Goal: Task Accomplishment & Management: Complete application form

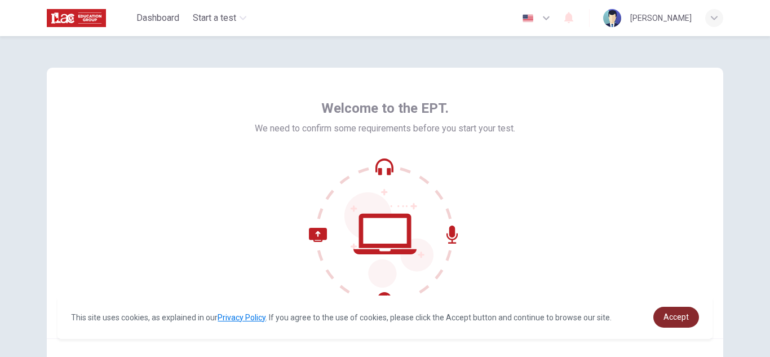
click at [678, 316] on span "Accept" at bounding box center [675, 316] width 25 height 9
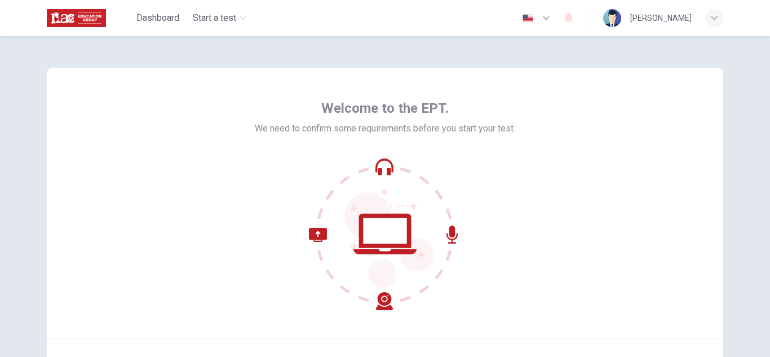
scroll to position [113, 0]
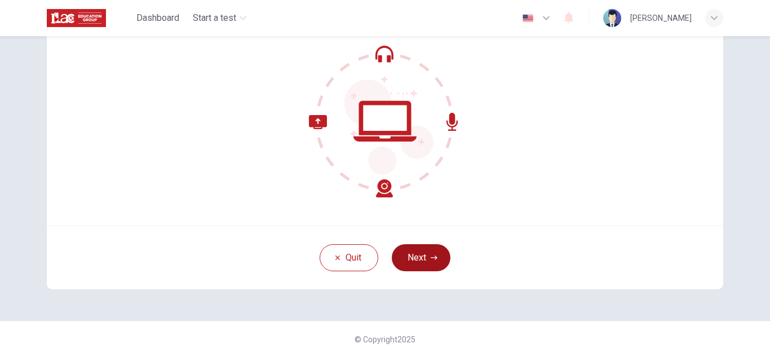
click at [417, 259] on button "Next" at bounding box center [421, 257] width 59 height 27
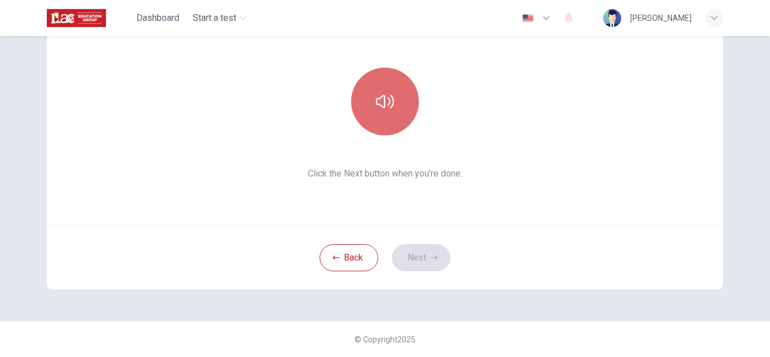
click at [381, 109] on icon "button" at bounding box center [385, 101] width 18 height 18
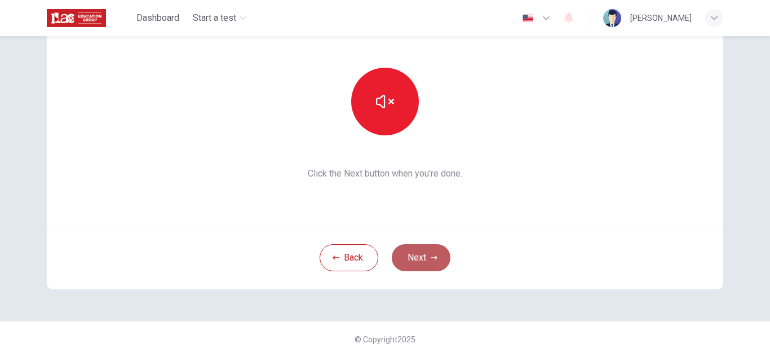
click at [421, 258] on button "Next" at bounding box center [421, 257] width 59 height 27
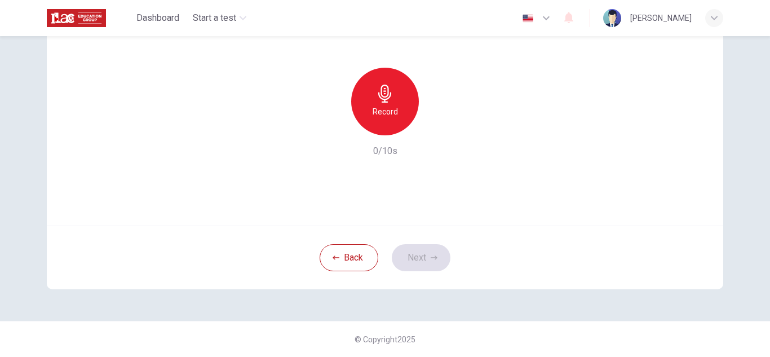
click at [388, 101] on icon "button" at bounding box center [385, 94] width 18 height 18
click at [414, 252] on button "Next" at bounding box center [421, 257] width 59 height 27
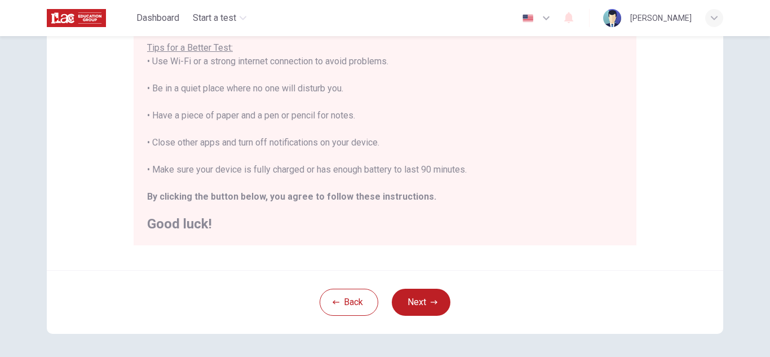
scroll to position [270, 0]
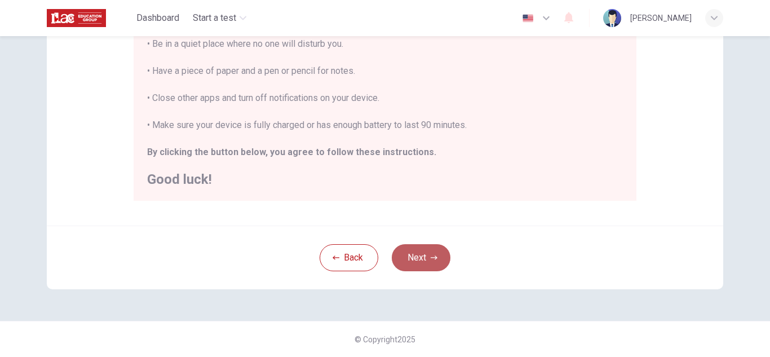
click at [424, 255] on button "Next" at bounding box center [421, 257] width 59 height 27
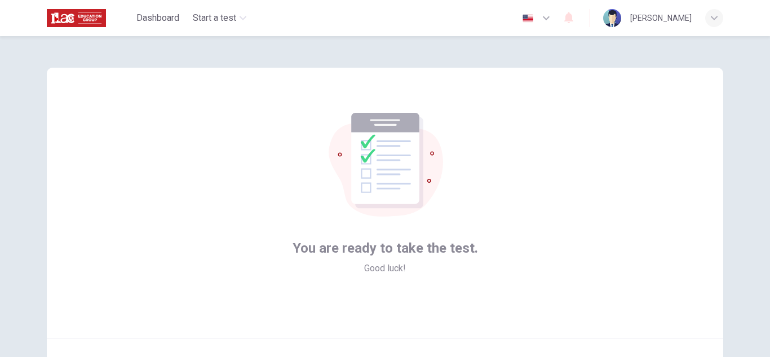
scroll to position [113, 0]
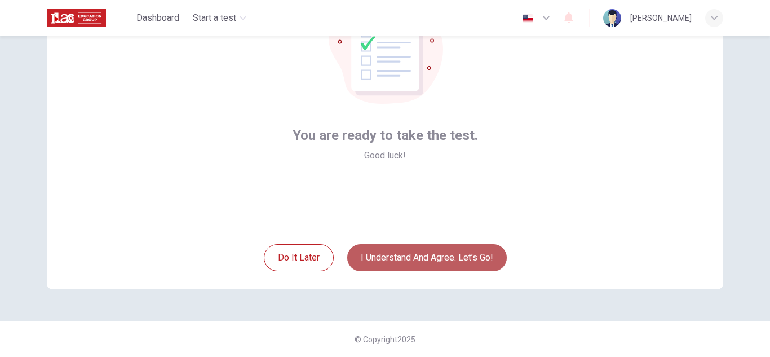
click at [446, 255] on button "I understand and agree. Let’s go!" at bounding box center [426, 257] width 159 height 27
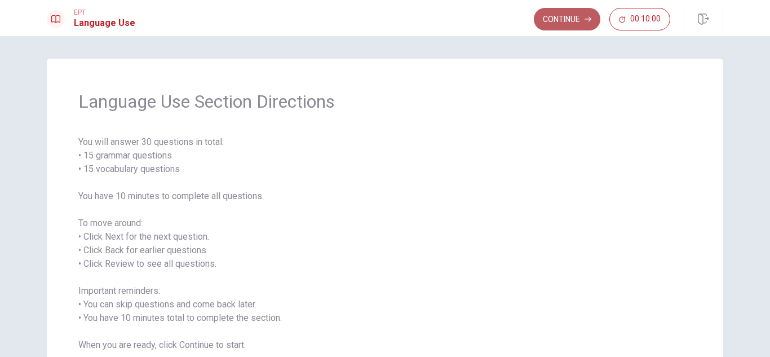
click at [553, 16] on button "Continue" at bounding box center [567, 19] width 66 height 23
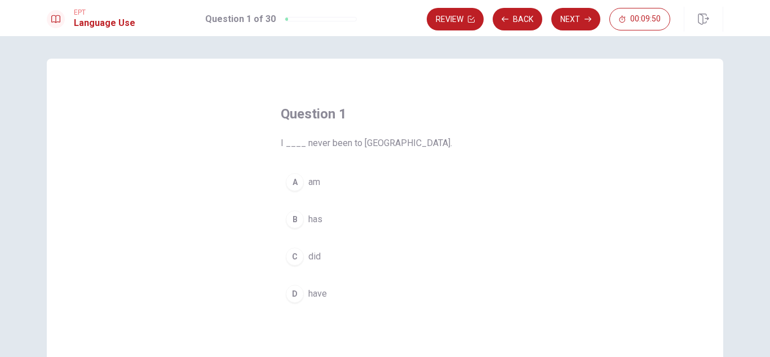
scroll to position [113, 0]
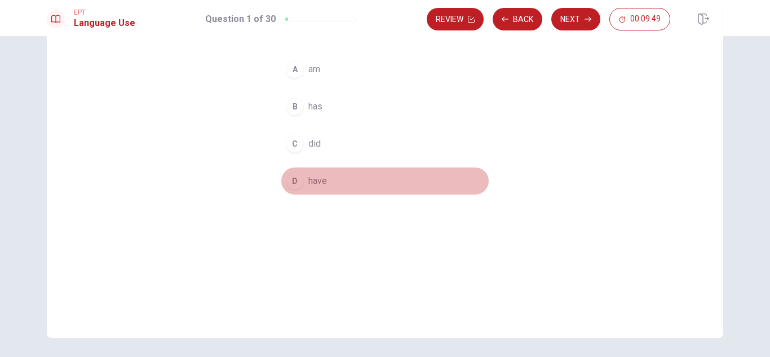
click at [313, 182] on span "have" at bounding box center [317, 181] width 19 height 14
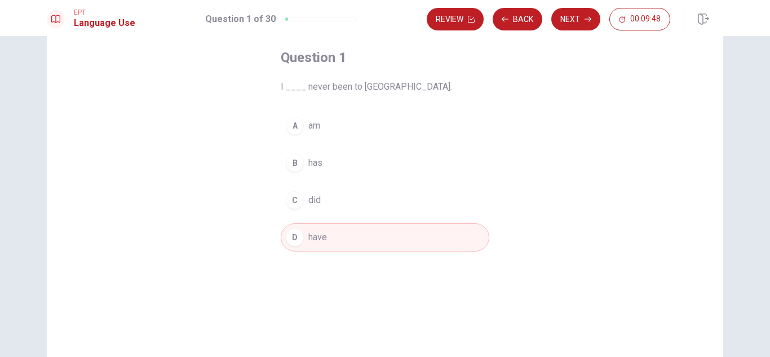
scroll to position [0, 0]
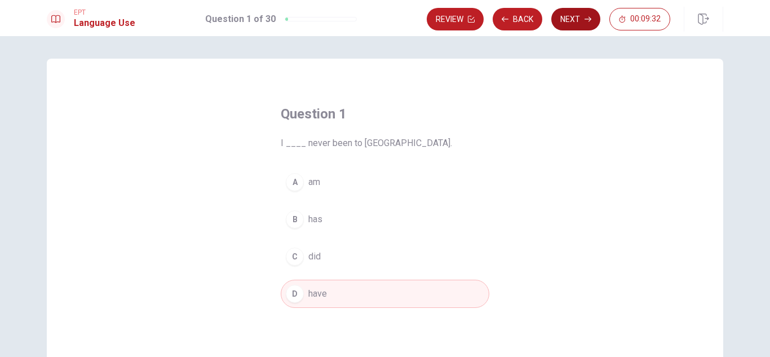
click at [576, 20] on button "Next" at bounding box center [575, 19] width 49 height 23
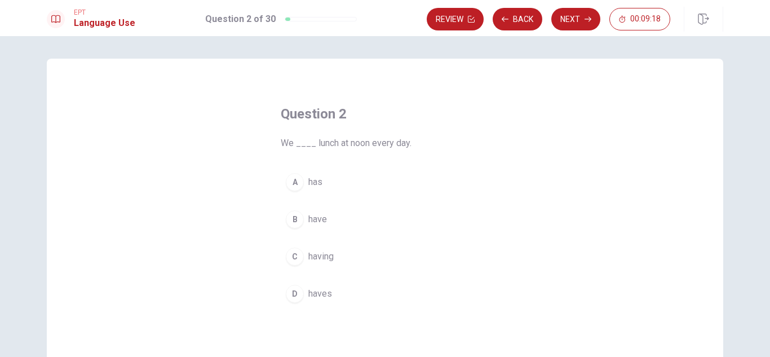
click at [316, 216] on span "have" at bounding box center [317, 219] width 19 height 14
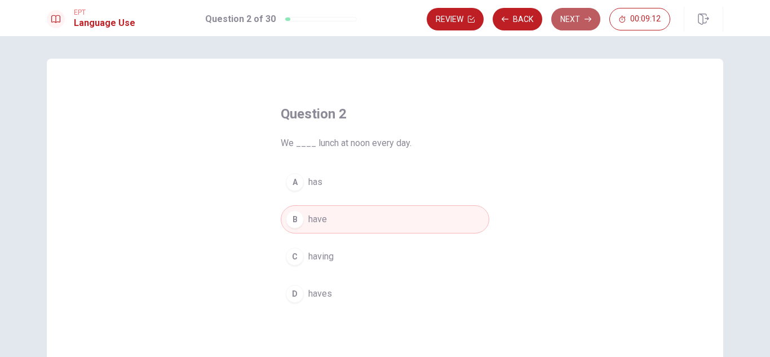
click at [576, 19] on button "Next" at bounding box center [575, 19] width 49 height 23
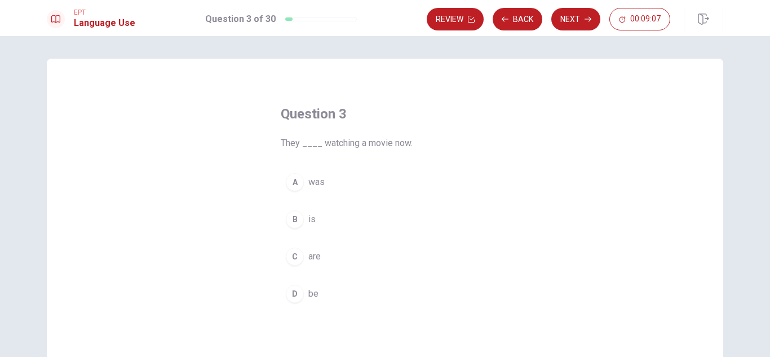
click at [312, 256] on span "are" at bounding box center [314, 257] width 12 height 14
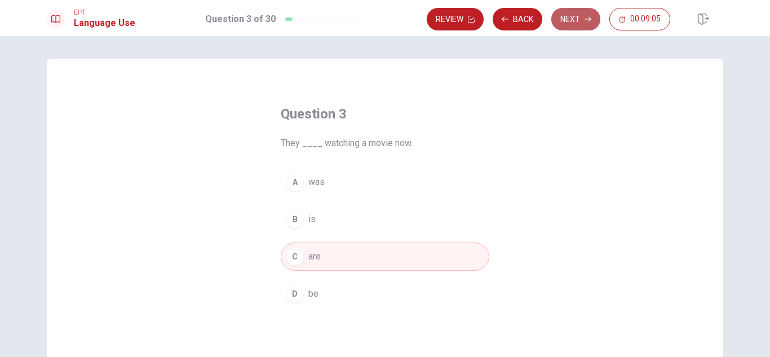
click at [576, 25] on button "Next" at bounding box center [575, 19] width 49 height 23
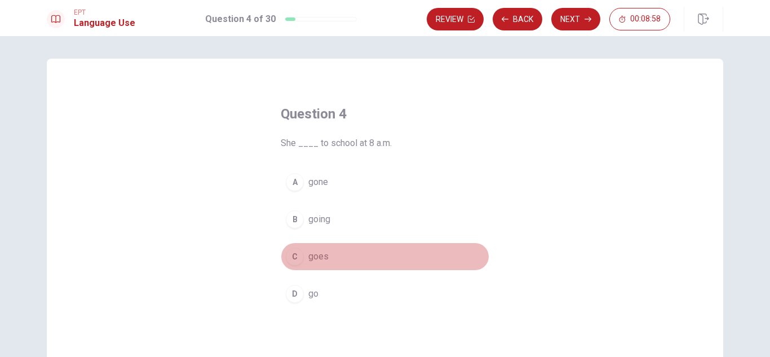
click at [318, 256] on span "goes" at bounding box center [318, 257] width 20 height 14
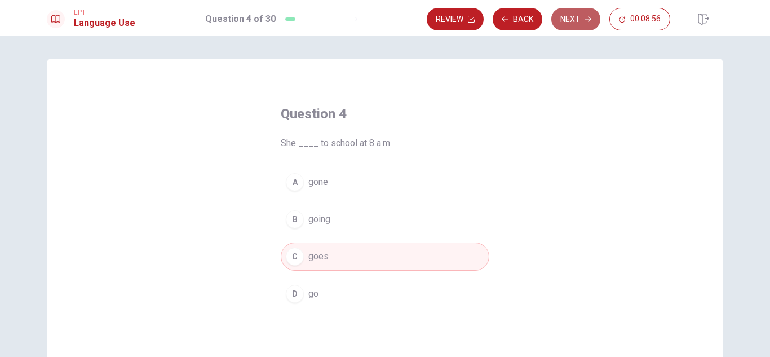
click at [580, 19] on button "Next" at bounding box center [575, 19] width 49 height 23
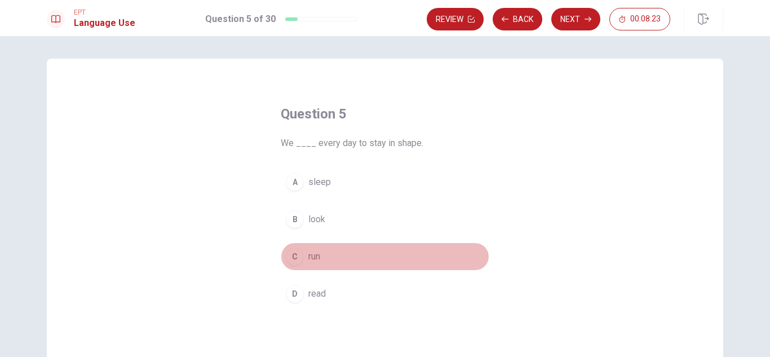
click at [312, 257] on span "run" at bounding box center [314, 257] width 12 height 14
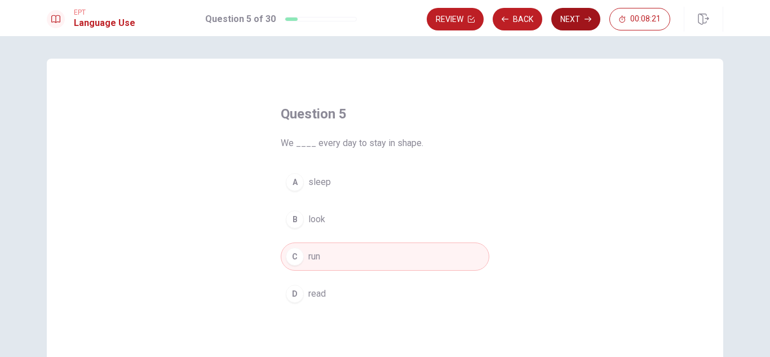
click at [580, 20] on button "Next" at bounding box center [575, 19] width 49 height 23
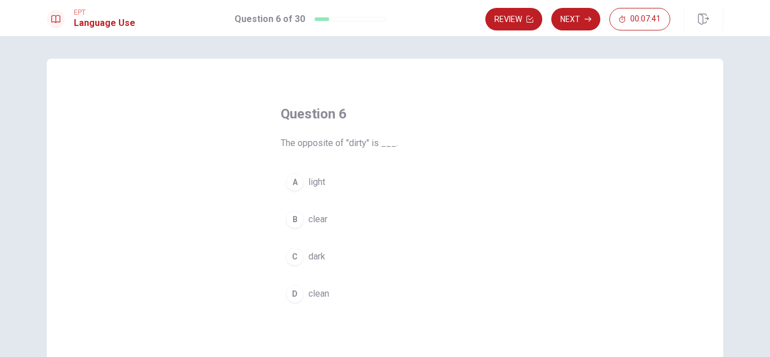
click at [322, 293] on span "clean" at bounding box center [318, 294] width 21 height 14
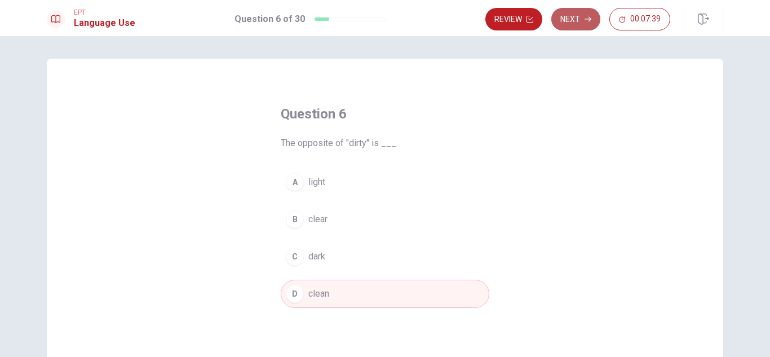
click at [575, 19] on button "Next" at bounding box center [575, 19] width 49 height 23
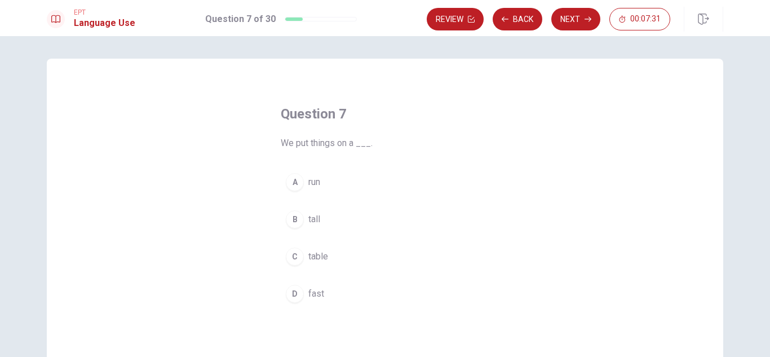
click at [322, 256] on span "table" at bounding box center [318, 257] width 20 height 14
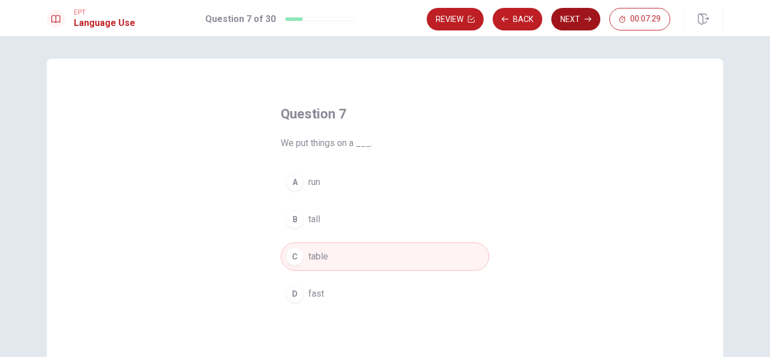
click at [575, 17] on button "Next" at bounding box center [575, 19] width 49 height 23
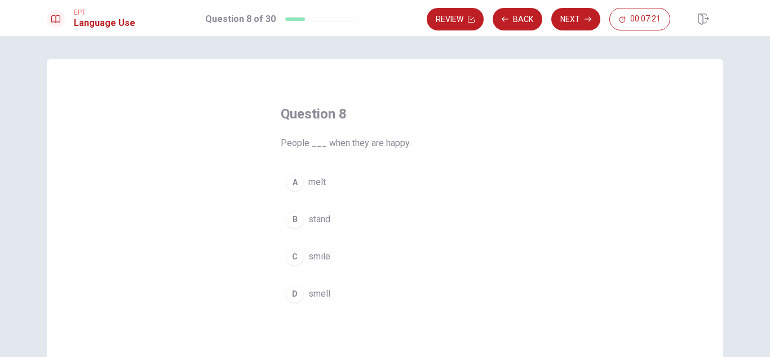
click at [320, 256] on span "smile" at bounding box center [319, 257] width 22 height 14
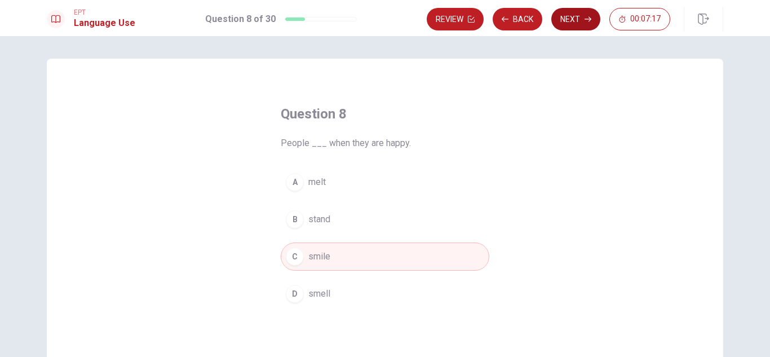
click at [580, 20] on button "Next" at bounding box center [575, 19] width 49 height 23
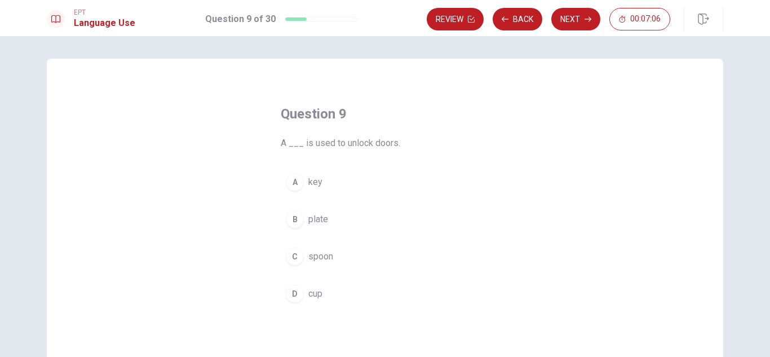
click at [313, 179] on span "key" at bounding box center [315, 182] width 14 height 14
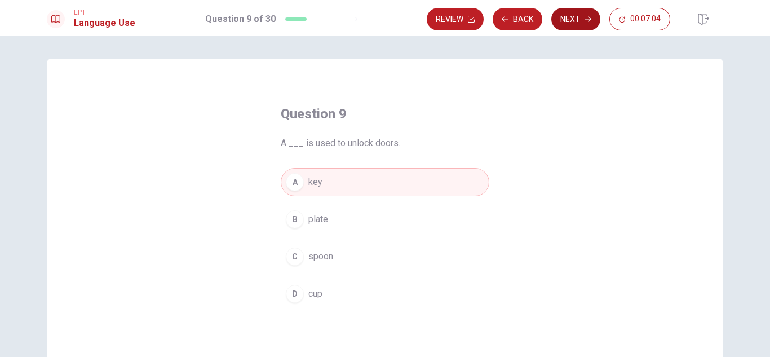
click at [591, 19] on icon "button" at bounding box center [587, 19] width 7 height 5
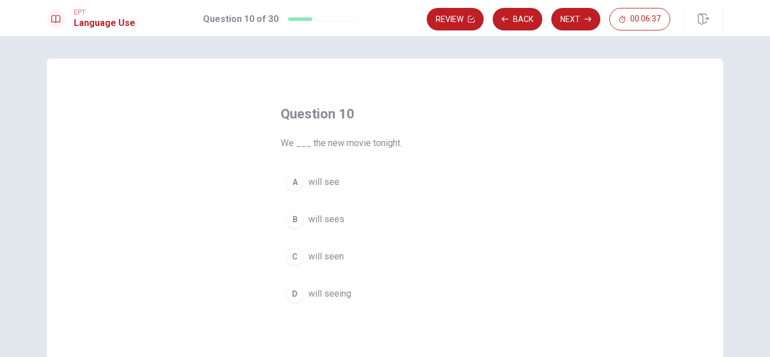
click at [323, 181] on span "will see" at bounding box center [323, 182] width 31 height 14
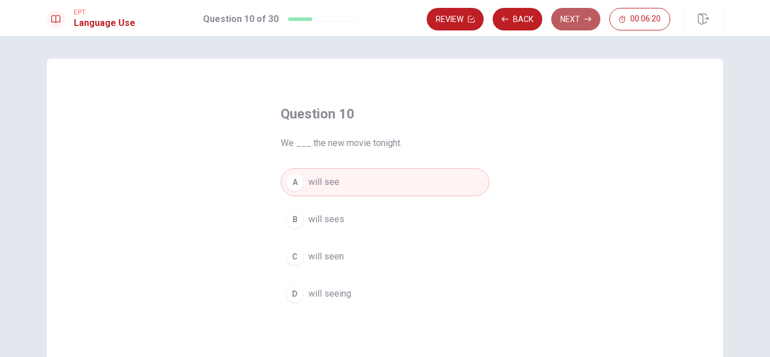
click at [575, 23] on button "Next" at bounding box center [575, 19] width 49 height 23
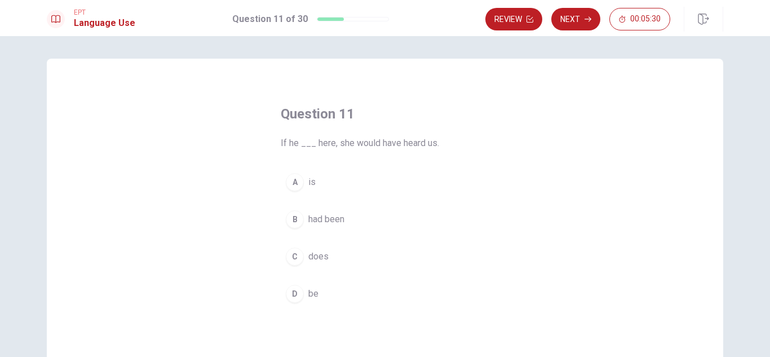
click at [330, 219] on span "had been" at bounding box center [326, 219] width 36 height 14
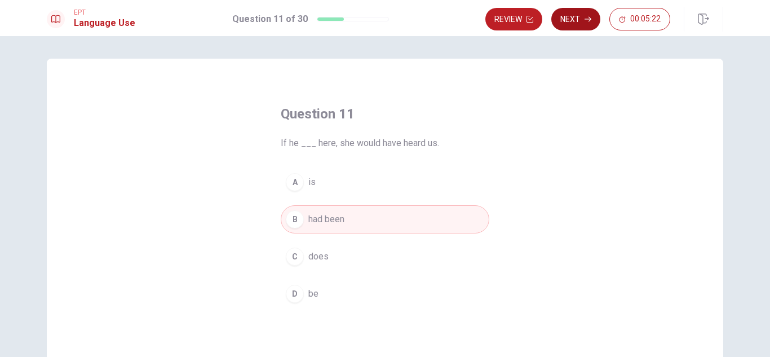
click at [582, 20] on button "Next" at bounding box center [575, 19] width 49 height 23
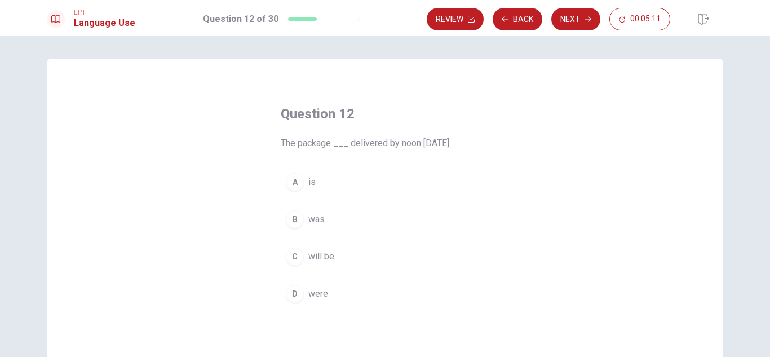
click at [314, 217] on span "was" at bounding box center [316, 219] width 16 height 14
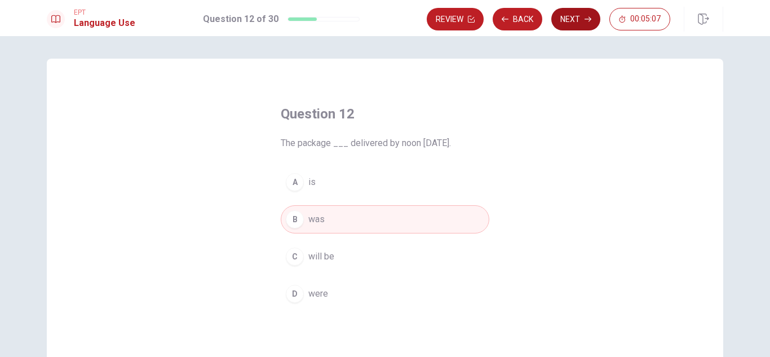
click at [575, 21] on button "Next" at bounding box center [575, 19] width 49 height 23
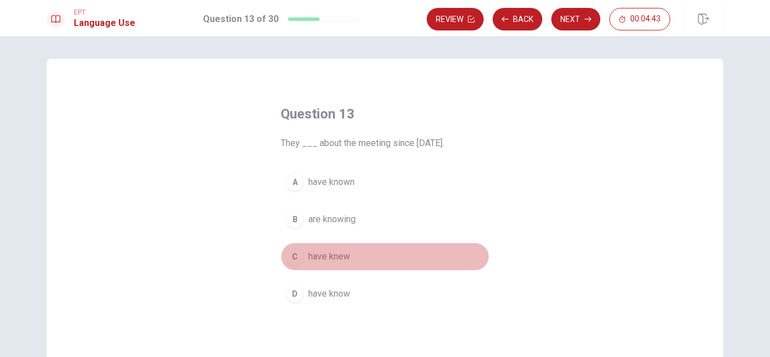
click at [320, 256] on span "have knew" at bounding box center [329, 257] width 42 height 14
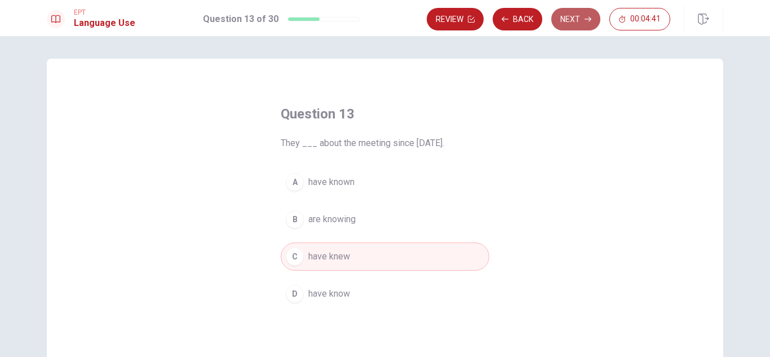
click at [575, 19] on button "Next" at bounding box center [575, 19] width 49 height 23
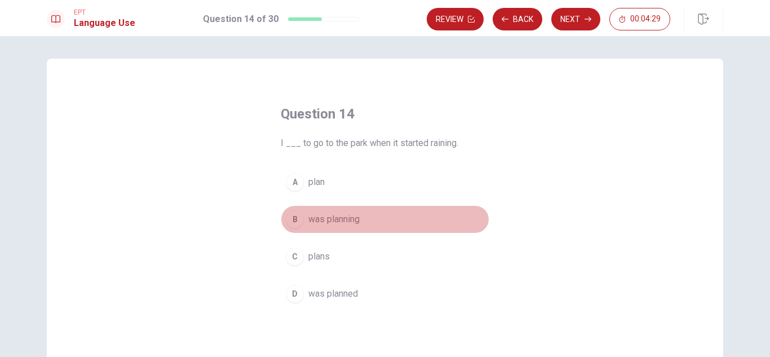
click at [334, 215] on span "was planning" at bounding box center [333, 219] width 51 height 14
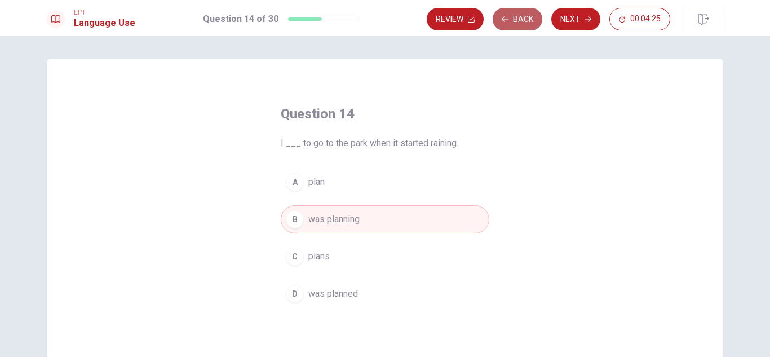
click at [527, 20] on button "Back" at bounding box center [517, 19] width 50 height 23
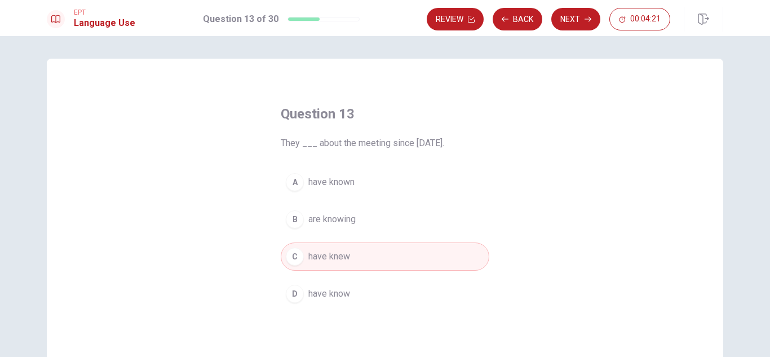
click at [316, 292] on span "have know" at bounding box center [329, 294] width 42 height 14
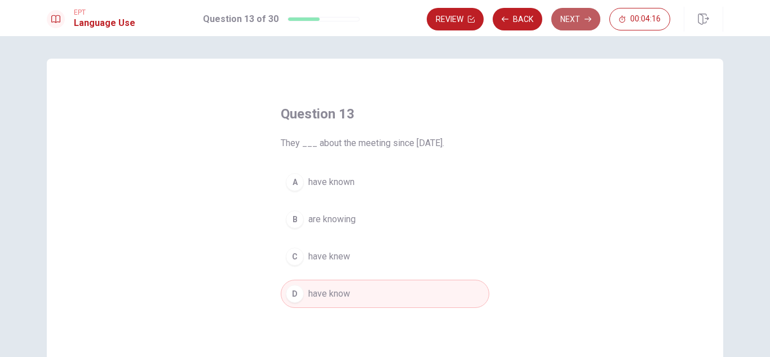
click at [575, 17] on button "Next" at bounding box center [575, 19] width 49 height 23
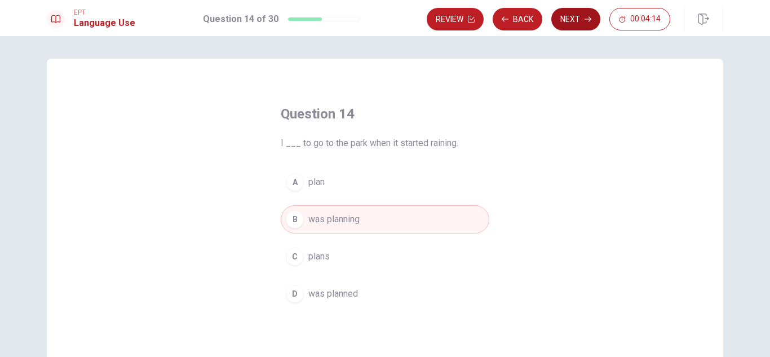
click at [577, 17] on button "Next" at bounding box center [575, 19] width 49 height 23
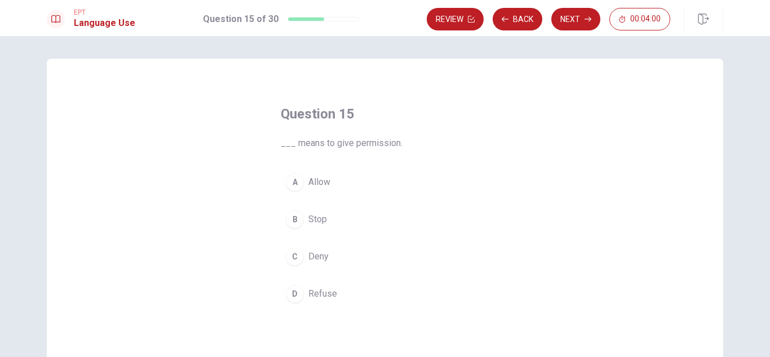
click at [321, 255] on span "Deny" at bounding box center [318, 257] width 20 height 14
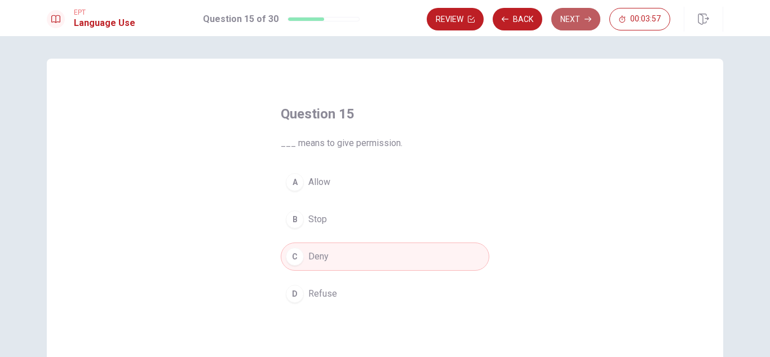
click at [581, 17] on button "Next" at bounding box center [575, 19] width 49 height 23
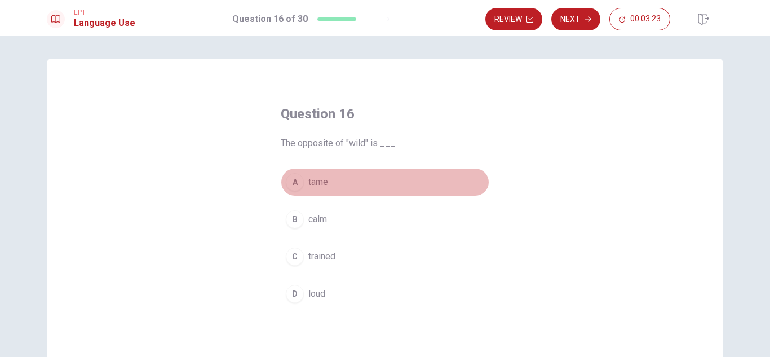
click at [318, 180] on span "tame" at bounding box center [318, 182] width 20 height 14
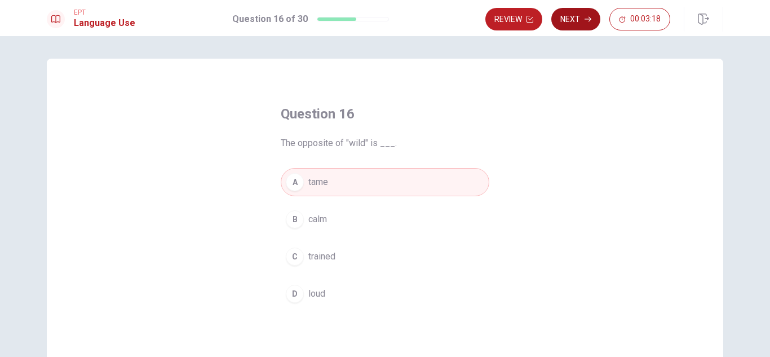
click at [583, 16] on button "Next" at bounding box center [575, 19] width 49 height 23
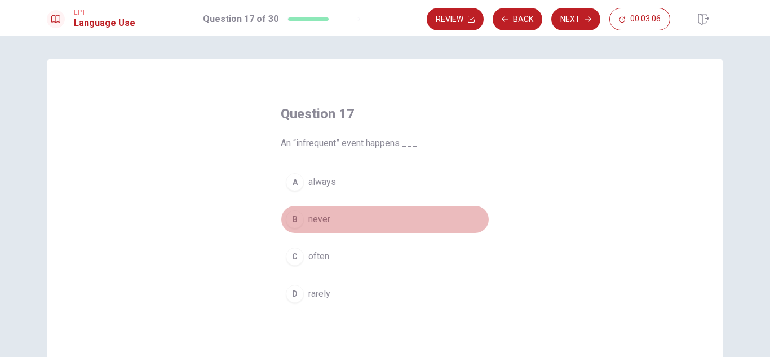
click at [321, 219] on span "never" at bounding box center [319, 219] width 22 height 14
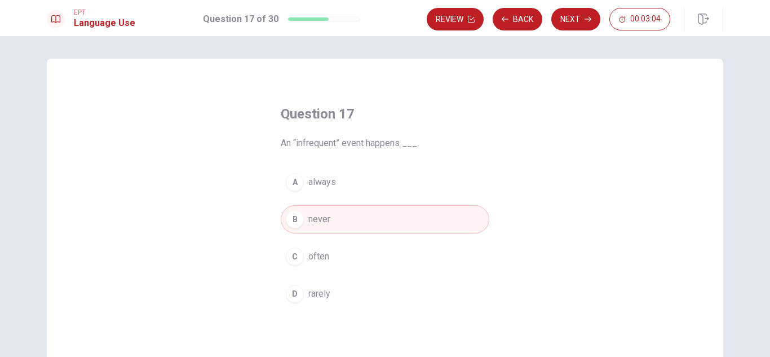
click at [332, 283] on button "D rarely" at bounding box center [385, 293] width 208 height 28
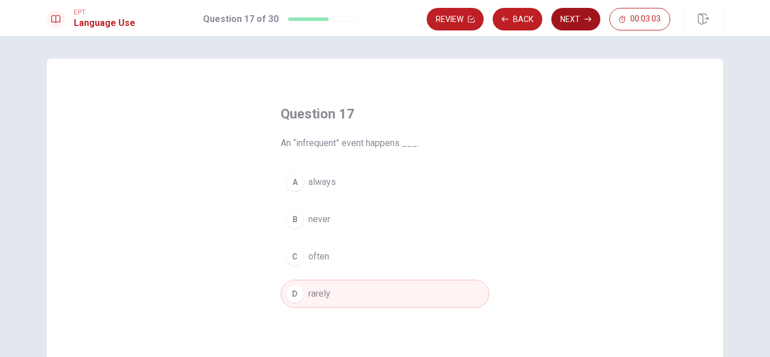
click at [580, 15] on button "Next" at bounding box center [575, 19] width 49 height 23
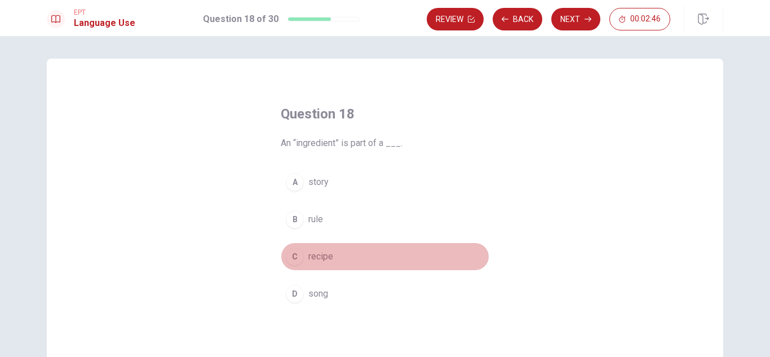
click at [312, 254] on span "recipe" at bounding box center [320, 257] width 25 height 14
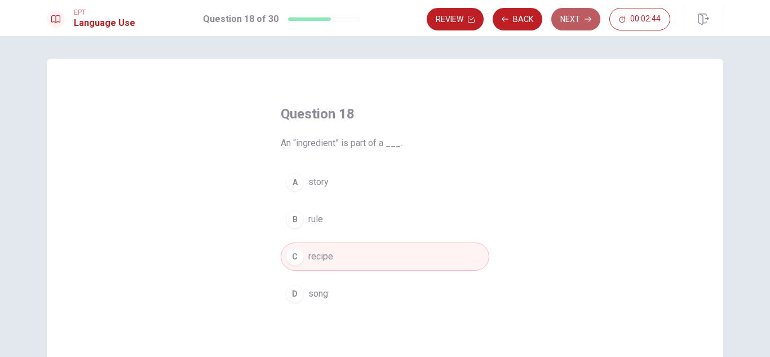
click at [576, 16] on button "Next" at bounding box center [575, 19] width 49 height 23
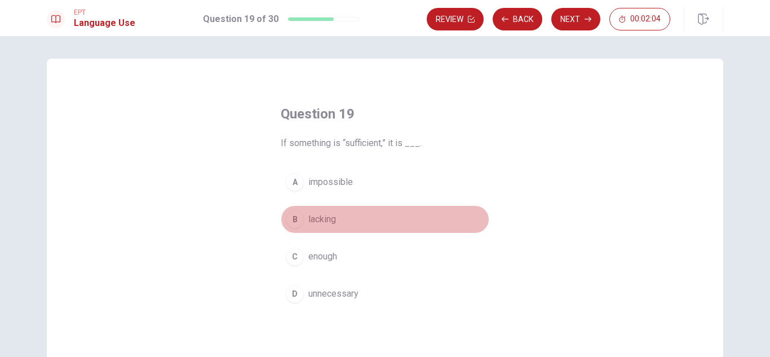
click at [322, 219] on span "lacking" at bounding box center [322, 219] width 28 height 14
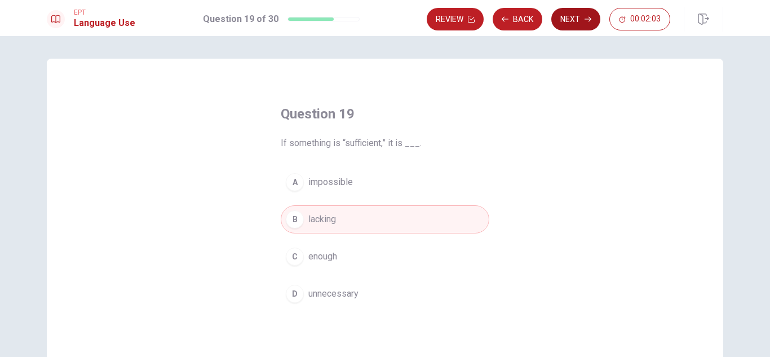
click at [578, 15] on button "Next" at bounding box center [575, 19] width 49 height 23
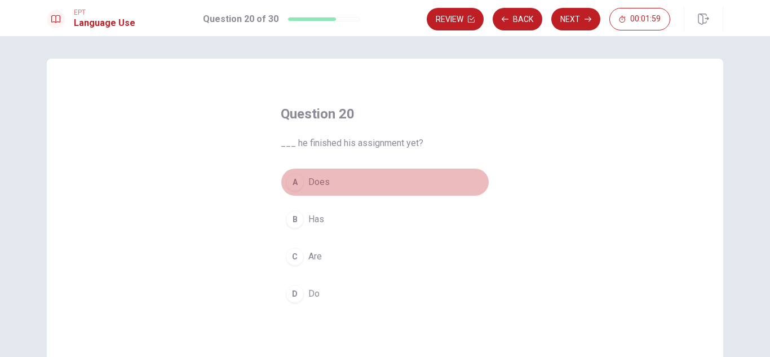
click at [325, 182] on span "Does" at bounding box center [318, 182] width 21 height 14
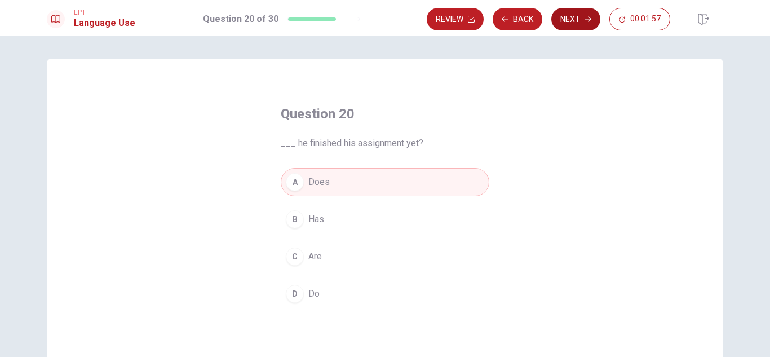
click at [578, 16] on button "Next" at bounding box center [575, 19] width 49 height 23
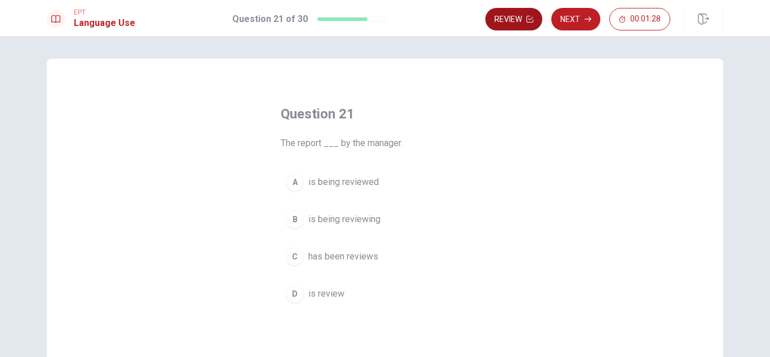
click at [517, 19] on button "Review" at bounding box center [513, 19] width 57 height 23
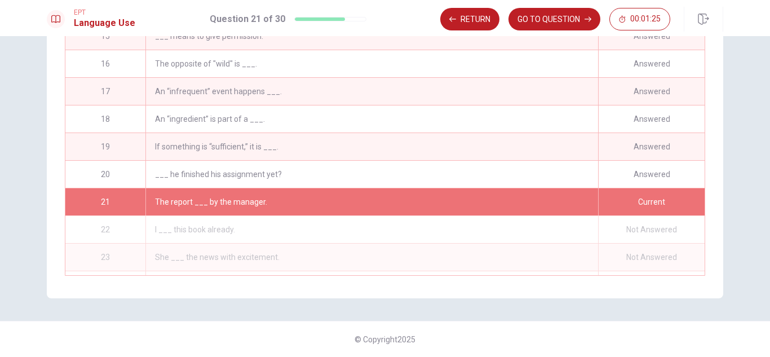
scroll to position [443, 0]
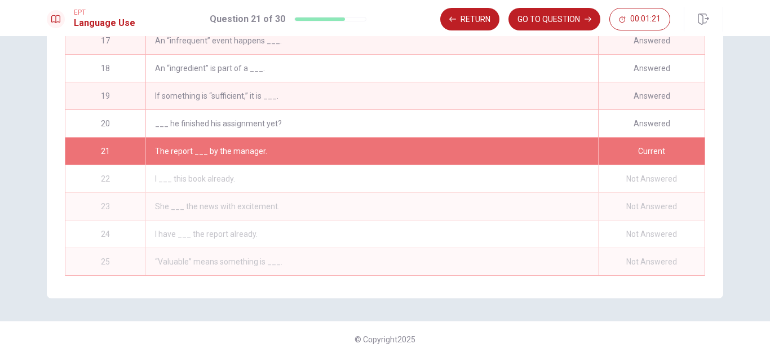
click at [633, 83] on div "Answered" at bounding box center [651, 95] width 106 height 27
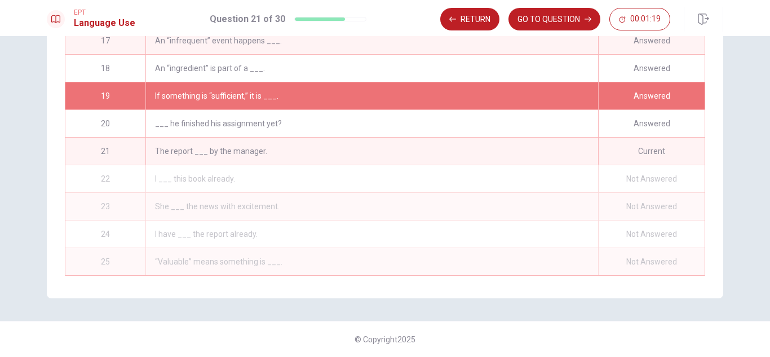
click at [92, 88] on div "19" at bounding box center [105, 95] width 80 height 27
click at [478, 19] on button "Return" at bounding box center [469, 19] width 59 height 23
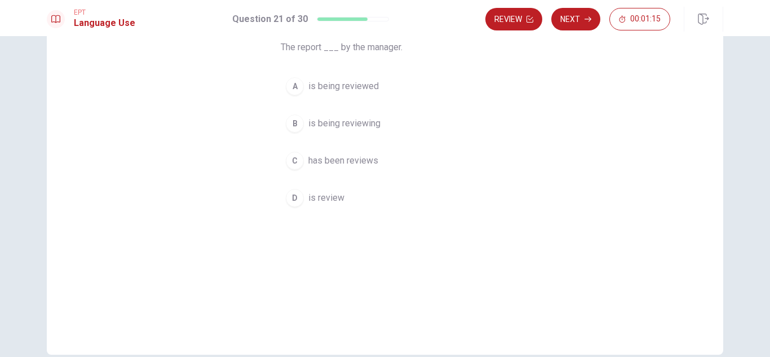
scroll to position [39, 0]
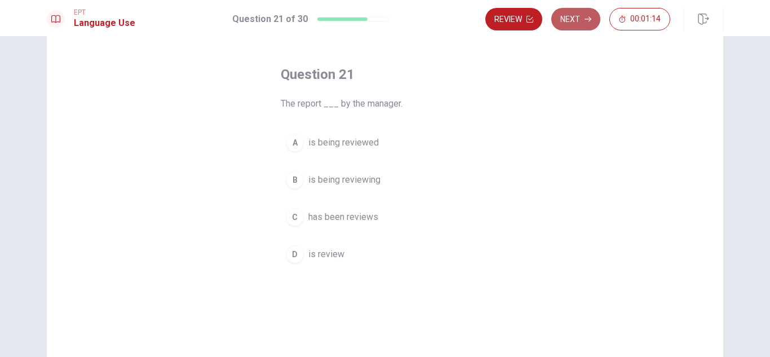
click at [587, 18] on icon "button" at bounding box center [587, 19] width 7 height 7
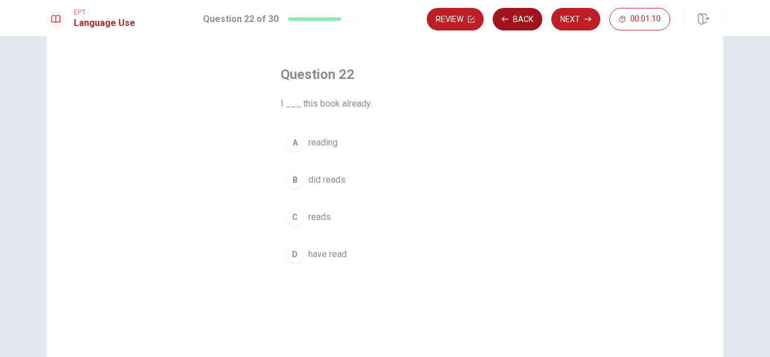
click at [513, 15] on button "Back" at bounding box center [517, 19] width 50 height 23
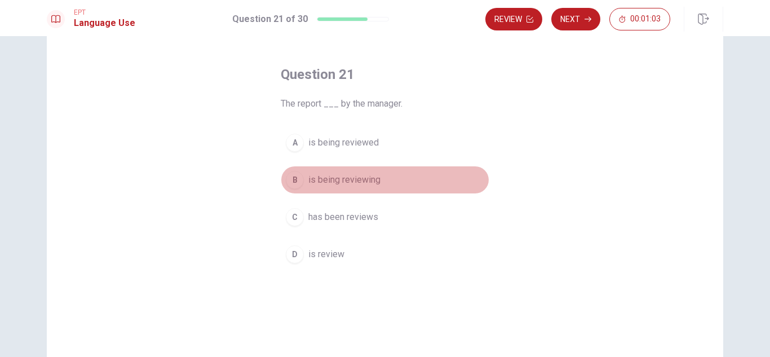
click at [357, 176] on span "is being reviewing" at bounding box center [344, 180] width 72 height 14
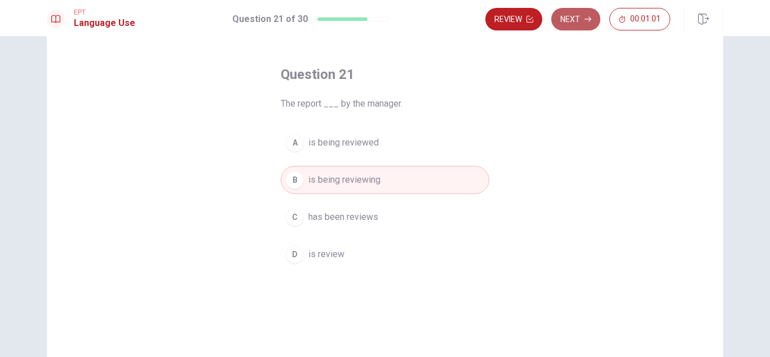
click at [566, 13] on button "Next" at bounding box center [575, 19] width 49 height 23
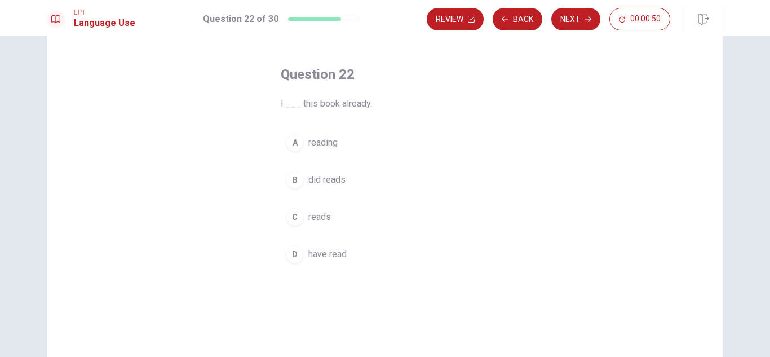
click at [322, 254] on span "have read" at bounding box center [327, 254] width 38 height 14
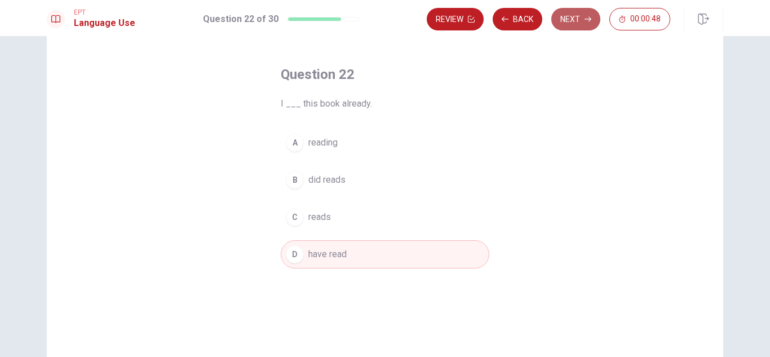
click at [585, 19] on icon "button" at bounding box center [587, 19] width 7 height 5
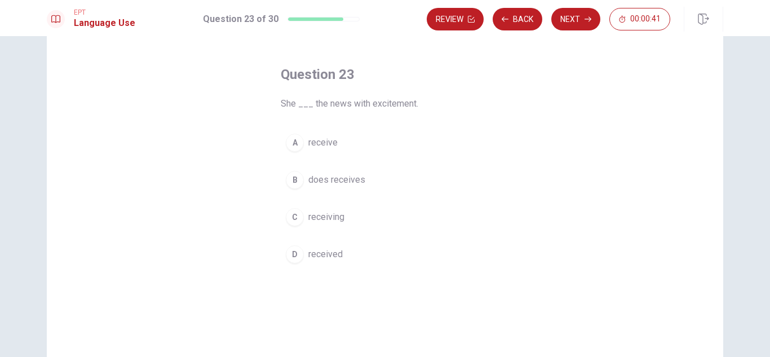
click at [341, 176] on span "does receives" at bounding box center [336, 180] width 57 height 14
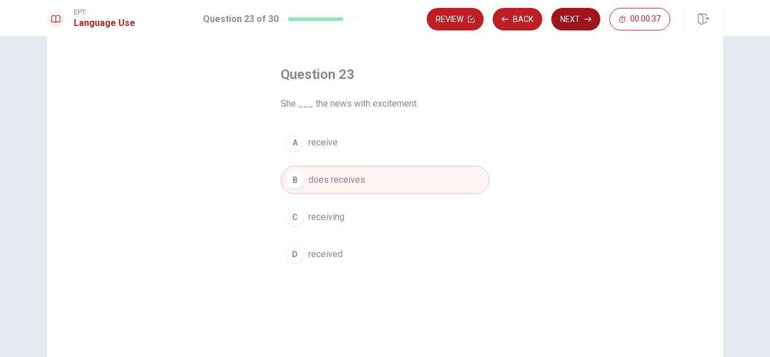
click at [574, 18] on button "Next" at bounding box center [575, 19] width 49 height 23
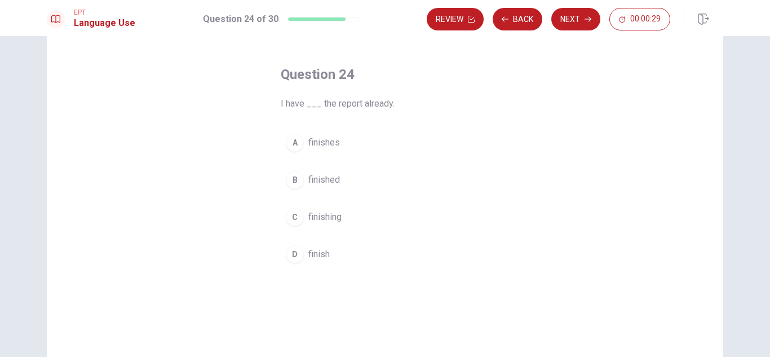
click at [318, 249] on span "finish" at bounding box center [318, 254] width 21 height 14
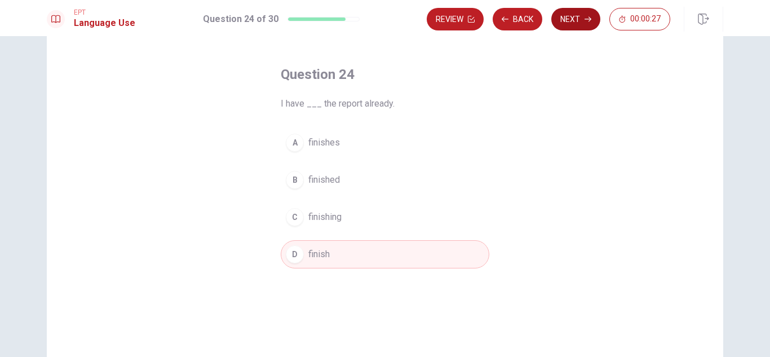
click at [583, 18] on button "Next" at bounding box center [575, 19] width 49 height 23
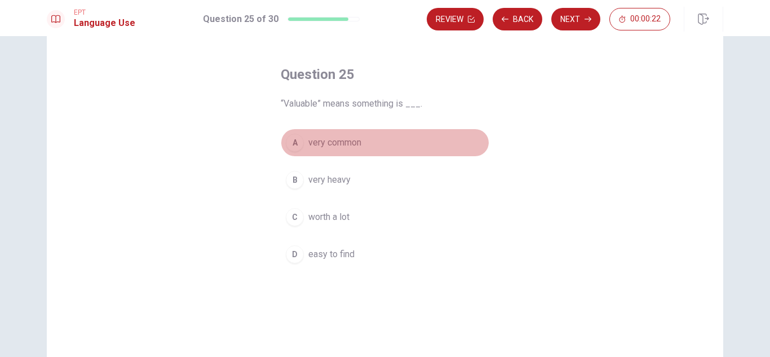
click at [336, 141] on span "very common" at bounding box center [334, 143] width 53 height 14
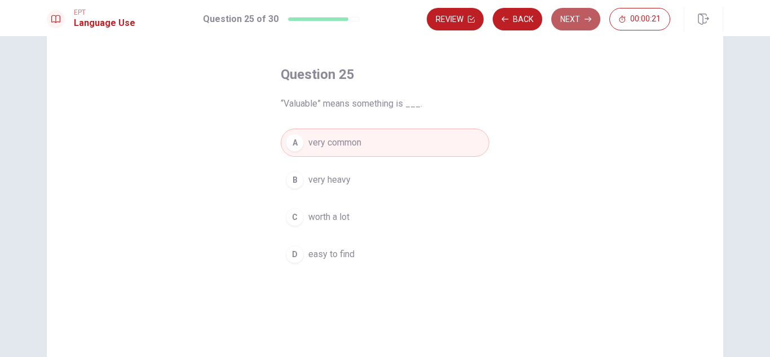
click at [574, 14] on button "Next" at bounding box center [575, 19] width 49 height 23
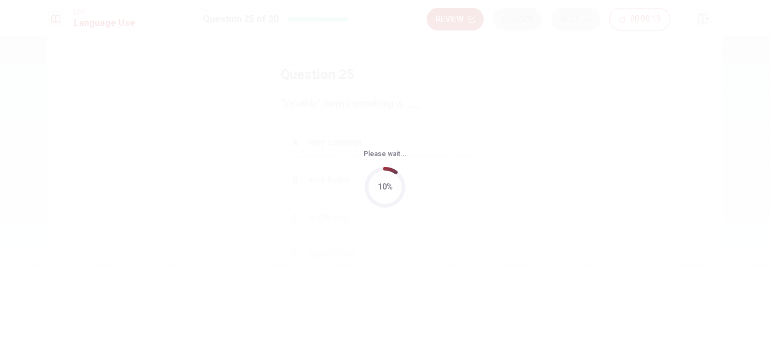
scroll to position [0, 0]
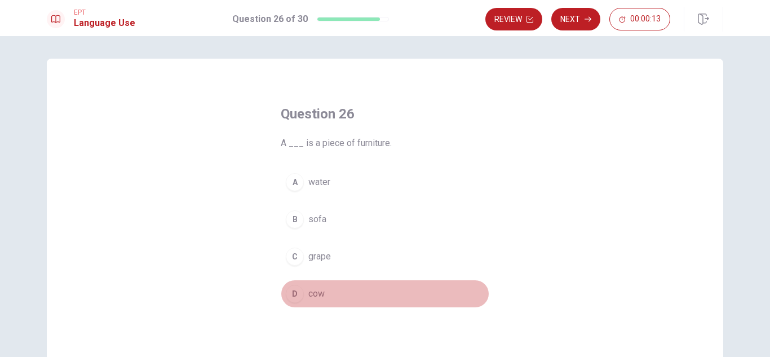
click at [321, 286] on button "D cow" at bounding box center [385, 293] width 208 height 28
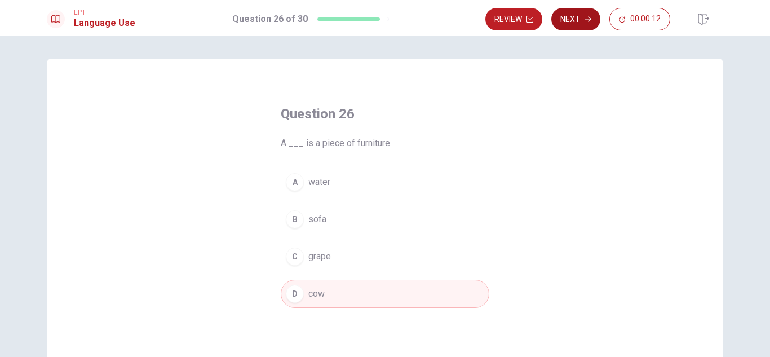
click at [593, 21] on button "Next" at bounding box center [575, 19] width 49 height 23
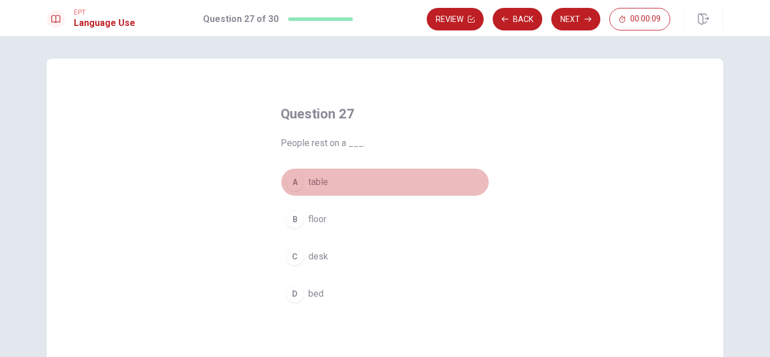
click at [321, 176] on span "table" at bounding box center [318, 182] width 20 height 14
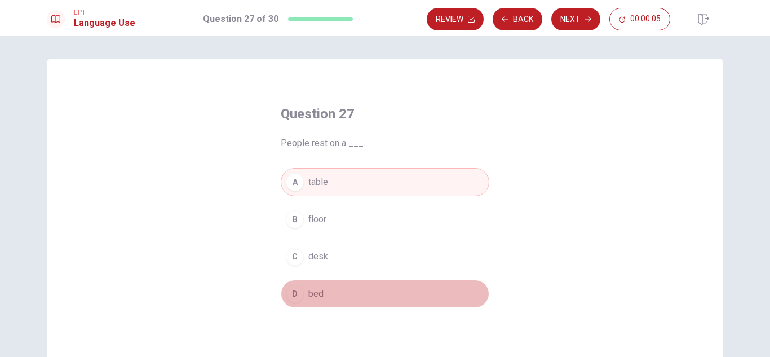
click at [330, 292] on button "D bed" at bounding box center [385, 293] width 208 height 28
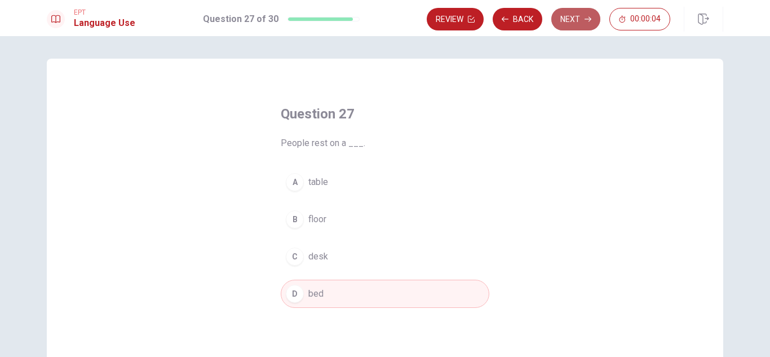
click at [581, 20] on button "Next" at bounding box center [575, 19] width 49 height 23
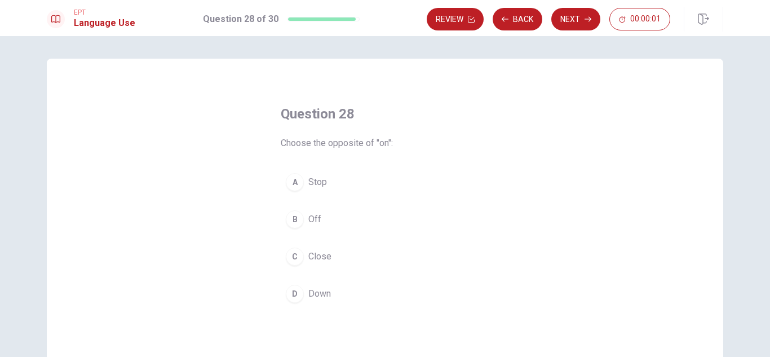
click at [312, 215] on span "Off" at bounding box center [314, 219] width 13 height 14
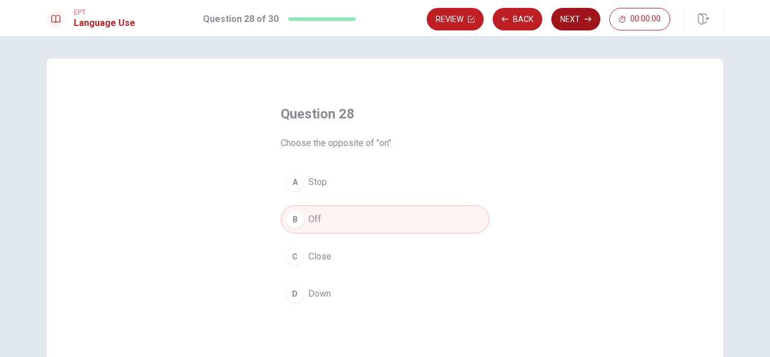
click at [578, 20] on button "Next" at bounding box center [575, 19] width 49 height 23
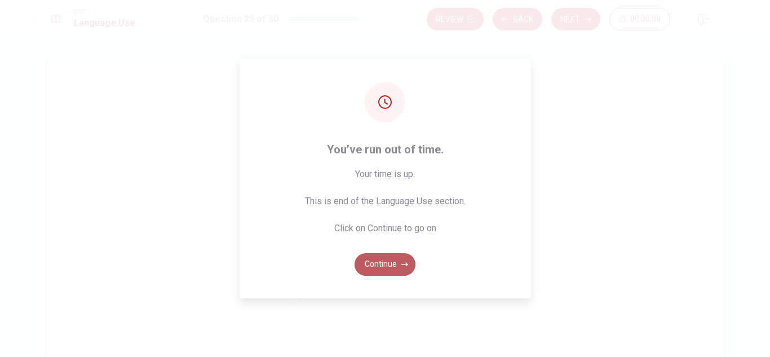
click at [395, 259] on button "Continue" at bounding box center [384, 264] width 61 height 23
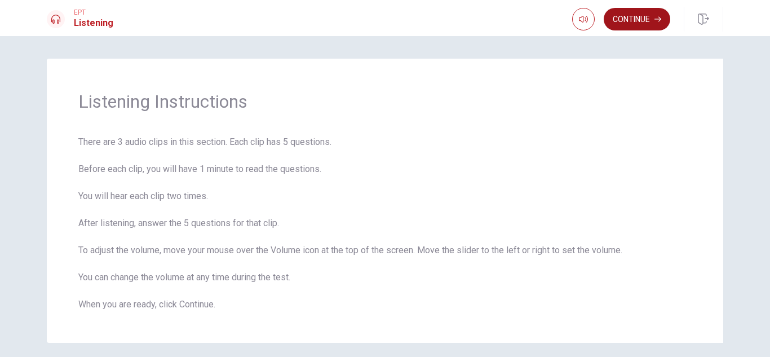
click at [642, 21] on button "Continue" at bounding box center [636, 19] width 66 height 23
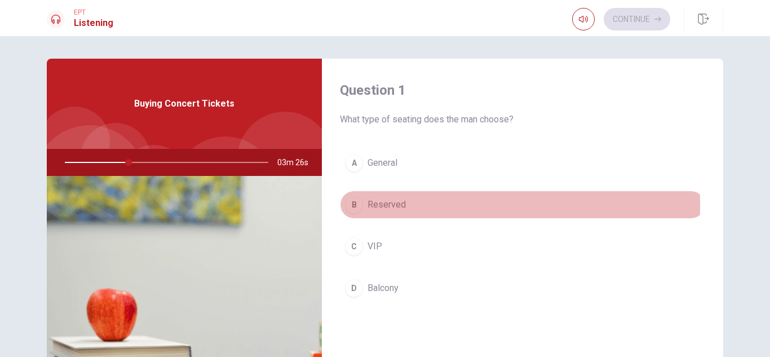
click at [387, 204] on span "Reserved" at bounding box center [386, 205] width 38 height 14
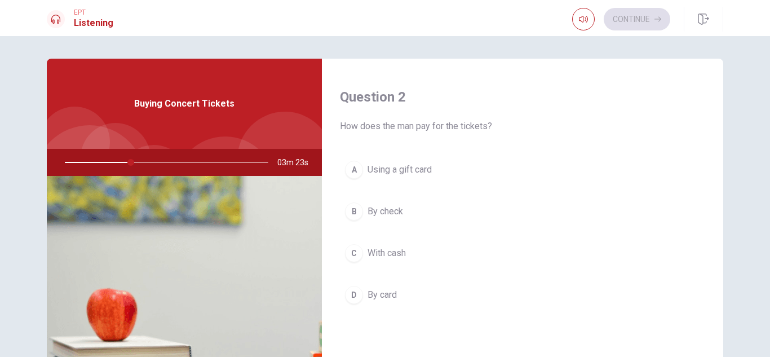
scroll to position [338, 0]
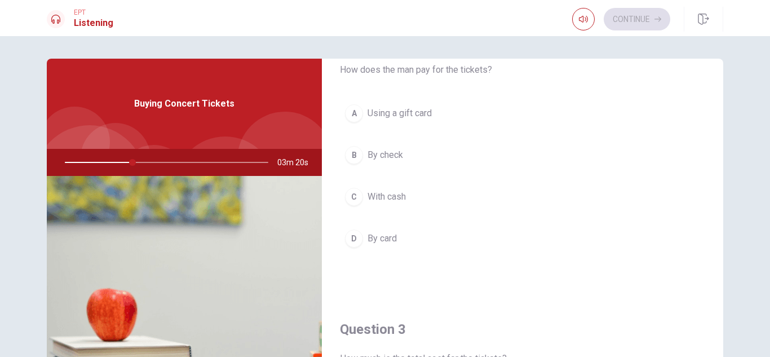
click at [396, 236] on button "D By card" at bounding box center [522, 238] width 365 height 28
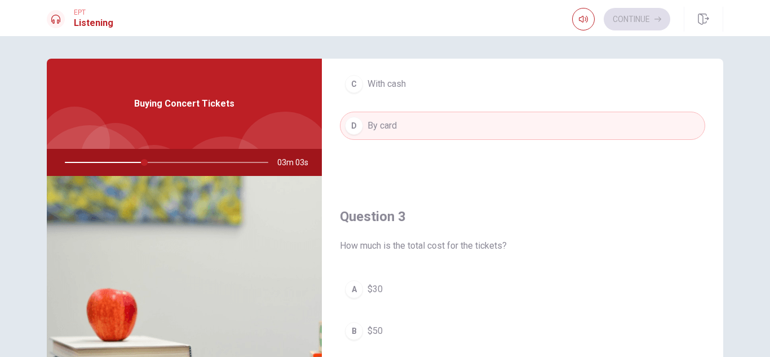
scroll to position [563, 0]
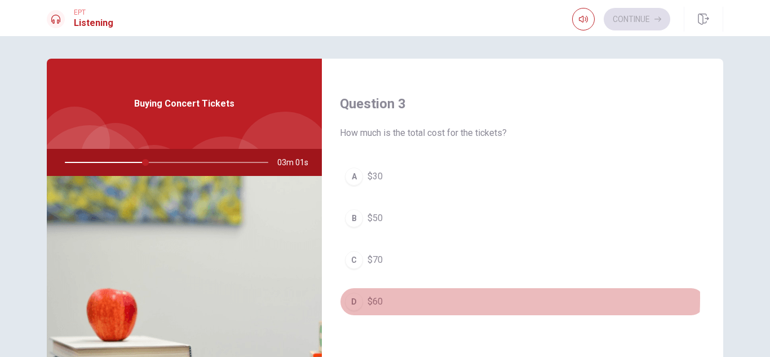
click at [378, 298] on span "$60" at bounding box center [374, 302] width 15 height 14
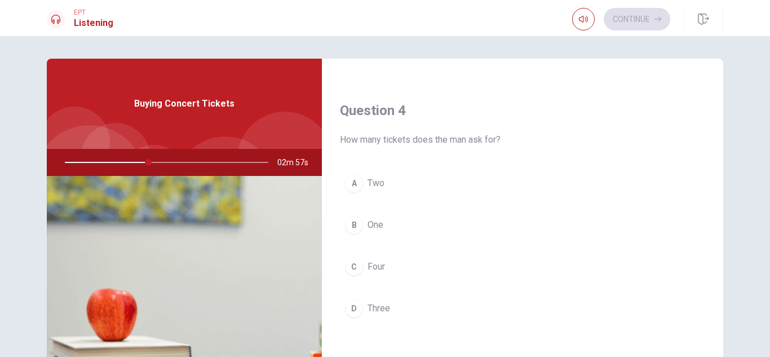
scroll to position [902, 0]
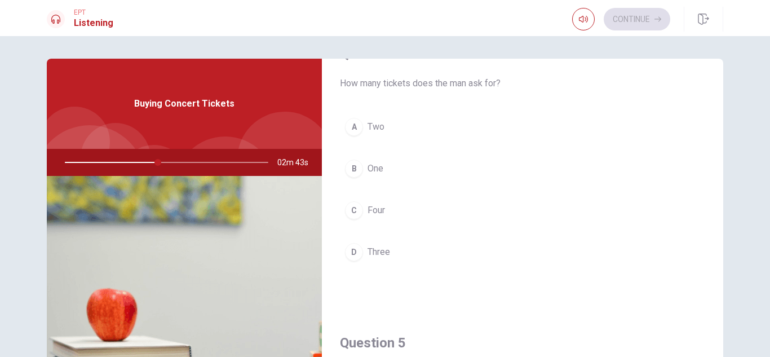
click at [387, 124] on button "A Two" at bounding box center [522, 127] width 365 height 28
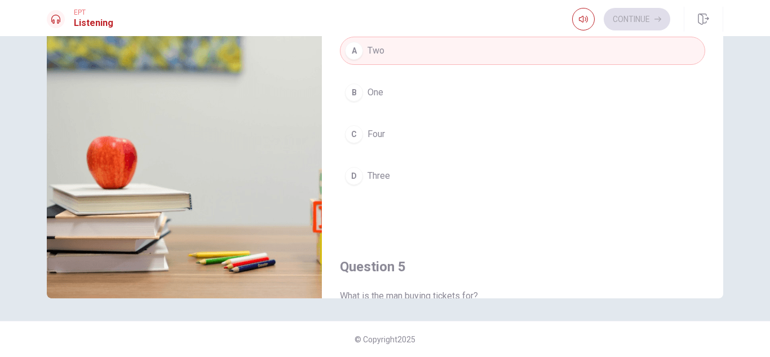
scroll to position [0, 0]
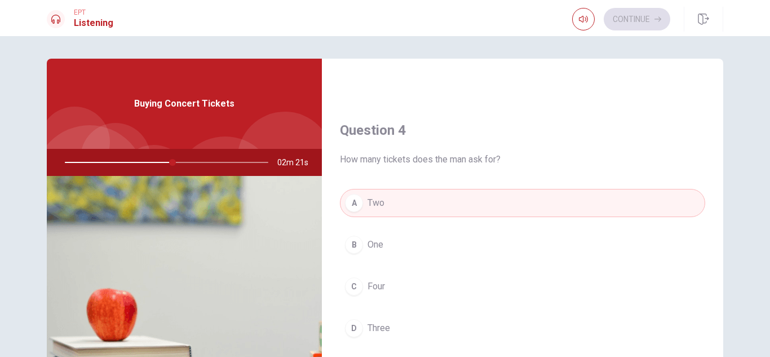
drag, startPoint x: 168, startPoint y: 161, endPoint x: 141, endPoint y: 161, distance: 26.5
click at [141, 161] on div at bounding box center [164, 162] width 226 height 27
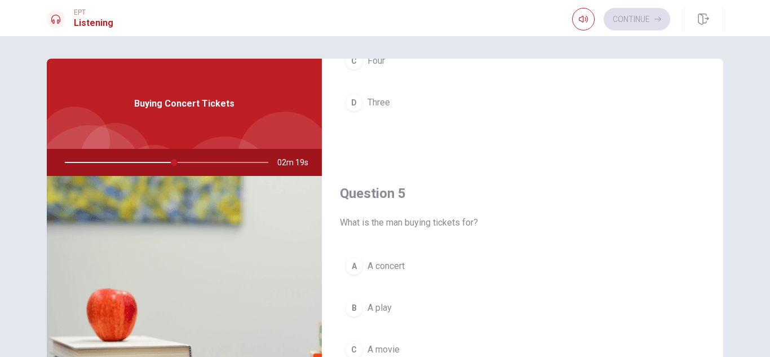
scroll to position [113, 0]
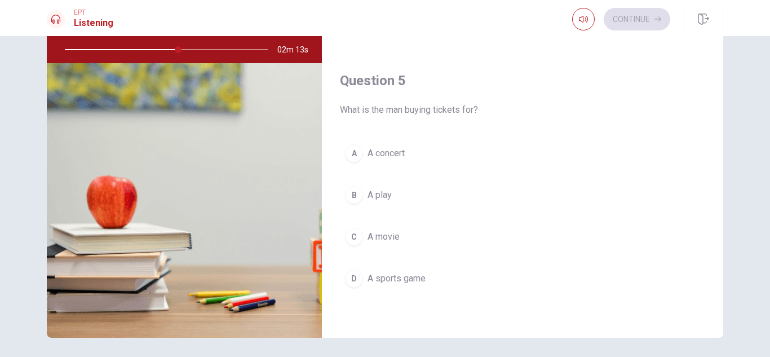
click at [387, 237] on span "A movie" at bounding box center [383, 237] width 32 height 14
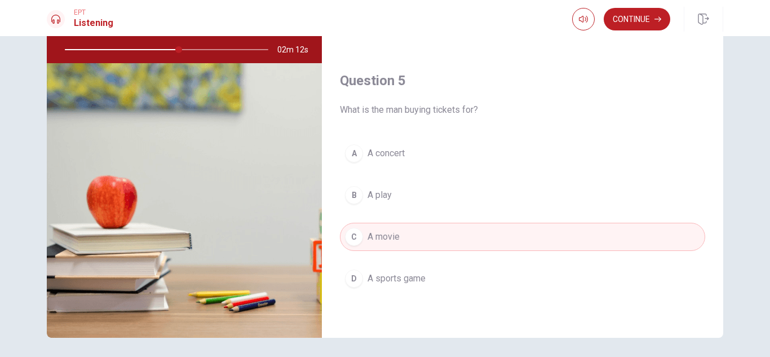
scroll to position [56, 0]
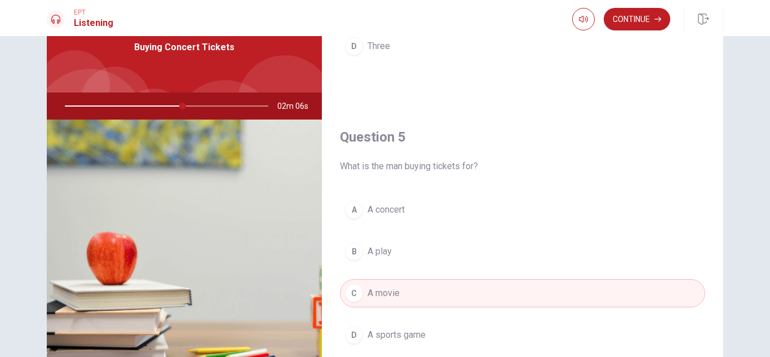
drag, startPoint x: 183, startPoint y: 103, endPoint x: 209, endPoint y: 106, distance: 26.1
click at [209, 106] on div at bounding box center [164, 105] width 226 height 27
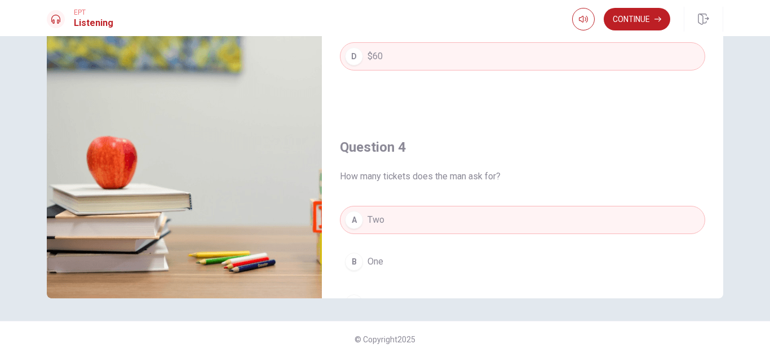
scroll to position [318, 0]
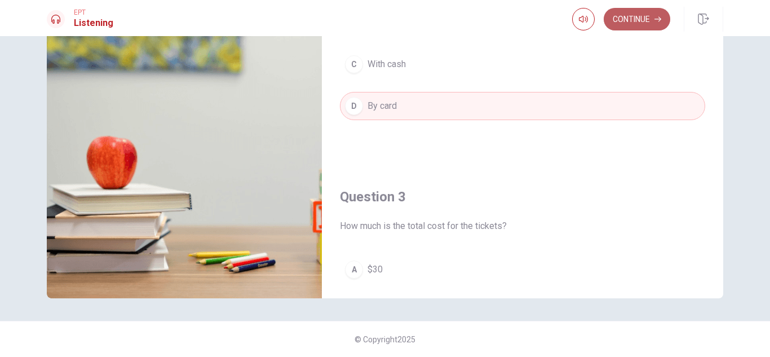
click at [640, 14] on button "Continue" at bounding box center [636, 19] width 66 height 23
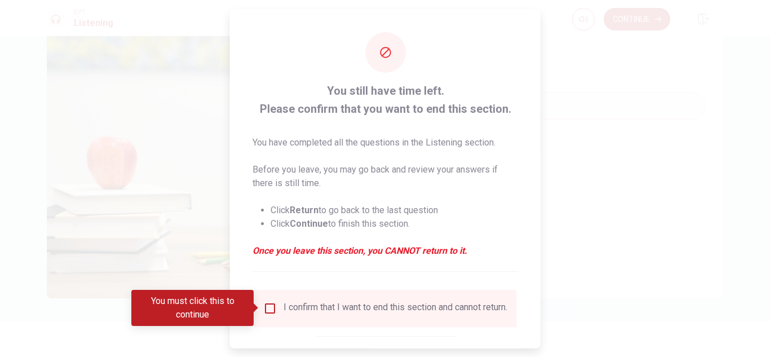
scroll to position [64, 0]
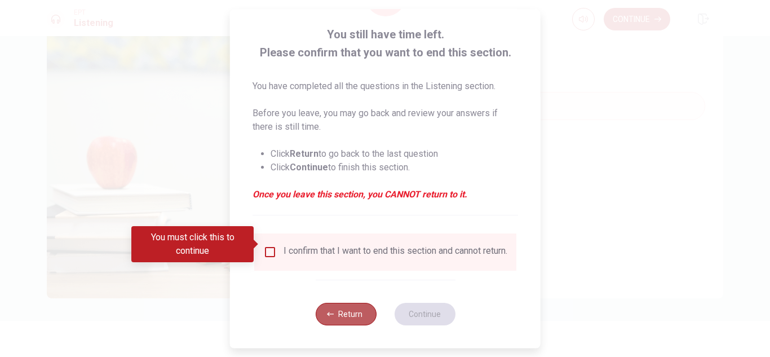
click at [327, 317] on icon "button" at bounding box center [330, 313] width 7 height 7
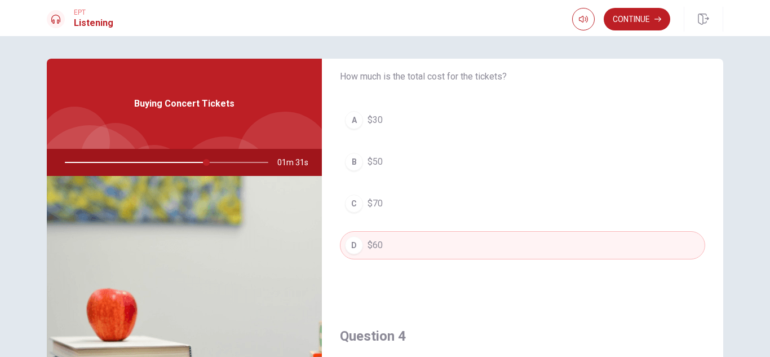
scroll to position [563, 0]
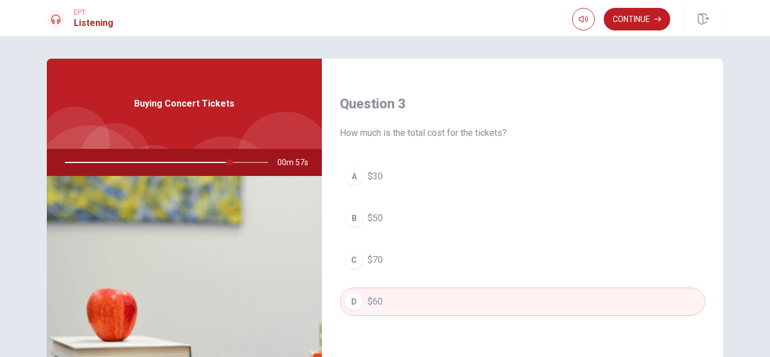
drag, startPoint x: 228, startPoint y: 164, endPoint x: 259, endPoint y: 163, distance: 31.0
click at [257, 163] on div at bounding box center [164, 162] width 226 height 27
click at [638, 19] on button "Continue" at bounding box center [636, 19] width 66 height 23
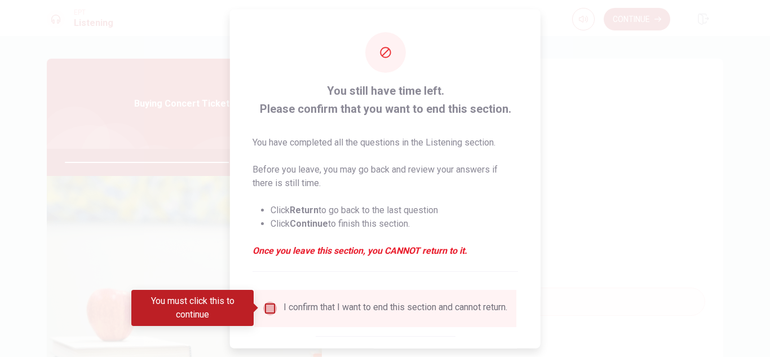
click at [272, 305] on input "You must click this to continue" at bounding box center [270, 308] width 14 height 14
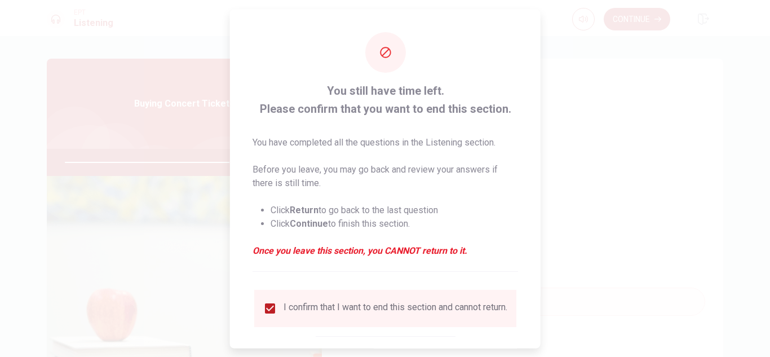
scroll to position [64, 0]
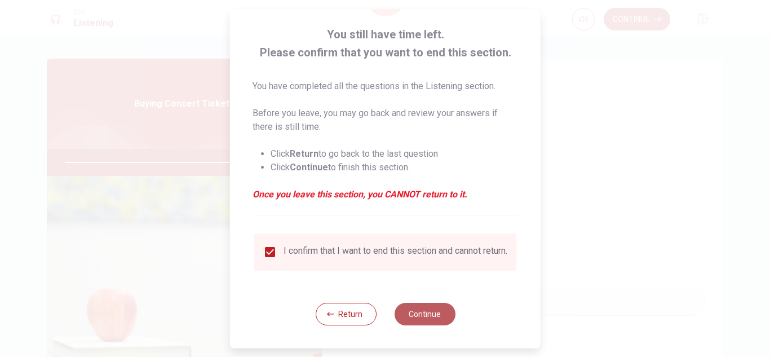
click at [433, 311] on button "Continue" at bounding box center [424, 314] width 61 height 23
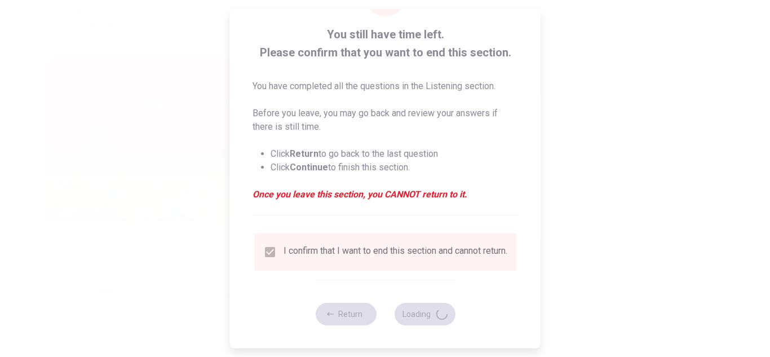
type input "84"
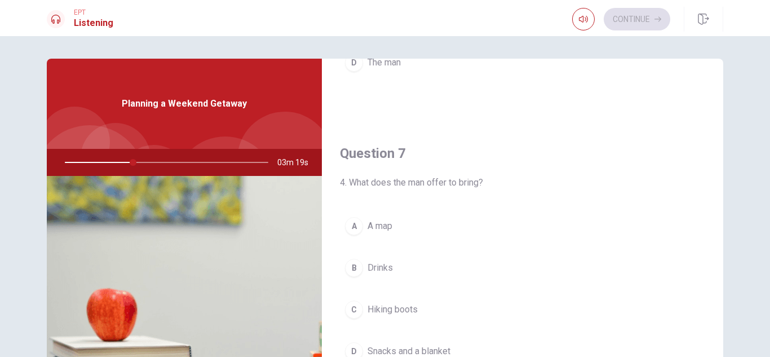
scroll to position [282, 0]
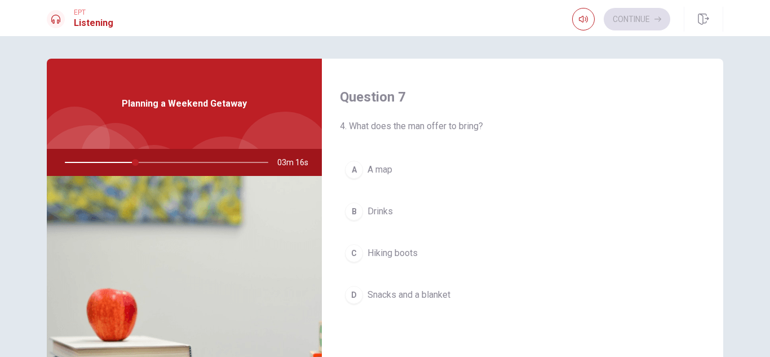
click at [421, 287] on button "D Snacks and a blanket" at bounding box center [522, 295] width 365 height 28
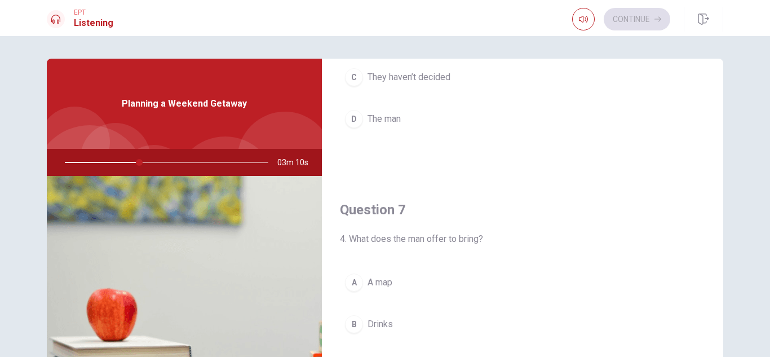
scroll to position [0, 0]
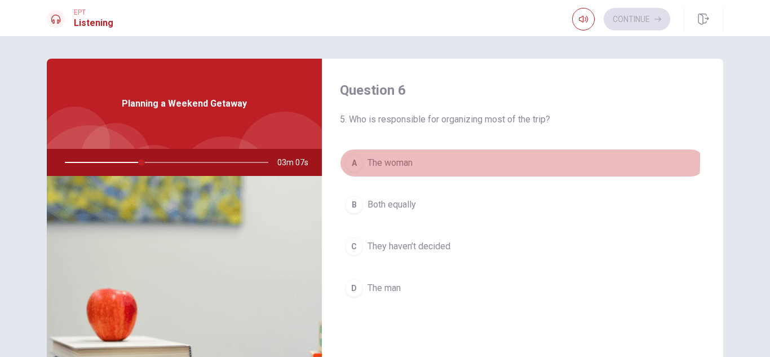
click at [402, 159] on span "The woman" at bounding box center [389, 163] width 45 height 14
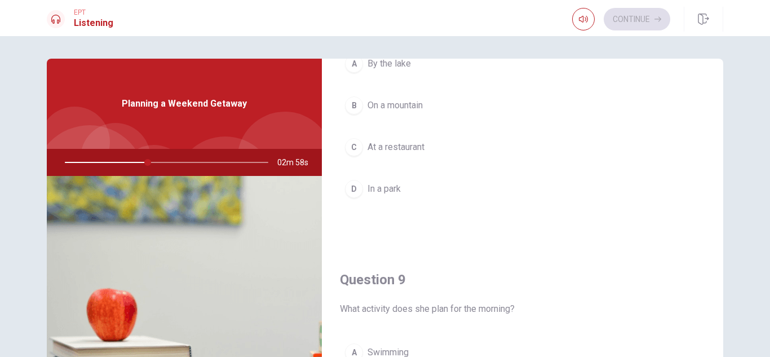
scroll to position [620, 0]
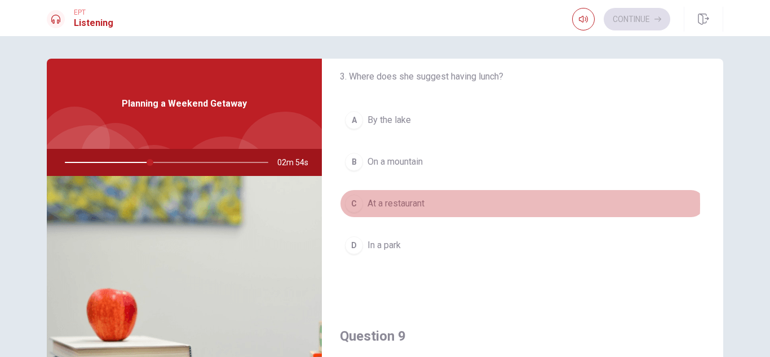
click at [409, 204] on span "At a restaurant" at bounding box center [395, 204] width 57 height 14
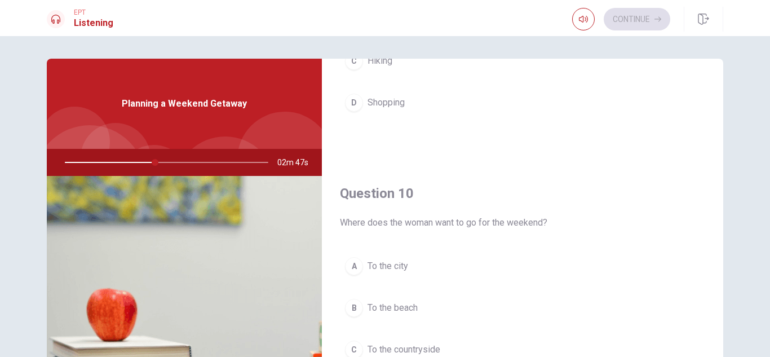
scroll to position [882, 0]
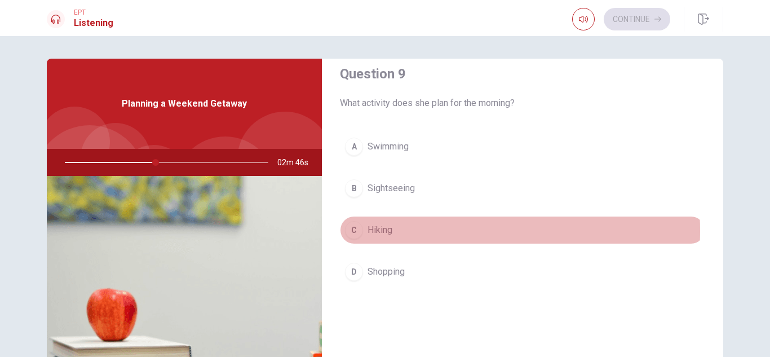
click at [398, 230] on button "C Hiking" at bounding box center [522, 230] width 365 height 28
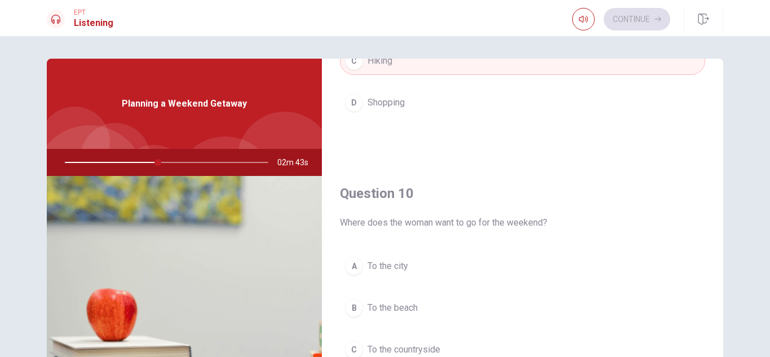
scroll to position [113, 0]
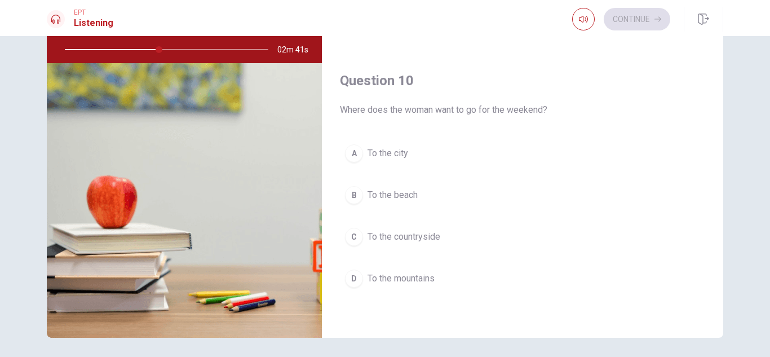
click at [406, 243] on button "C To the countryside" at bounding box center [522, 237] width 365 height 28
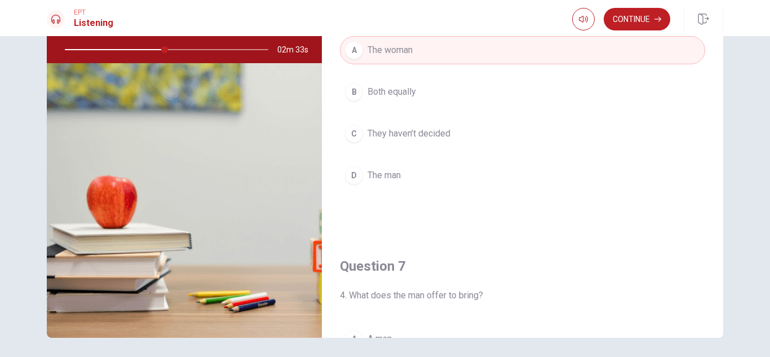
scroll to position [0, 0]
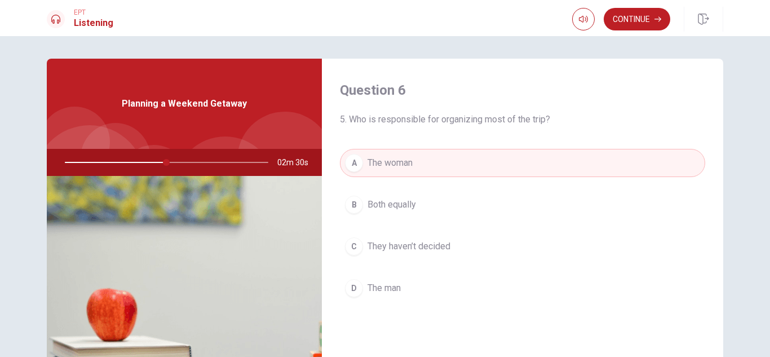
drag, startPoint x: 162, startPoint y: 162, endPoint x: 193, endPoint y: 163, distance: 30.4
click at [193, 163] on div at bounding box center [164, 162] width 226 height 27
click at [648, 18] on button "Continue" at bounding box center [636, 19] width 66 height 23
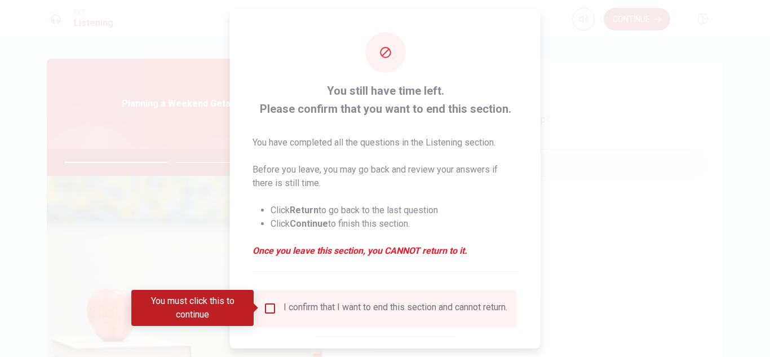
click at [273, 304] on input "You must click this to continue" at bounding box center [270, 308] width 14 height 14
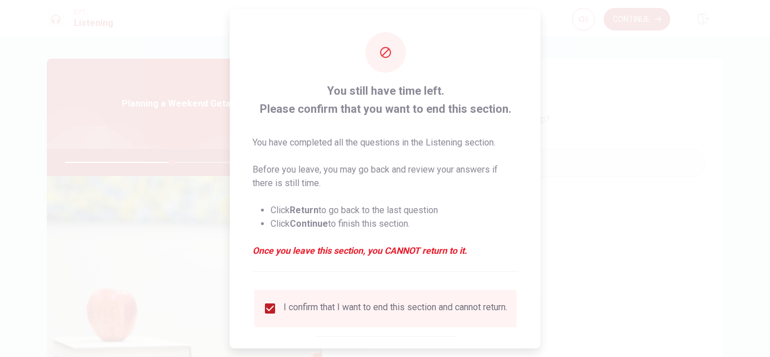
scroll to position [64, 0]
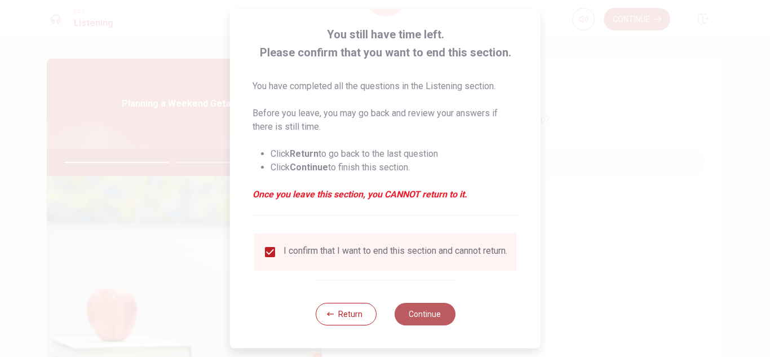
click at [432, 312] on button "Continue" at bounding box center [424, 314] width 61 height 23
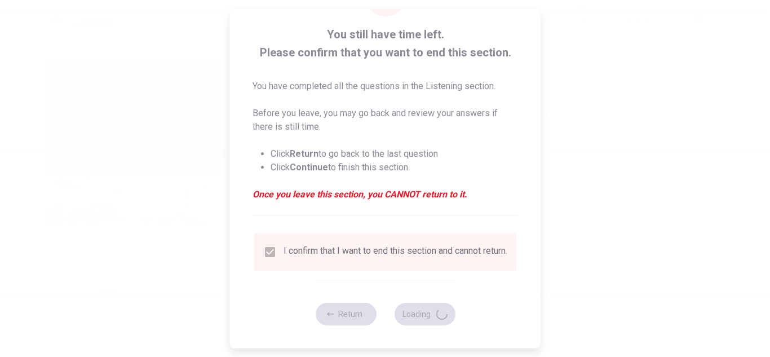
type input "54"
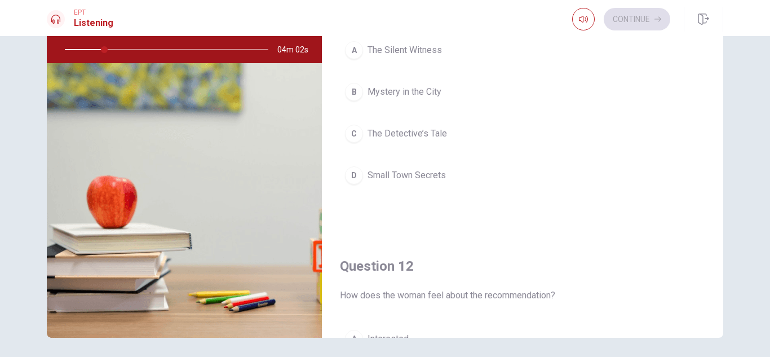
scroll to position [0, 0]
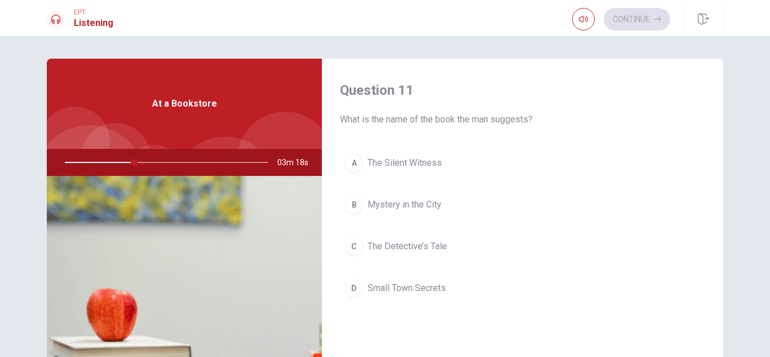
click at [416, 162] on span "The Silent Witness" at bounding box center [404, 163] width 74 height 14
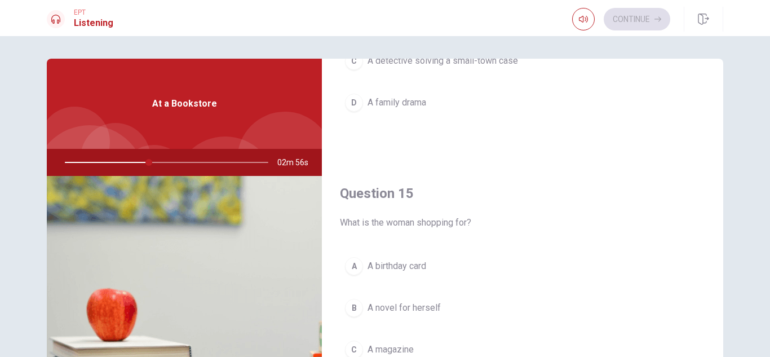
scroll to position [113, 0]
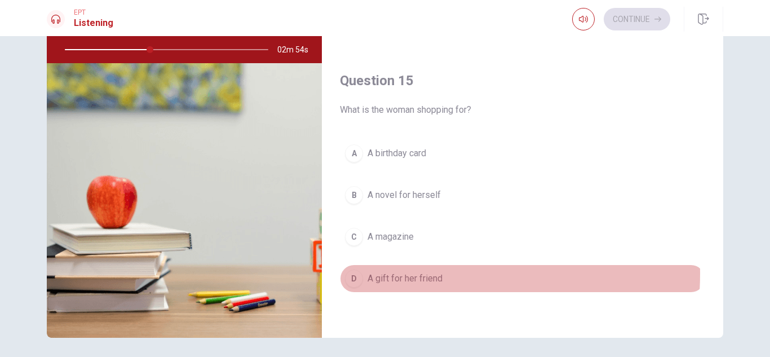
click at [412, 273] on span "A gift for her friend" at bounding box center [404, 279] width 75 height 14
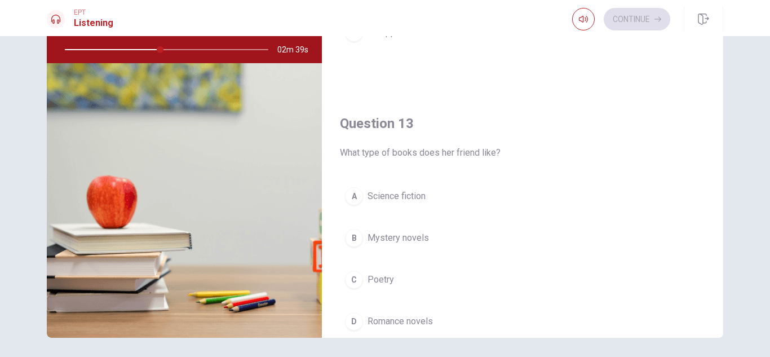
scroll to position [206, 0]
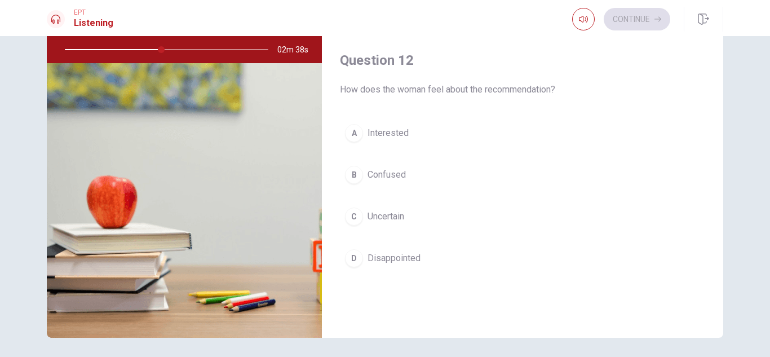
click at [381, 135] on span "Interested" at bounding box center [387, 133] width 41 height 14
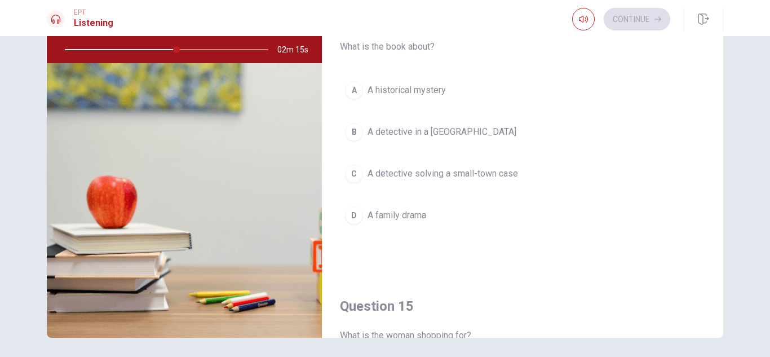
scroll to position [769, 0]
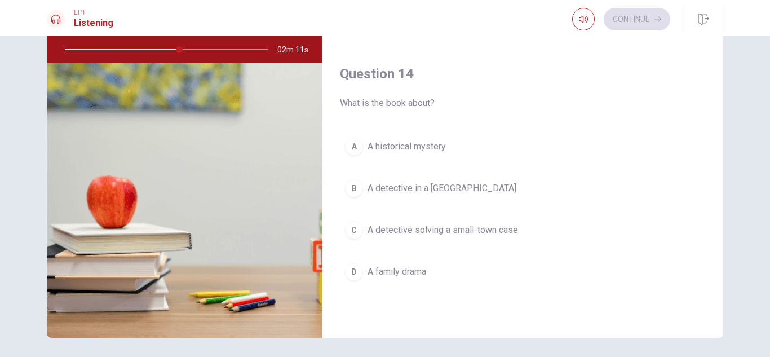
click at [392, 187] on span "A detective in a [GEOGRAPHIC_DATA]" at bounding box center [441, 188] width 149 height 14
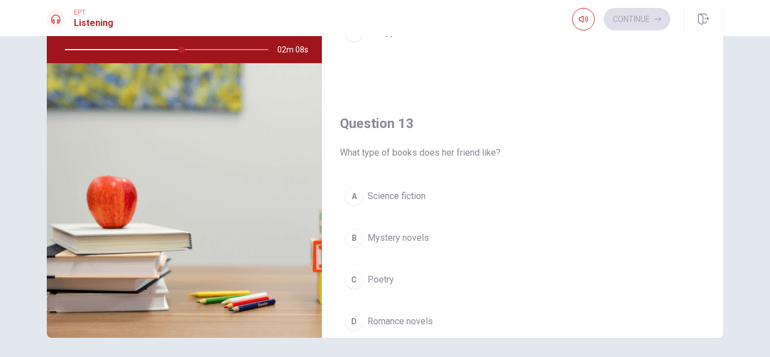
scroll to position [487, 0]
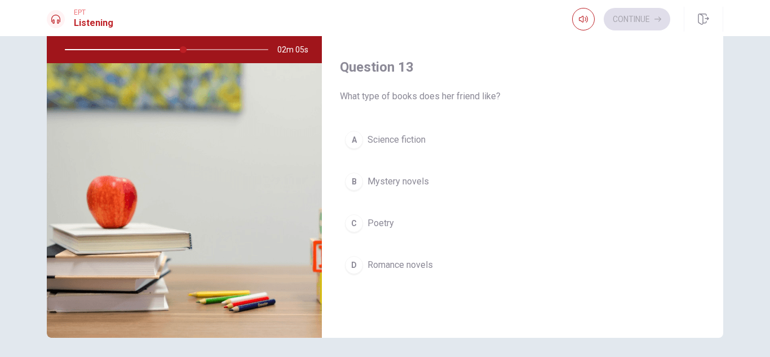
click at [394, 139] on span "Science fiction" at bounding box center [396, 140] width 58 height 14
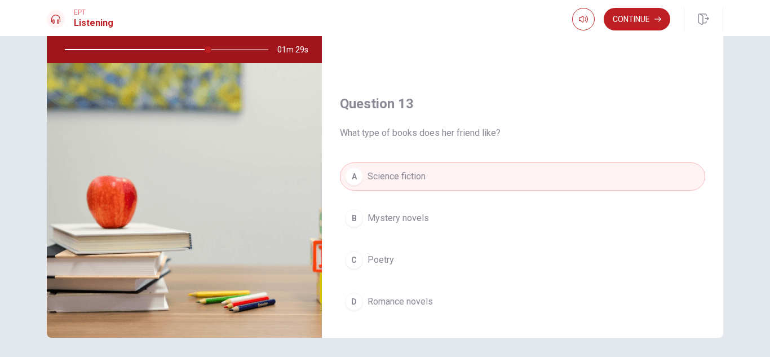
scroll to position [507, 0]
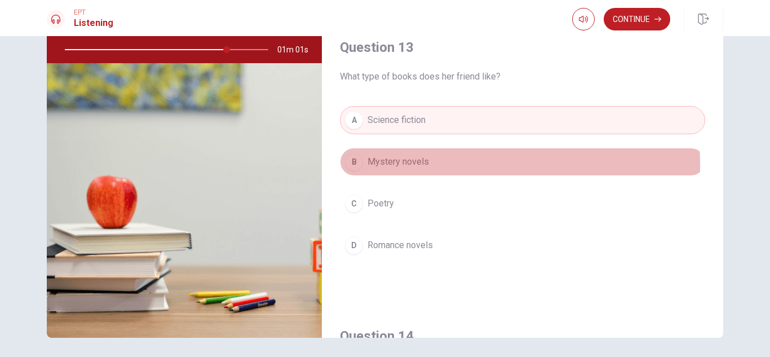
click at [403, 165] on span "Mystery novels" at bounding box center [397, 162] width 61 height 14
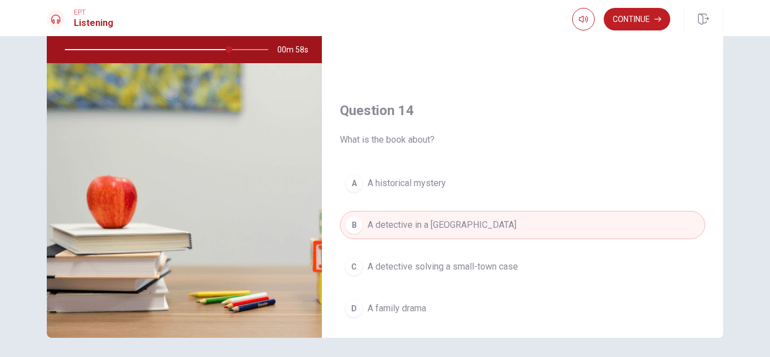
scroll to position [789, 0]
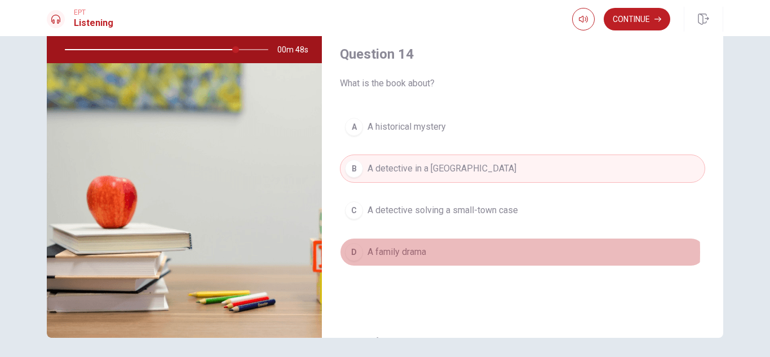
click at [423, 252] on span "A family drama" at bounding box center [396, 252] width 59 height 14
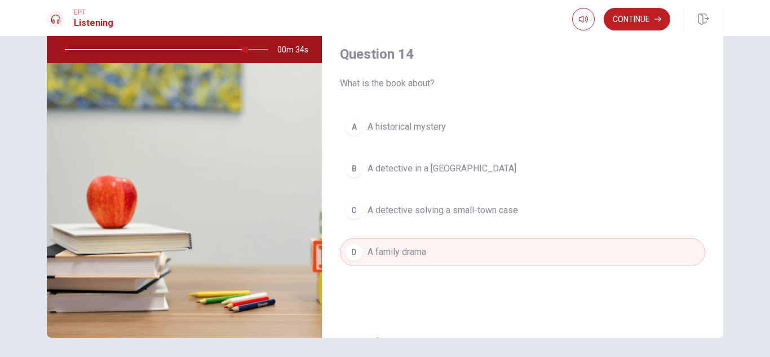
click at [463, 210] on span "A detective solving a small-town case" at bounding box center [442, 210] width 150 height 14
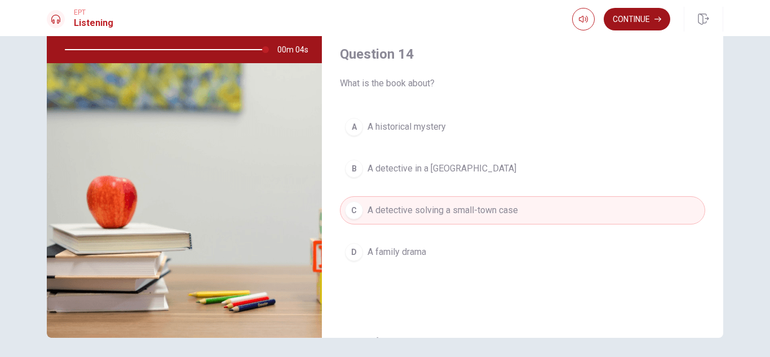
click at [636, 19] on button "Continue" at bounding box center [636, 19] width 66 height 23
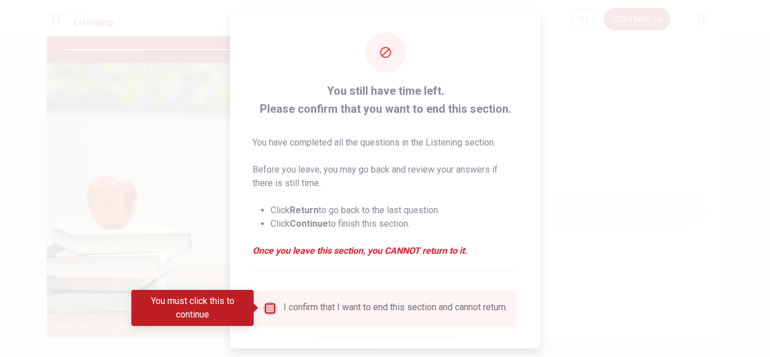
click at [270, 307] on input "You must click this to continue" at bounding box center [270, 308] width 14 height 14
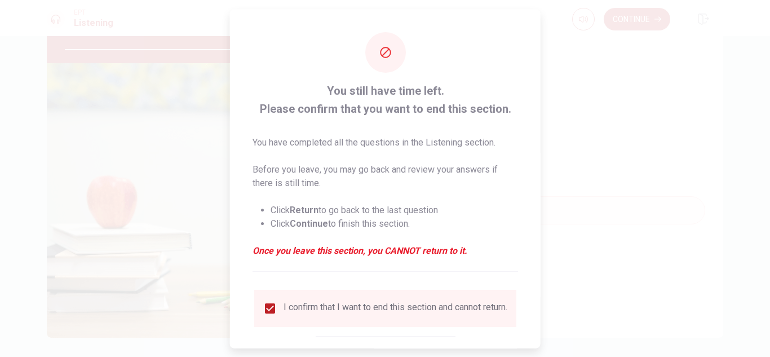
scroll to position [64, 0]
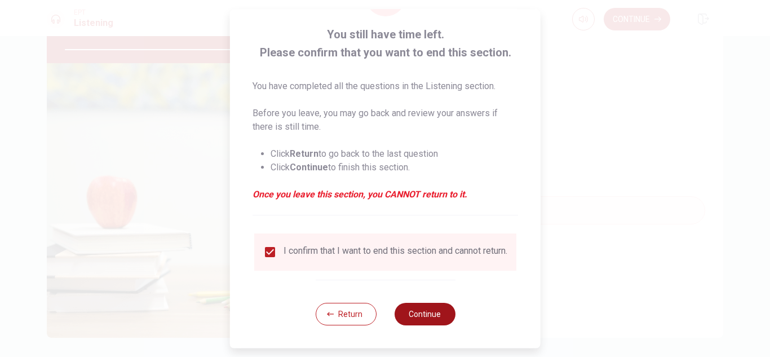
click at [419, 319] on button "Continue" at bounding box center [424, 314] width 61 height 23
type input "0"
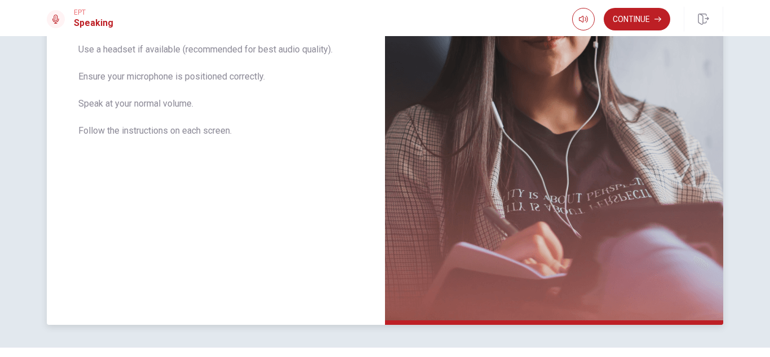
scroll to position [252, 0]
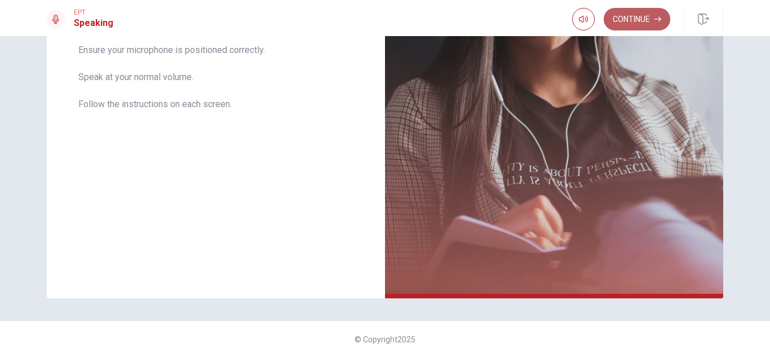
click at [641, 19] on button "Continue" at bounding box center [636, 19] width 66 height 23
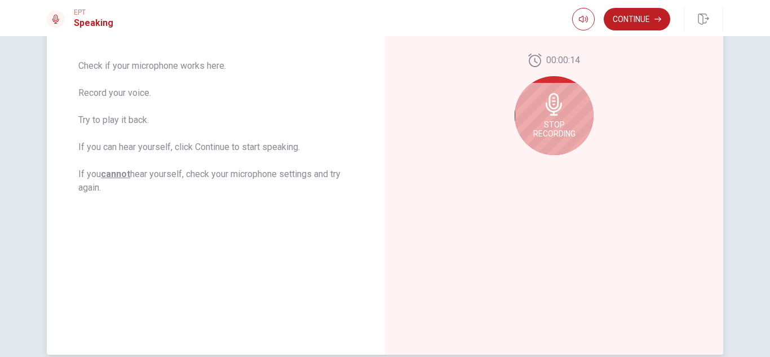
scroll to position [139, 0]
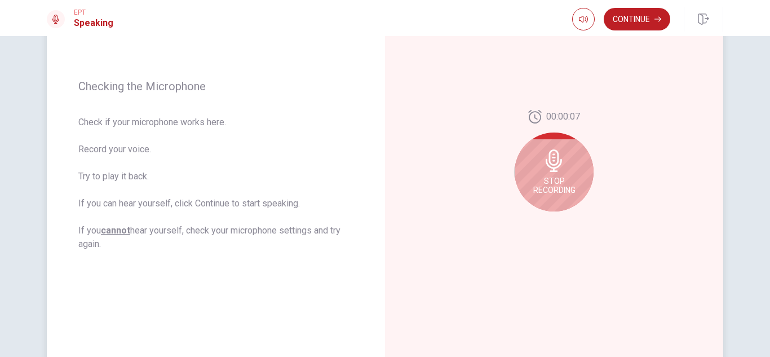
click at [550, 165] on icon at bounding box center [553, 160] width 16 height 23
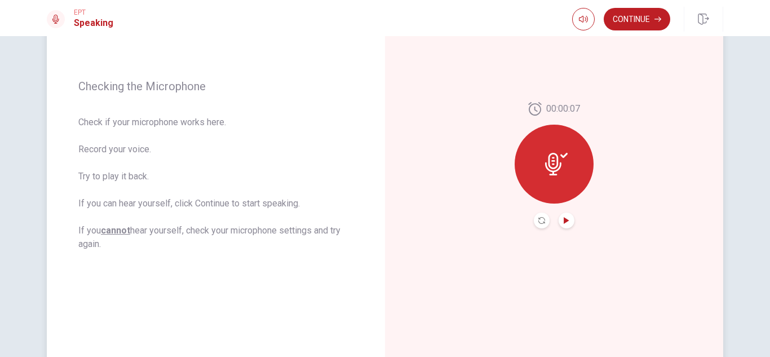
click at [563, 220] on icon "Play Audio" at bounding box center [565, 220] width 5 height 7
click at [538, 221] on icon "Record Again" at bounding box center [541, 220] width 7 height 7
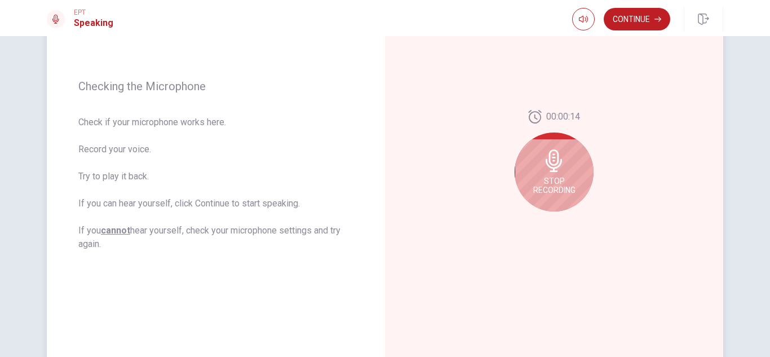
click at [545, 168] on icon at bounding box center [554, 160] width 23 height 23
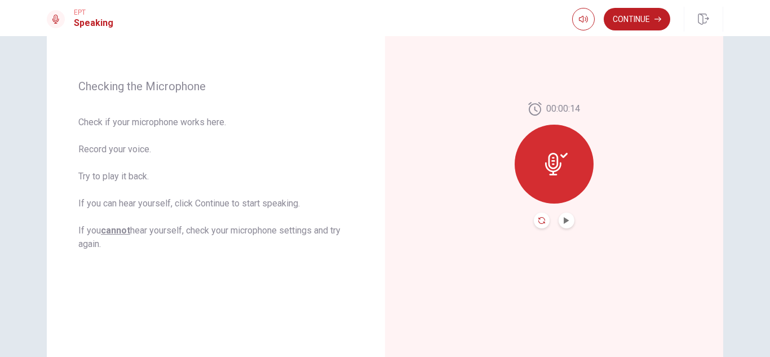
click at [538, 219] on icon "Record Again" at bounding box center [541, 220] width 7 height 7
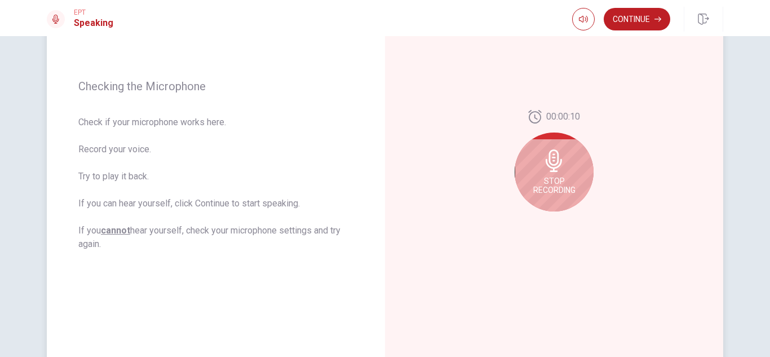
click at [550, 161] on icon at bounding box center [553, 160] width 16 height 23
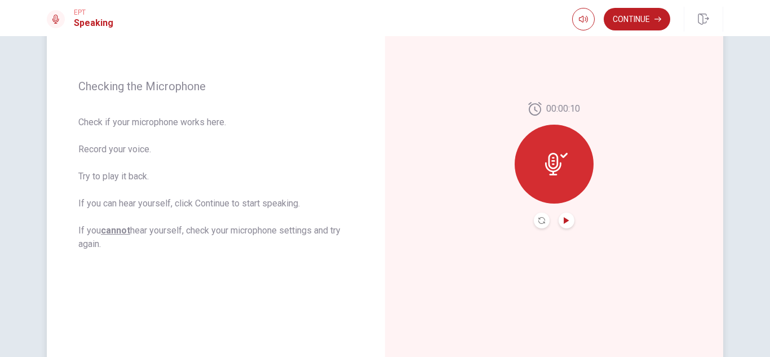
click at [563, 219] on icon "Play Audio" at bounding box center [565, 220] width 5 height 7
click at [543, 216] on button "Record Again" at bounding box center [542, 220] width 16 height 16
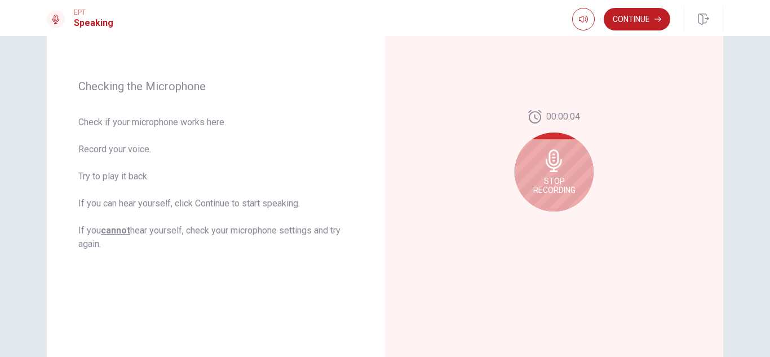
click at [552, 161] on icon at bounding box center [553, 160] width 16 height 23
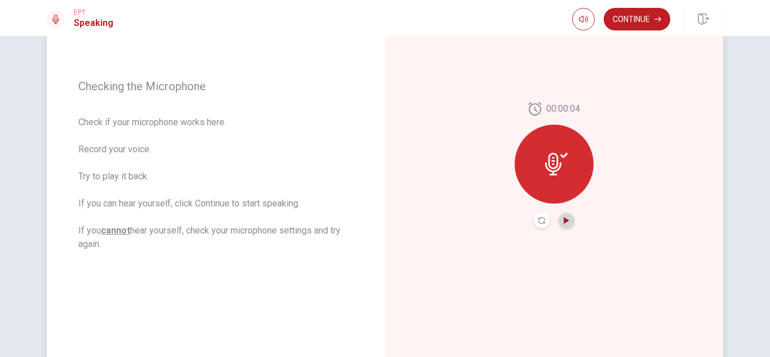
click at [564, 219] on icon "Play Audio" at bounding box center [565, 220] width 5 height 7
click at [538, 219] on icon "Record Again" at bounding box center [541, 220] width 7 height 7
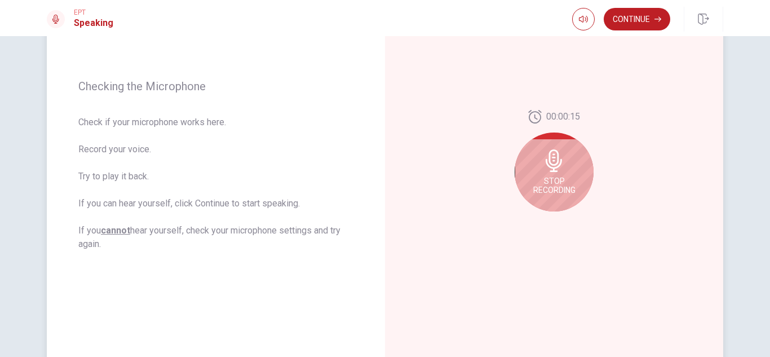
click at [549, 169] on icon at bounding box center [554, 160] width 23 height 23
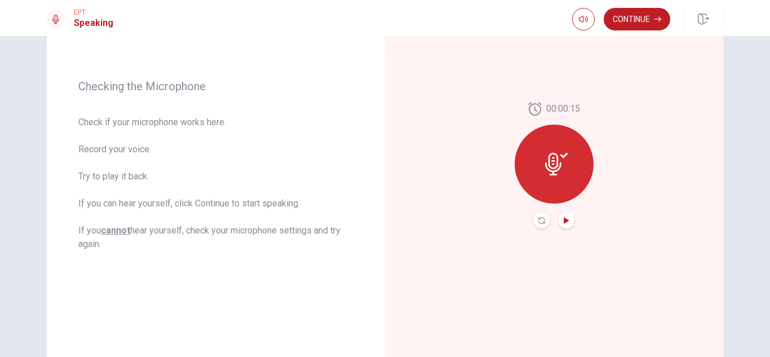
click at [565, 220] on icon "Play Audio" at bounding box center [565, 220] width 5 height 7
click at [550, 166] on icon at bounding box center [556, 164] width 23 height 23
click at [538, 220] on icon "Record Again" at bounding box center [541, 220] width 7 height 7
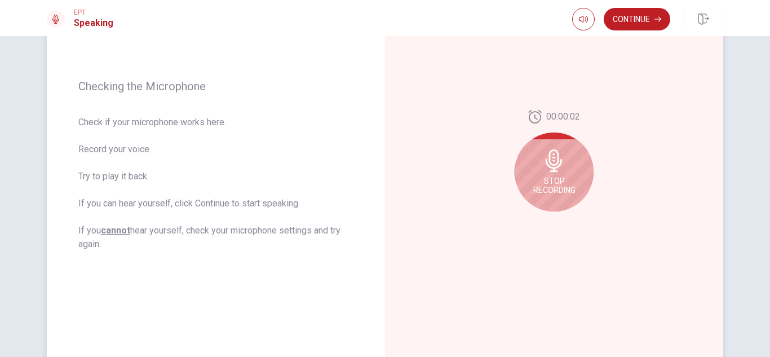
click at [575, 156] on div "Stop Recording" at bounding box center [553, 171] width 79 height 79
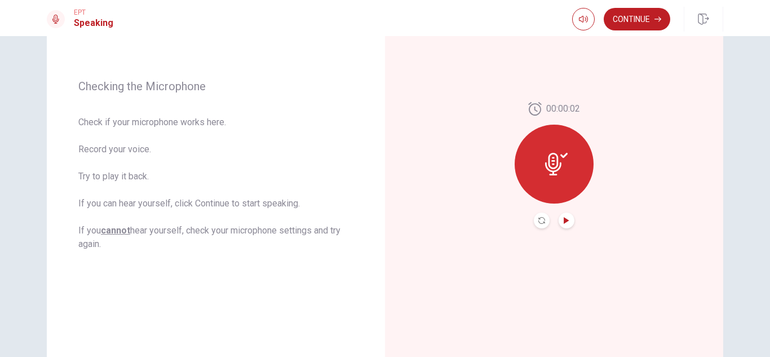
click at [563, 223] on icon "Play Audio" at bounding box center [566, 220] width 7 height 7
click at [618, 164] on div "00:00:02" at bounding box center [554, 164] width 338 height 491
click at [538, 220] on icon "Record Again" at bounding box center [541, 220] width 7 height 7
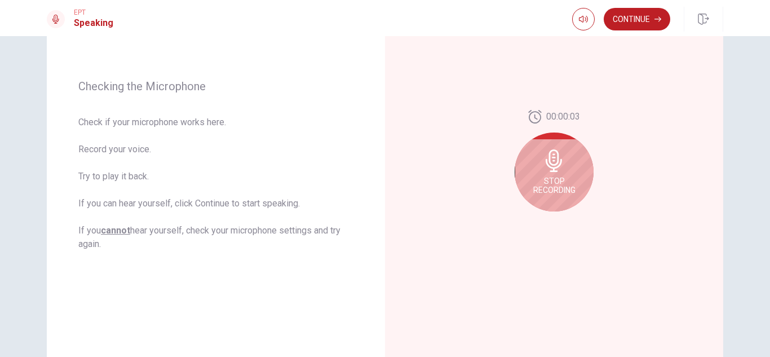
click at [552, 171] on icon at bounding box center [553, 160] width 16 height 23
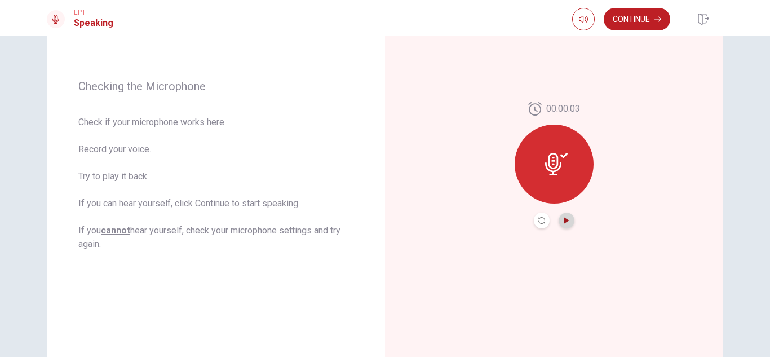
click at [564, 221] on icon "Play Audio" at bounding box center [565, 220] width 5 height 7
click at [542, 217] on button "Record Again" at bounding box center [542, 220] width 16 height 16
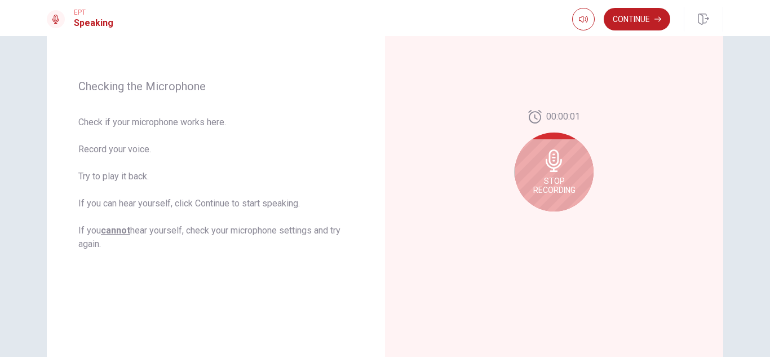
click at [558, 172] on div "Stop Recording" at bounding box center [553, 171] width 79 height 79
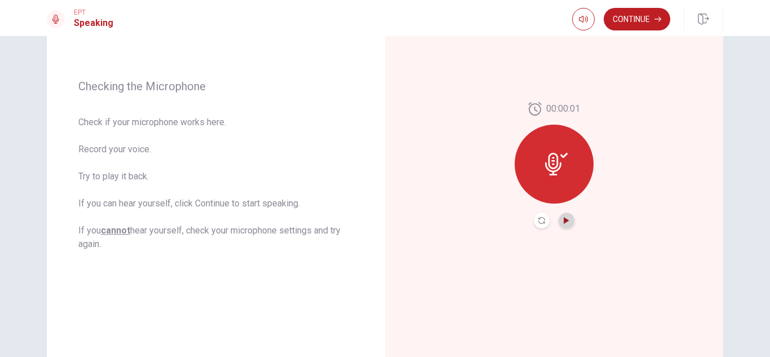
click at [563, 217] on icon "Play Audio" at bounding box center [565, 220] width 5 height 7
click at [538, 222] on icon "Record Again" at bounding box center [541, 220] width 7 height 7
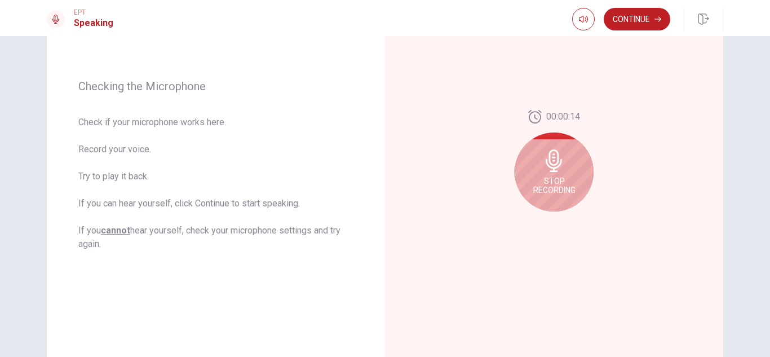
click at [554, 167] on icon at bounding box center [553, 160] width 16 height 23
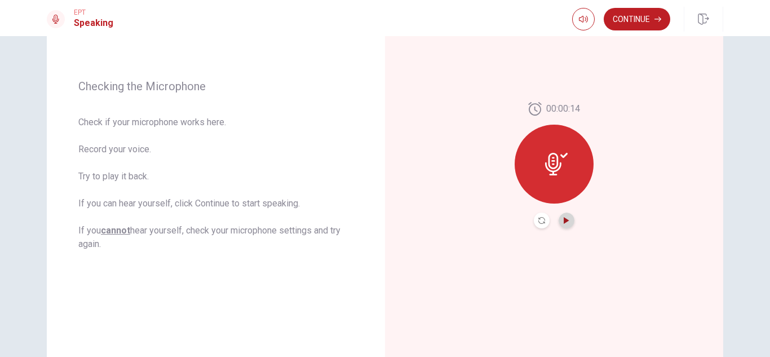
click at [565, 220] on icon "Play Audio" at bounding box center [565, 220] width 5 height 7
click at [538, 220] on icon "Record Again" at bounding box center [541, 220] width 7 height 7
click at [566, 221] on icon "Play Audio" at bounding box center [566, 220] width 7 height 7
click at [538, 221] on icon "Record Again" at bounding box center [541, 220] width 7 height 7
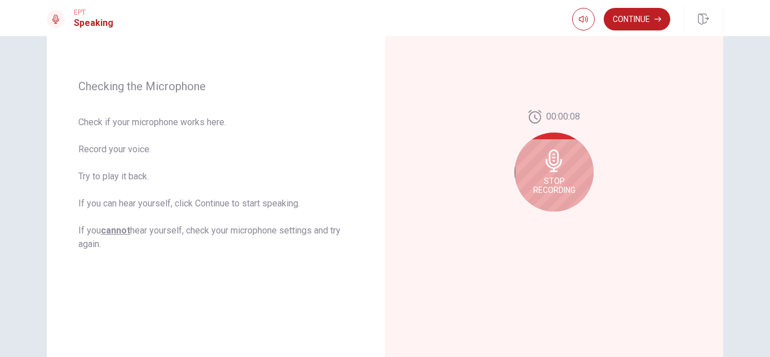
click at [553, 159] on icon at bounding box center [554, 160] width 23 height 23
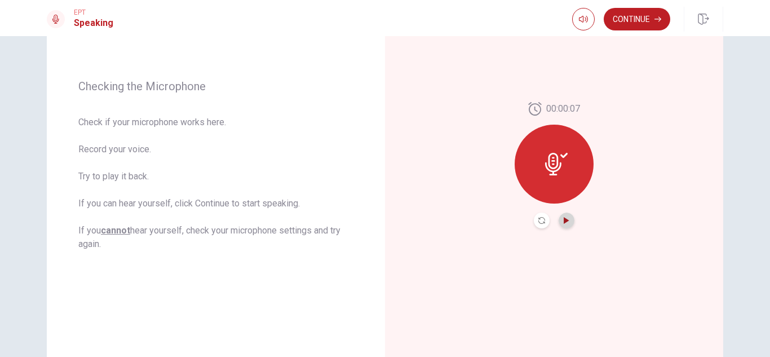
click at [563, 223] on icon "Play Audio" at bounding box center [566, 220] width 7 height 7
click at [538, 217] on icon "Record Again" at bounding box center [541, 220] width 7 height 7
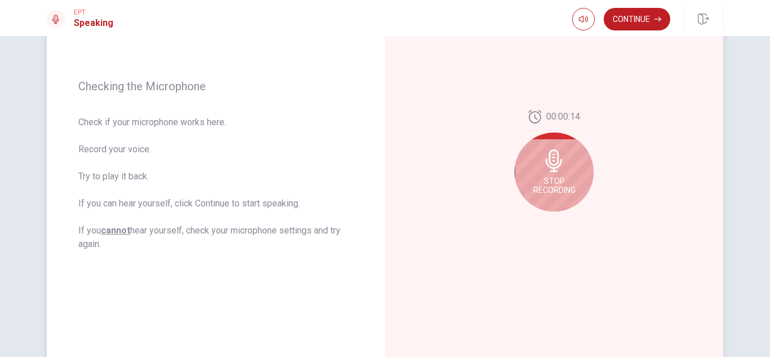
click at [559, 165] on icon at bounding box center [554, 160] width 23 height 23
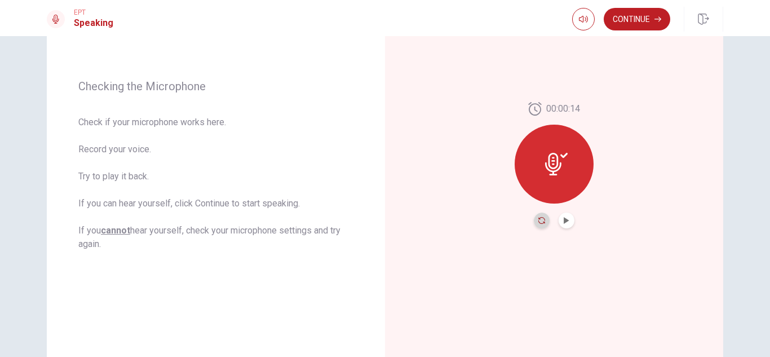
click at [540, 219] on icon "Record Again" at bounding box center [541, 220] width 7 height 7
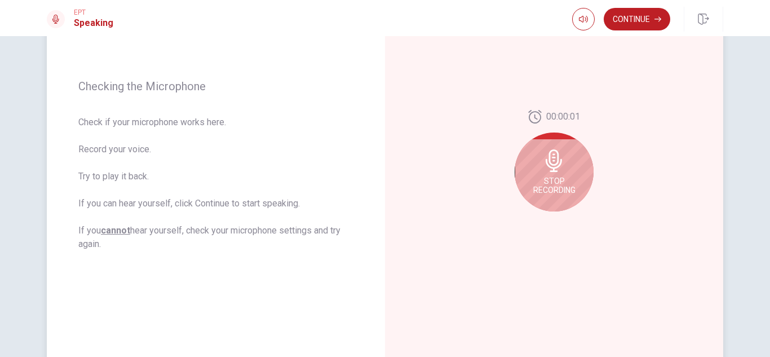
click at [567, 158] on div "Stop Recording" at bounding box center [553, 171] width 79 height 79
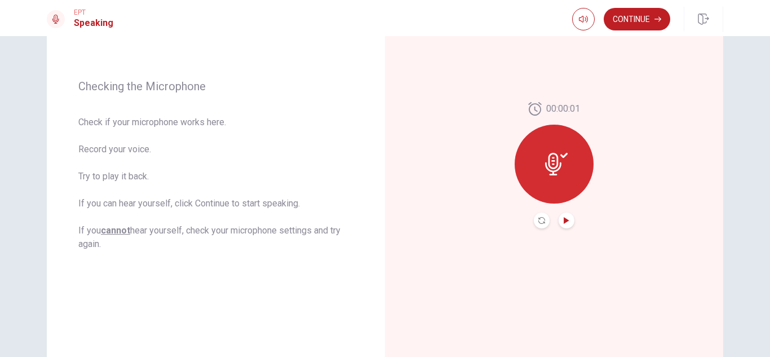
click at [565, 217] on icon "Play Audio" at bounding box center [566, 220] width 7 height 7
click at [541, 226] on button "Record Again" at bounding box center [542, 220] width 16 height 16
click at [565, 223] on icon "Play Audio" at bounding box center [566, 220] width 7 height 7
click at [536, 213] on button "Record Again" at bounding box center [542, 220] width 16 height 16
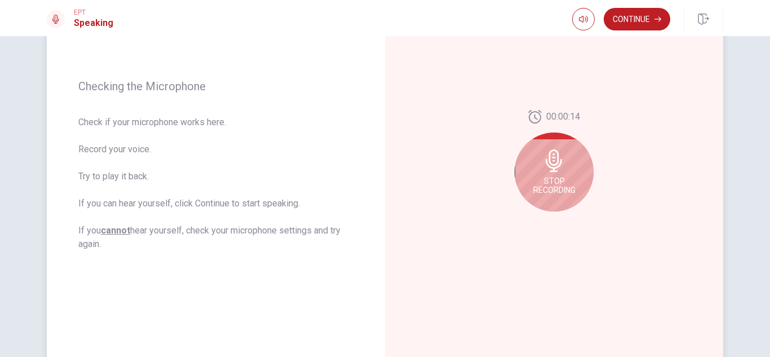
click at [552, 183] on span "Stop Recording" at bounding box center [554, 185] width 42 height 18
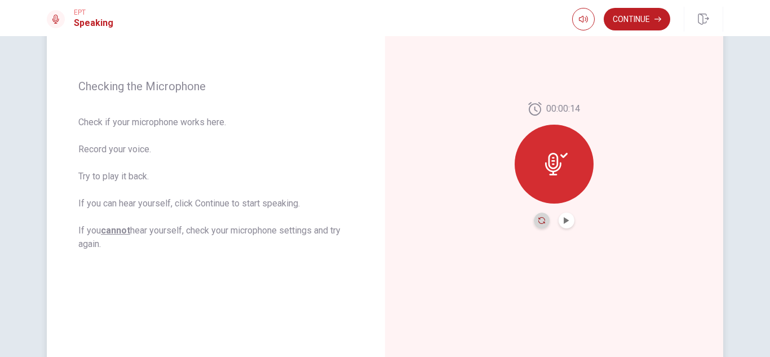
click at [539, 223] on icon "Record Again" at bounding box center [541, 220] width 7 height 7
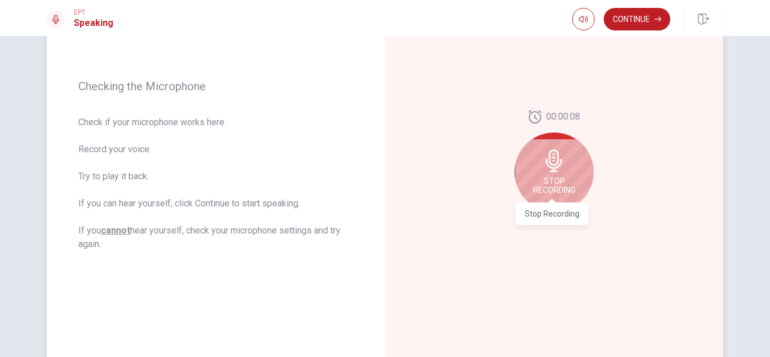
click at [539, 190] on span "Stop Recording" at bounding box center [554, 185] width 42 height 18
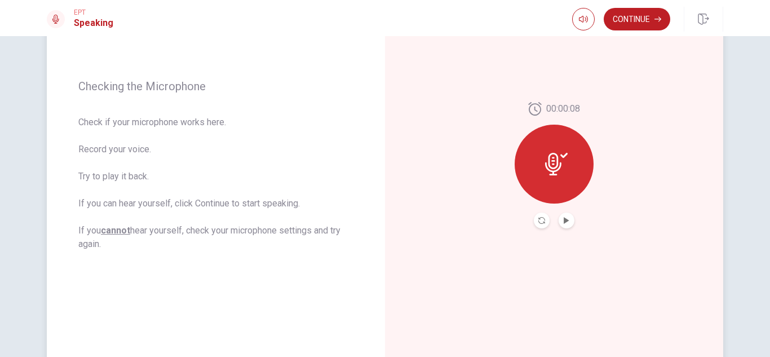
click at [539, 190] on div at bounding box center [553, 164] width 79 height 79
click at [563, 220] on icon "Play Audio" at bounding box center [565, 220] width 5 height 7
click at [563, 217] on icon "Play Audio" at bounding box center [566, 220] width 7 height 7
click at [535, 216] on button "Record Again" at bounding box center [542, 220] width 16 height 16
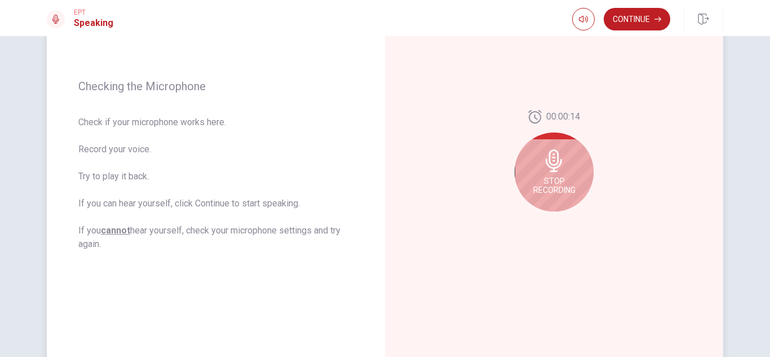
click at [556, 148] on div "Stop Recording" at bounding box center [553, 171] width 79 height 79
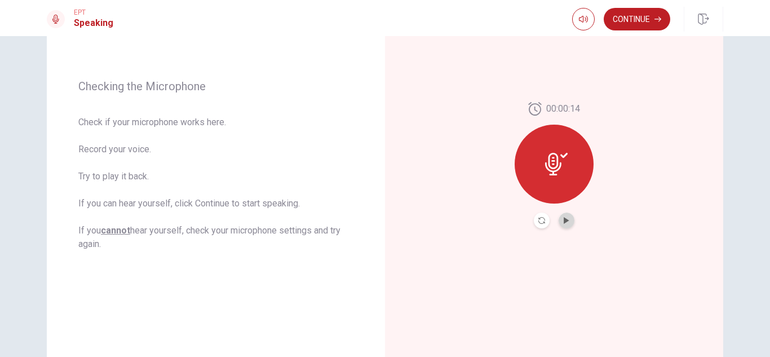
click at [567, 220] on button "Play Audio" at bounding box center [566, 220] width 16 height 16
click at [534, 220] on button "Record Again" at bounding box center [542, 220] width 16 height 16
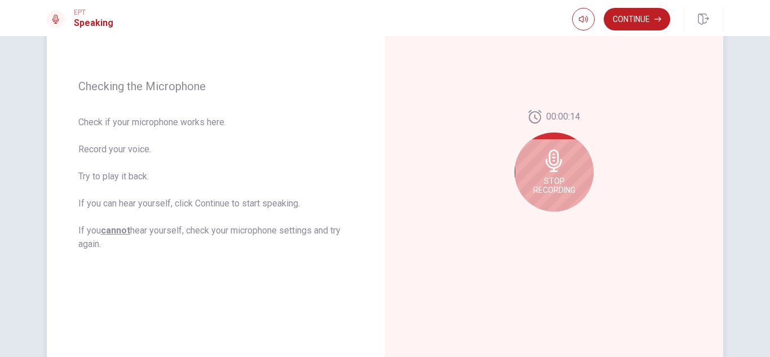
click at [548, 200] on div "Stop Recording" at bounding box center [553, 171] width 79 height 79
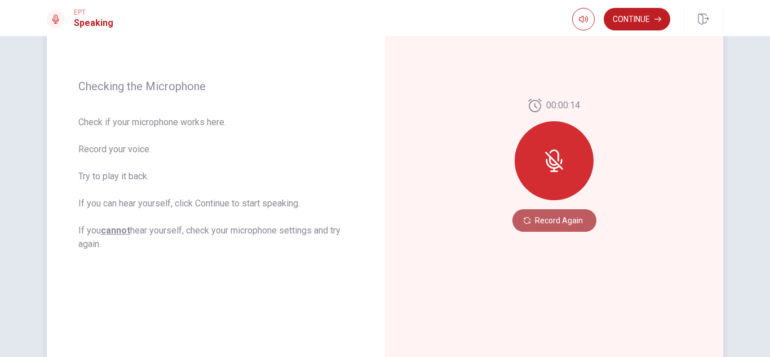
click at [536, 218] on button "Record Again" at bounding box center [554, 220] width 84 height 23
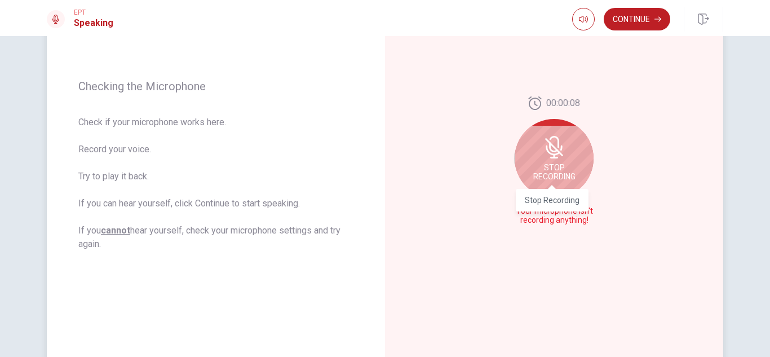
click at [547, 180] on span "Stop Recording" at bounding box center [554, 172] width 42 height 18
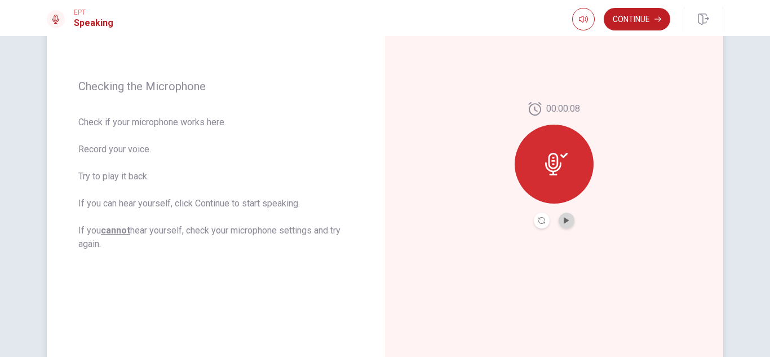
click at [563, 214] on button "Play Audio" at bounding box center [566, 220] width 16 height 16
click at [535, 212] on div at bounding box center [554, 220] width 41 height 16
click at [538, 220] on icon "Record Again" at bounding box center [541, 220] width 7 height 7
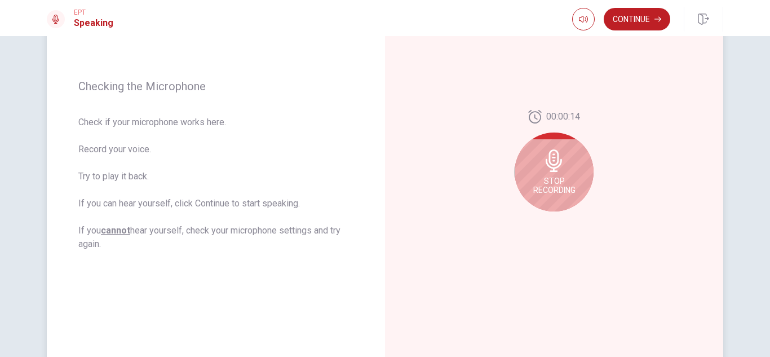
click at [570, 157] on div "Stop Recording" at bounding box center [553, 171] width 79 height 79
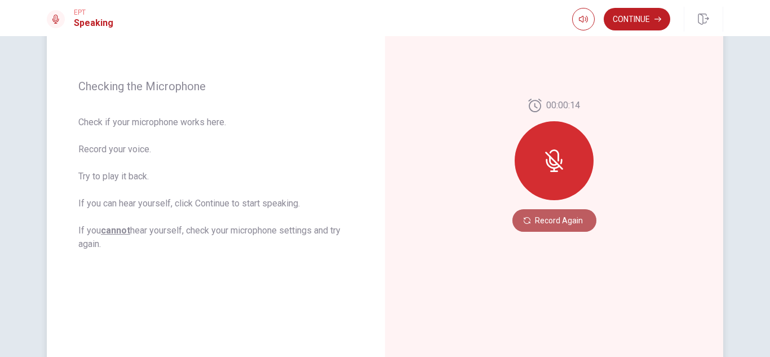
click at [535, 216] on button "Record Again" at bounding box center [554, 220] width 84 height 23
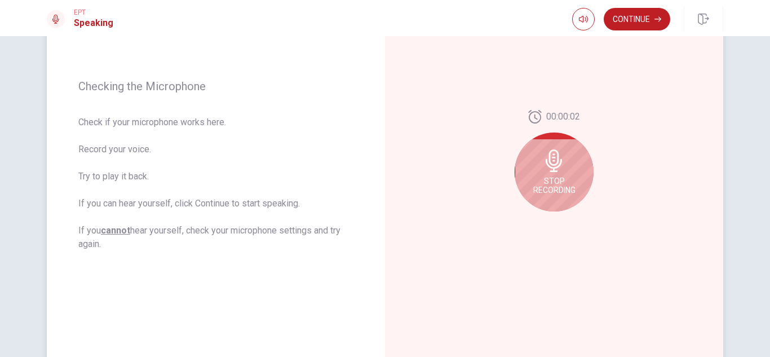
click at [534, 181] on span "Stop Recording" at bounding box center [554, 185] width 42 height 18
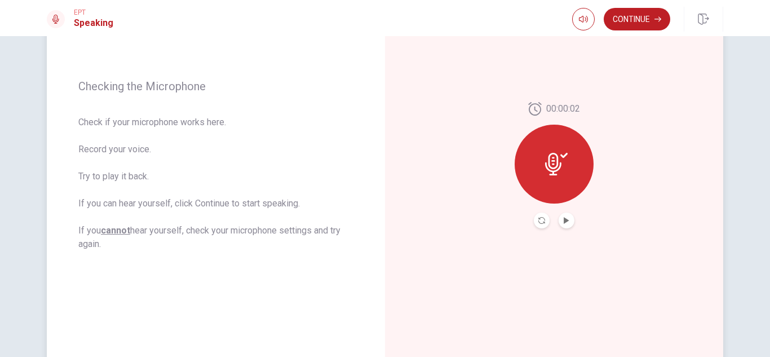
click at [557, 212] on div at bounding box center [554, 220] width 41 height 16
click at [563, 221] on icon "Play Audio" at bounding box center [565, 220] width 5 height 7
click at [538, 219] on icon "Record Again" at bounding box center [541, 220] width 7 height 7
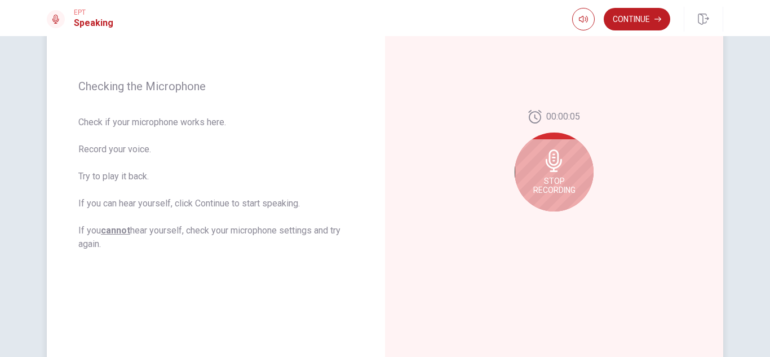
click at [543, 169] on icon at bounding box center [554, 160] width 23 height 23
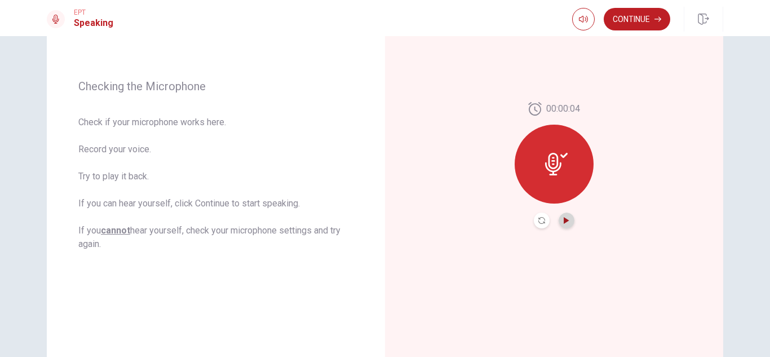
click at [563, 221] on icon "Play Audio" at bounding box center [565, 220] width 5 height 7
click at [539, 221] on icon "Record Again" at bounding box center [541, 220] width 7 height 7
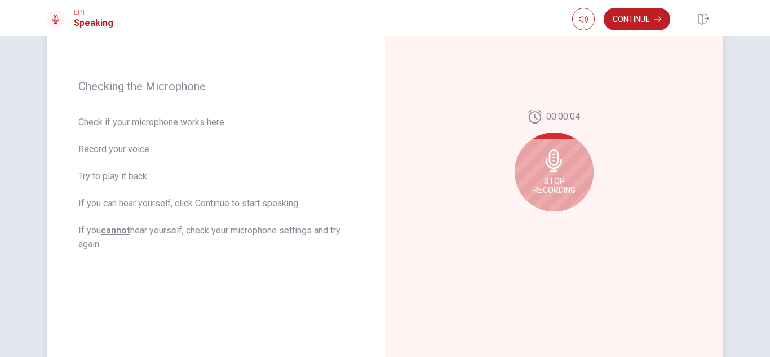
click at [559, 163] on icon at bounding box center [554, 160] width 23 height 23
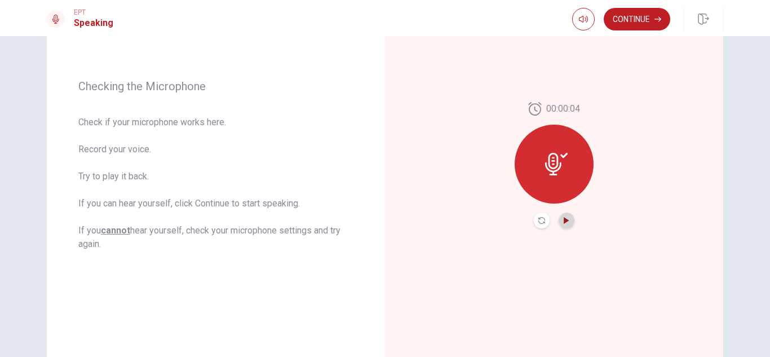
click at [565, 219] on icon "Play Audio" at bounding box center [566, 220] width 7 height 7
click at [558, 212] on button "Play Audio" at bounding box center [566, 220] width 16 height 16
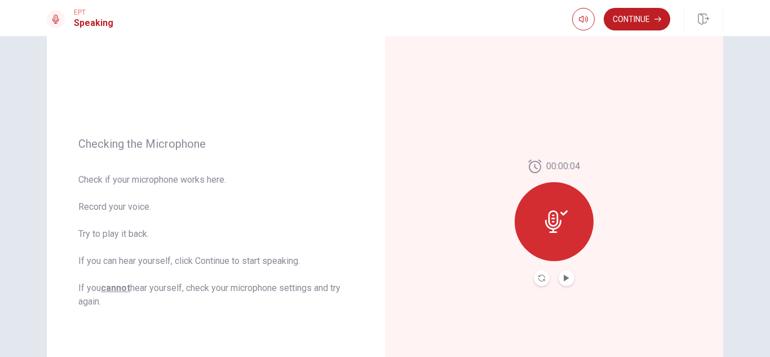
scroll to position [94, 0]
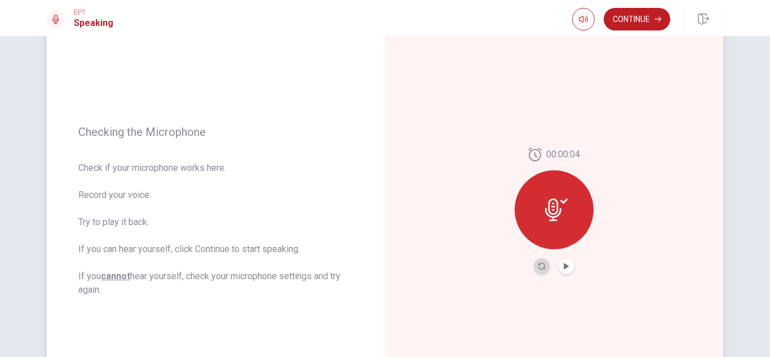
click at [536, 269] on button "Record Again" at bounding box center [542, 266] width 16 height 16
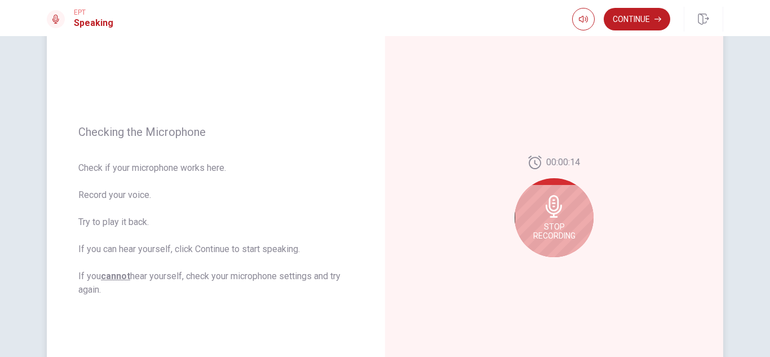
click at [545, 231] on span "Stop Recording" at bounding box center [554, 231] width 42 height 18
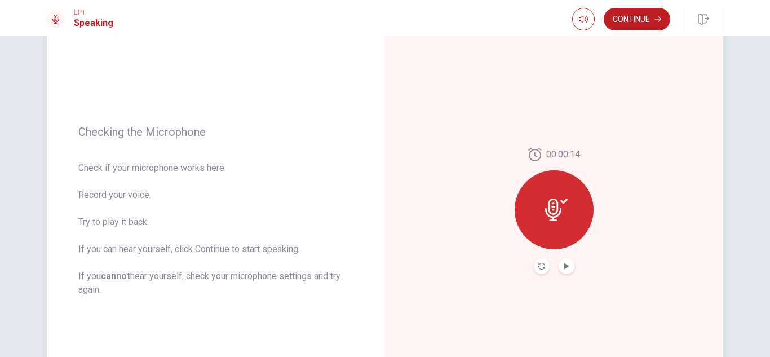
click at [538, 260] on button "Record Again" at bounding box center [542, 266] width 16 height 16
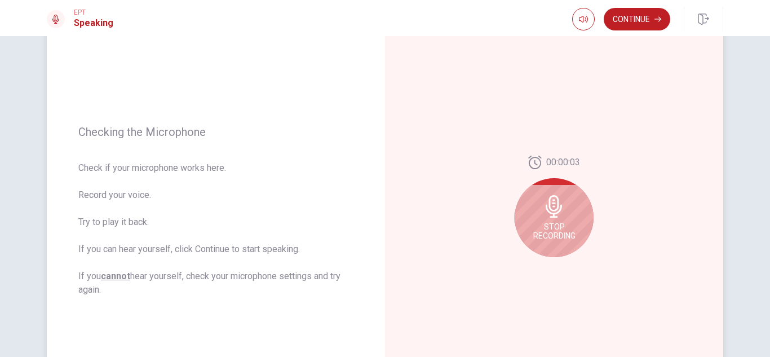
click at [554, 209] on icon at bounding box center [553, 206] width 16 height 23
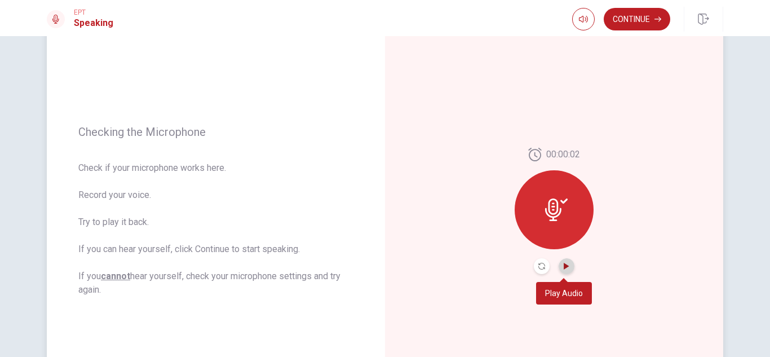
click at [564, 265] on icon "Play Audio" at bounding box center [565, 266] width 5 height 7
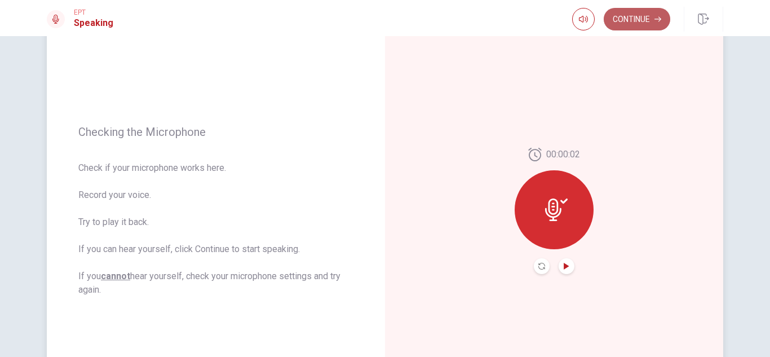
click at [638, 19] on button "Continue" at bounding box center [636, 19] width 66 height 23
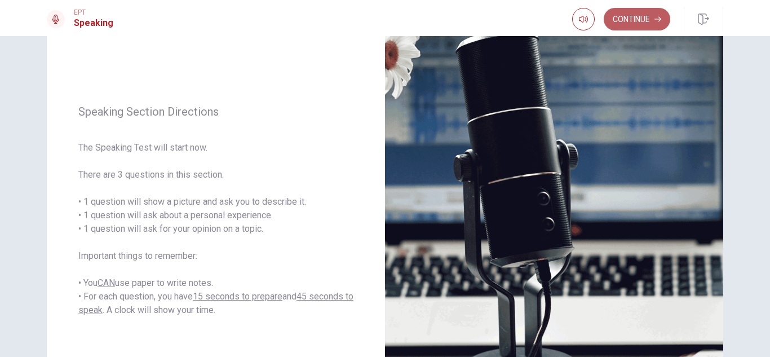
click at [644, 14] on button "Continue" at bounding box center [636, 19] width 66 height 23
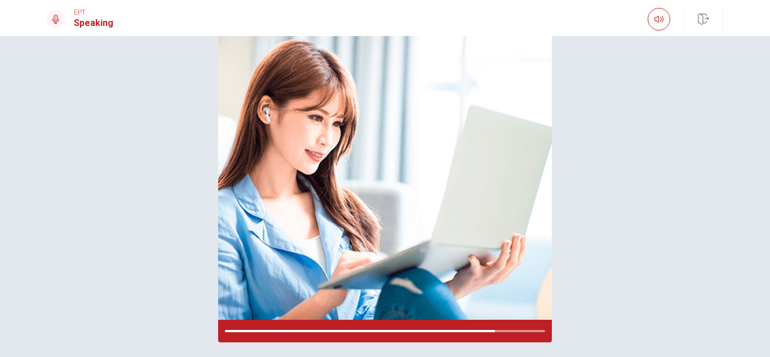
scroll to position [92, 0]
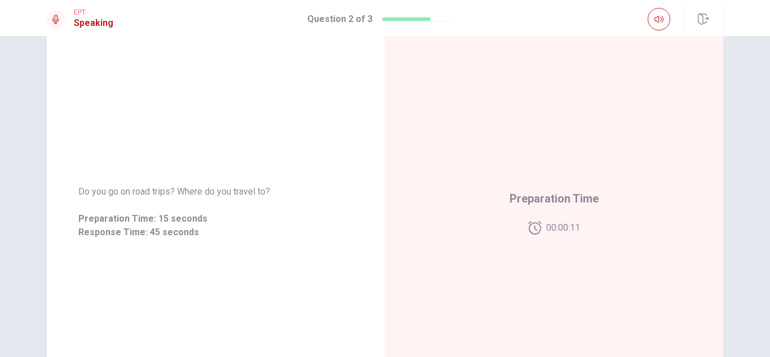
click at [567, 188] on div "Preparation Time 00:00:11" at bounding box center [554, 211] width 338 height 491
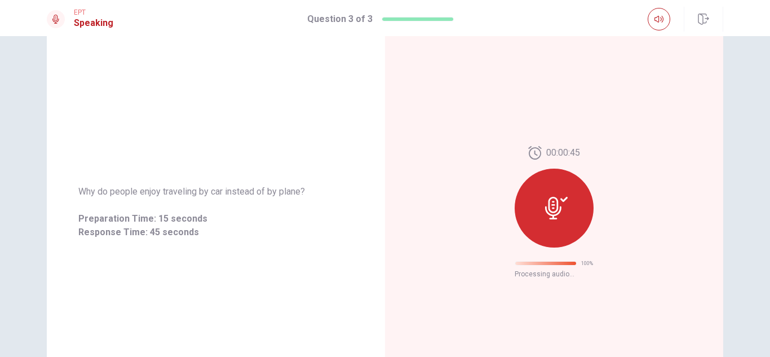
scroll to position [0, 0]
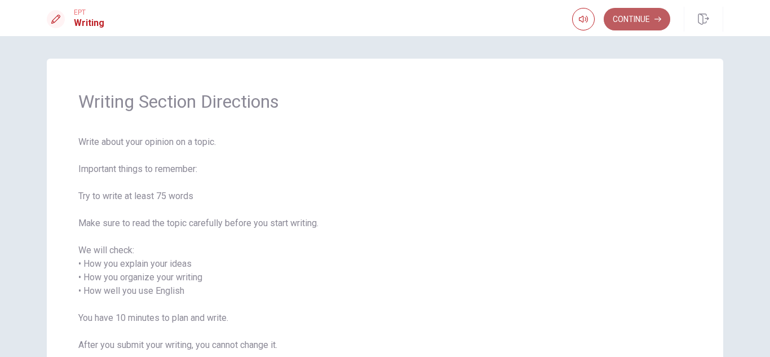
click at [628, 21] on button "Continue" at bounding box center [636, 19] width 66 height 23
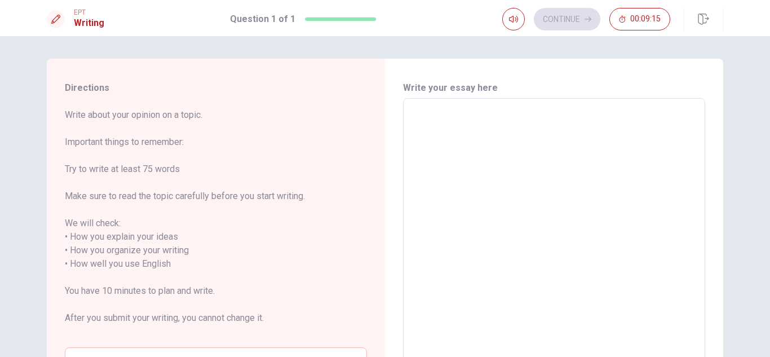
click at [449, 121] on textarea at bounding box center [554, 264] width 286 height 313
click at [484, 131] on textarea at bounding box center [554, 264] width 286 height 313
type textarea "O"
type textarea "x"
type textarea "On"
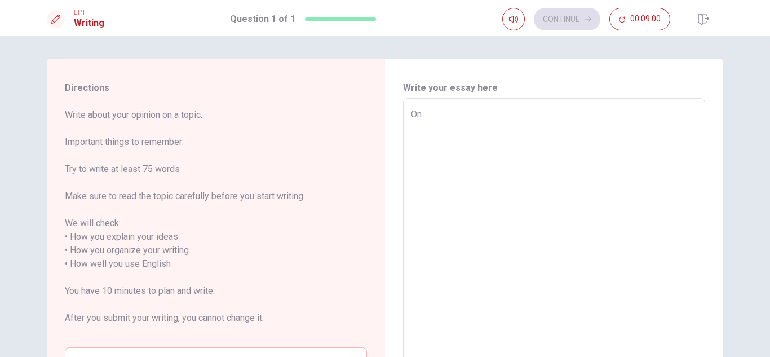
type textarea "x"
type textarea "One"
type textarea "x"
type textarea "One"
type textarea "x"
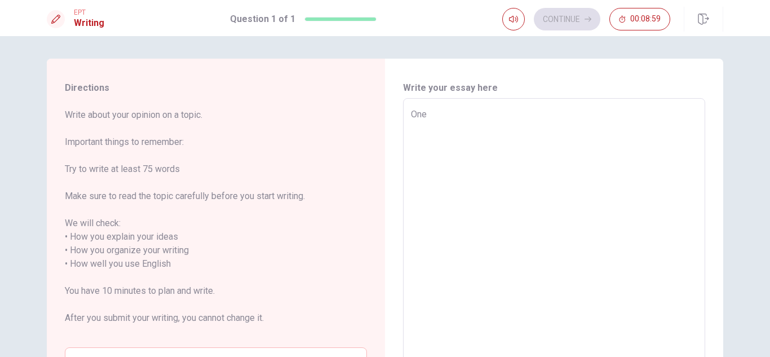
type textarea "One t"
type textarea "x"
type textarea "One ti"
type textarea "x"
type textarea "One [PERSON_NAME]"
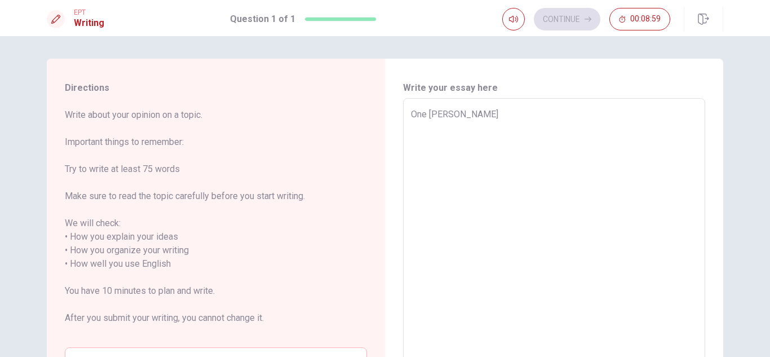
type textarea "x"
type textarea "One time"
type textarea "x"
type textarea "One time"
type textarea "x"
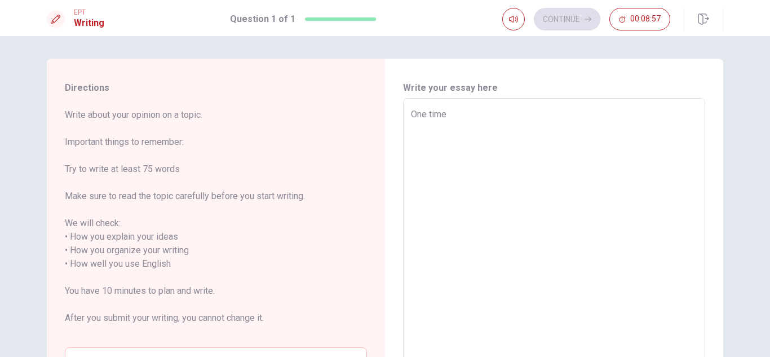
type textarea "One time I"
type textarea "x"
type textarea "One time I"
type textarea "x"
type textarea "One time I c"
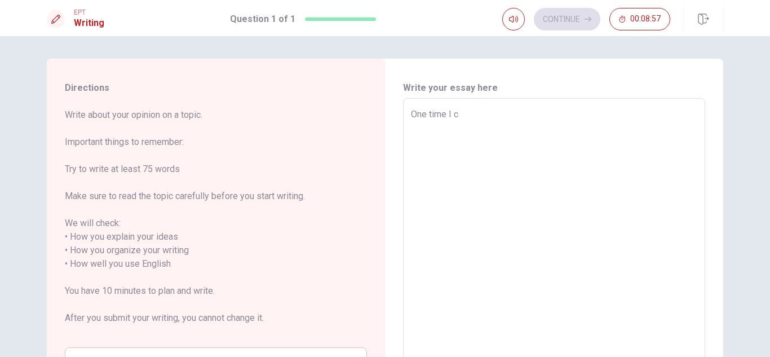
type textarea "x"
type textarea "One time I ch"
type textarea "x"
type textarea "One time I cha"
type textarea "x"
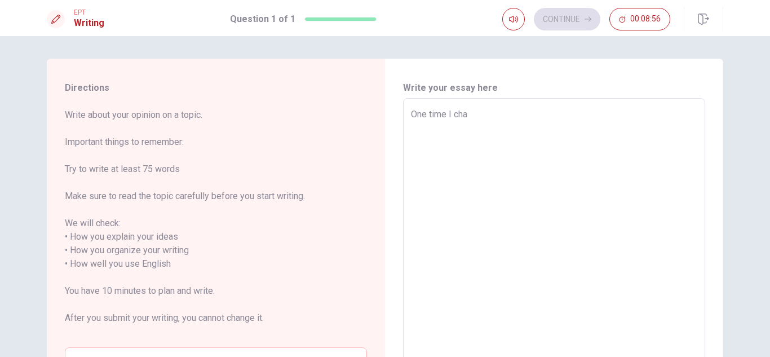
type textarea "One time I chal"
type textarea "x"
type textarea "One time I chall"
type textarea "x"
type textarea "One time I challe"
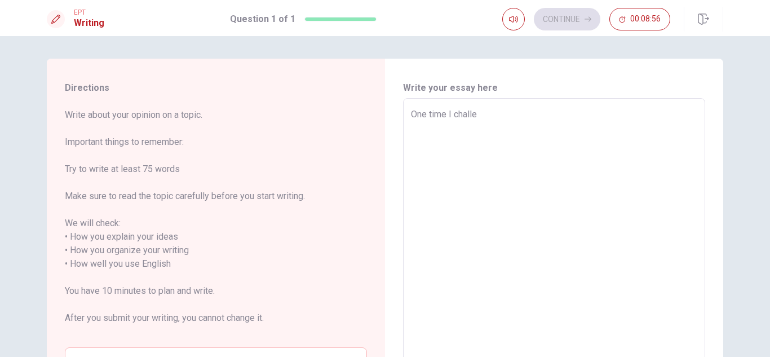
type textarea "x"
type textarea "One time I challeg"
type textarea "x"
type textarea "One time I challege"
type textarea "x"
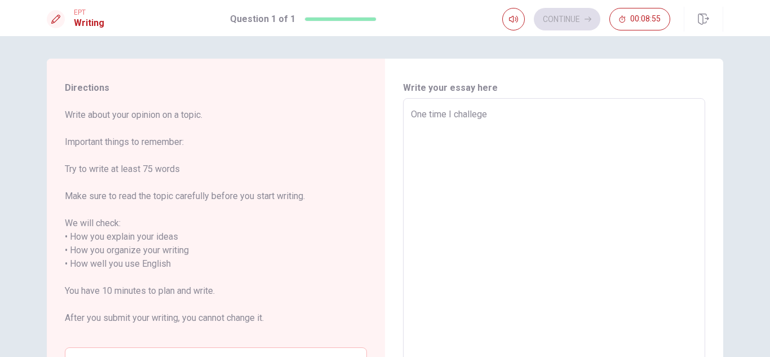
type textarea "One time I challegen"
type textarea "x"
type textarea "One time I challegeng"
type textarea "x"
type textarea "One time I challegenge"
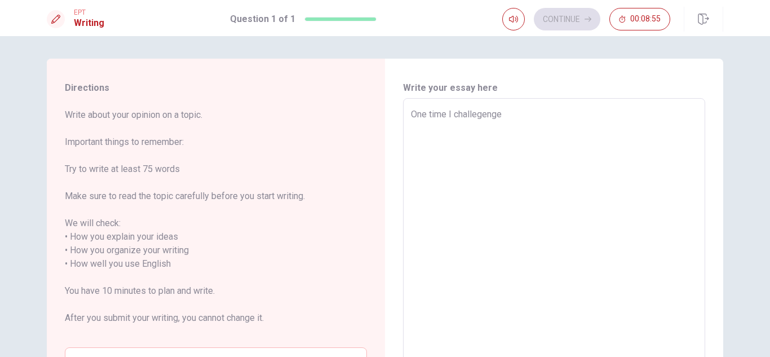
type textarea "x"
type textarea "One time I challegenged"
type textarea "x"
type textarea "One time I challegenged"
type textarea "x"
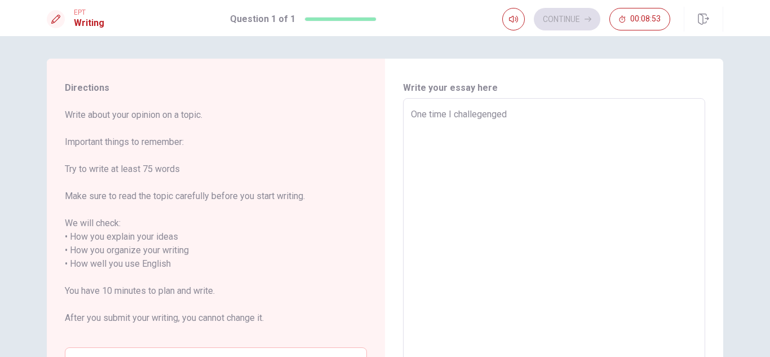
type textarea "One time I challegenged m"
type textarea "x"
type textarea "One time I challegenged my"
type textarea "x"
type textarea "One time I challegenged mys"
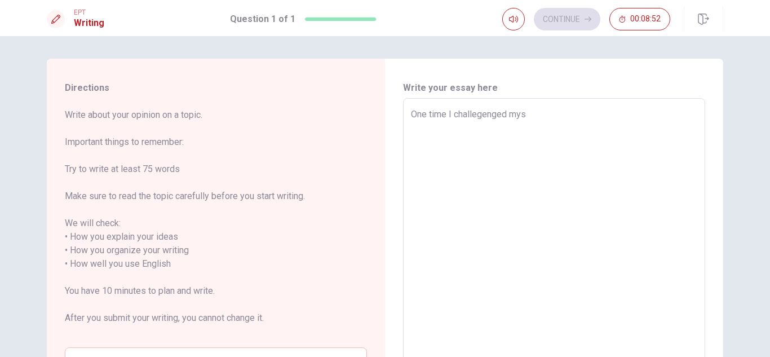
type textarea "x"
type textarea "One time I challegenged myse"
type textarea "x"
type textarea "One time I challegenged mysel"
type textarea "x"
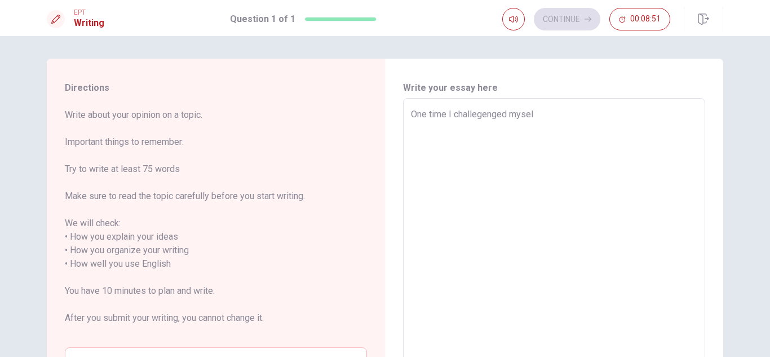
type textarea "One time I challegenged myself"
type textarea "x"
type textarea "One time I challegenged myselft"
type textarea "x"
type textarea "One time I challegenged myselft"
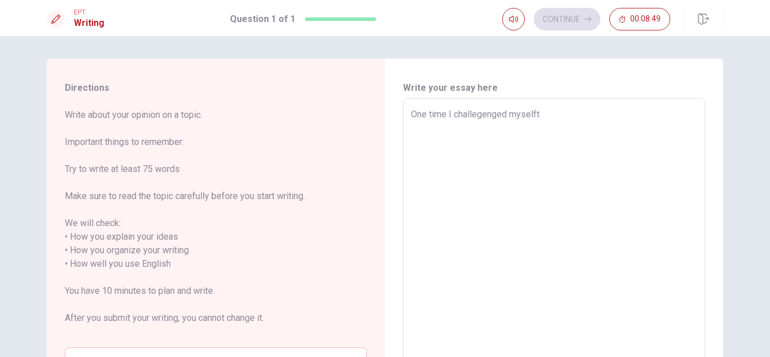
type textarea "x"
type textarea "One time I challegenged myselft w"
type textarea "x"
type textarea "One time I challegenged myselft wa"
type textarea "x"
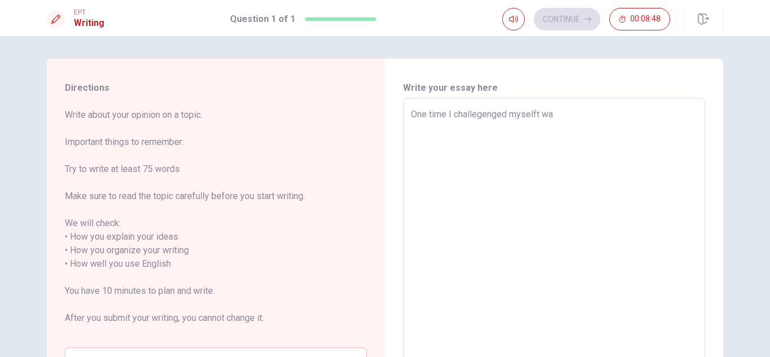
type textarea "One time I challegenged myselft was"
type textarea "x"
type textarea "One time I challegenged myselft was"
type textarea "x"
type textarea "One time I challegenged myselft was w"
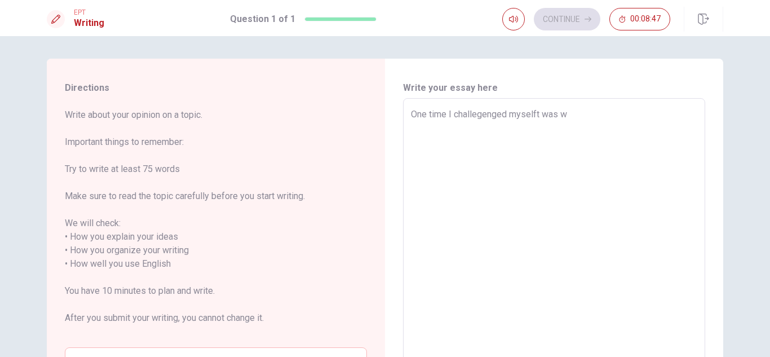
type textarea "x"
type textarea "One time I challegenged myselft was wh"
type textarea "x"
type textarea "One time I challegenged myselft was whe"
type textarea "x"
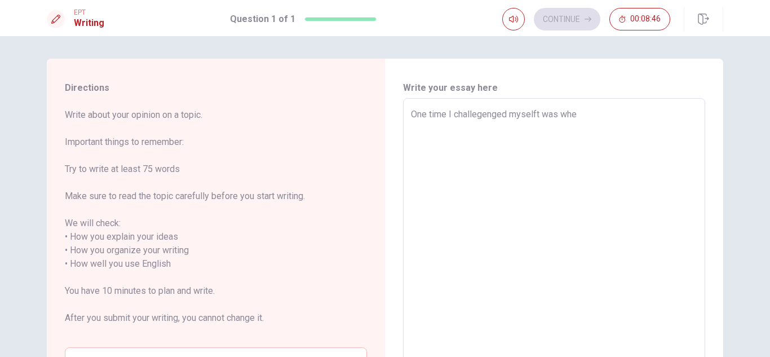
type textarea "One time I challegenged myselft was when"
type textarea "x"
type textarea "One time I challegenged myselft was when"
type textarea "x"
type textarea "One time I challegenged myselft was when i"
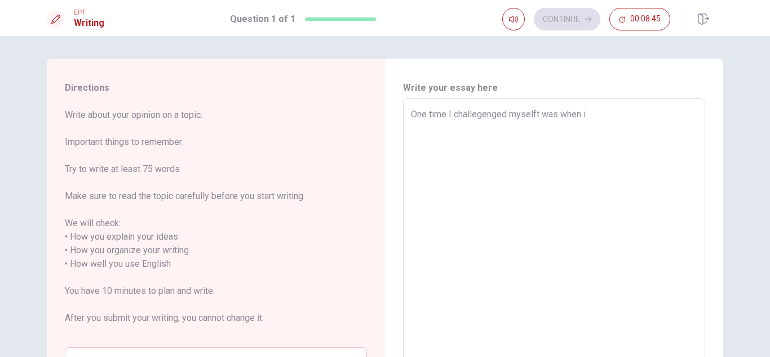
type textarea "x"
type textarea "One time I challegenged myselft was when"
type textarea "x"
type textarea "One time I challegenged myselft was when I"
type textarea "x"
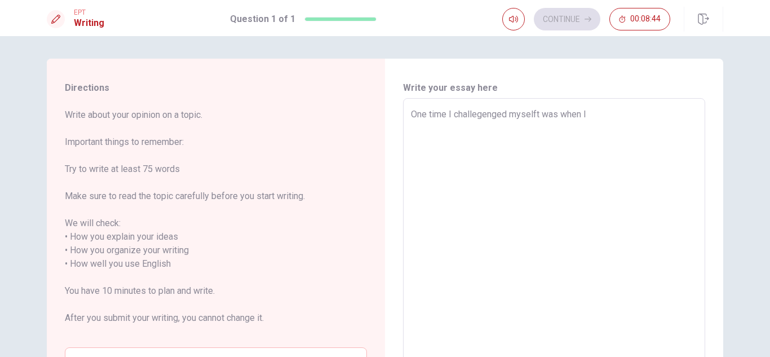
type textarea "One time I challegenged myselft was when I"
type textarea "x"
type textarea "One time I challegenged myselft was when I S"
type textarea "x"
type textarea "One time I challegenged myselft was when I"
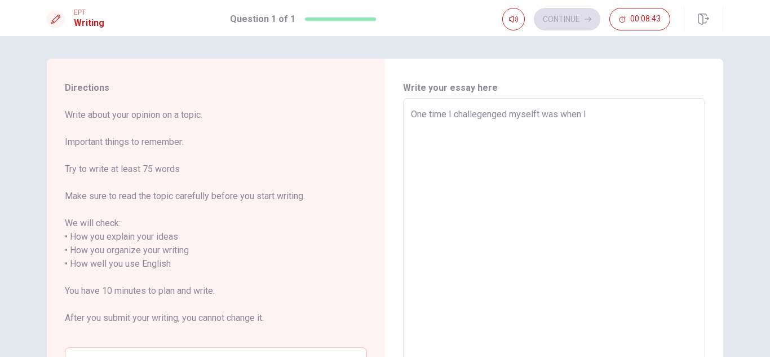
type textarea "x"
type textarea "One time I challegenged myselft was when I S"
type textarea "x"
type textarea "One time I challegenged myselft was when I"
type textarea "x"
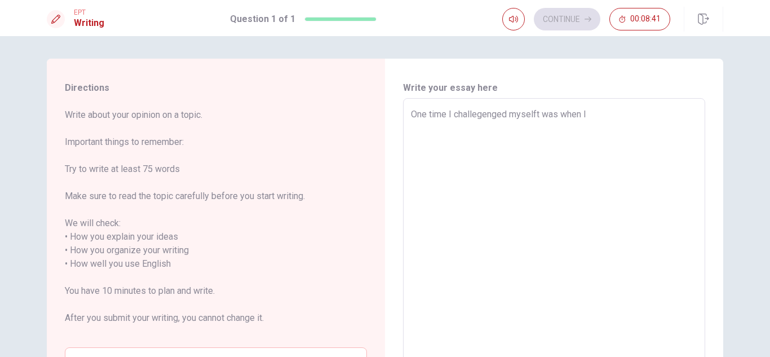
type textarea "One time I challegenged myselft was when I s"
type textarea "x"
type textarea "One time I challegenged myselft was when I st"
type textarea "x"
type textarea "One time I challegenged myselft was when I sta"
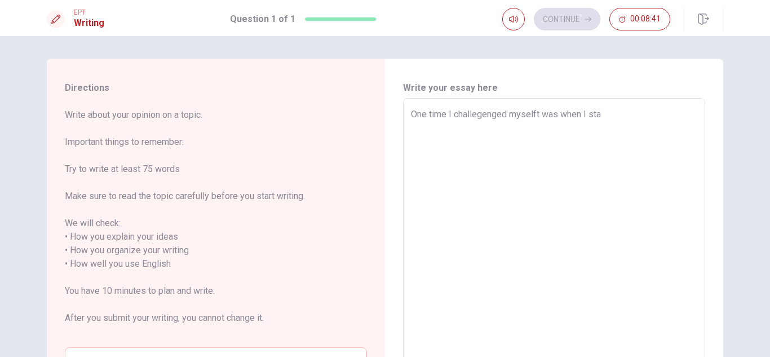
type textarea "x"
type textarea "One time I challegenged myselft was when I star"
type textarea "x"
type textarea "One time I challegenged myselft was when I start"
type textarea "x"
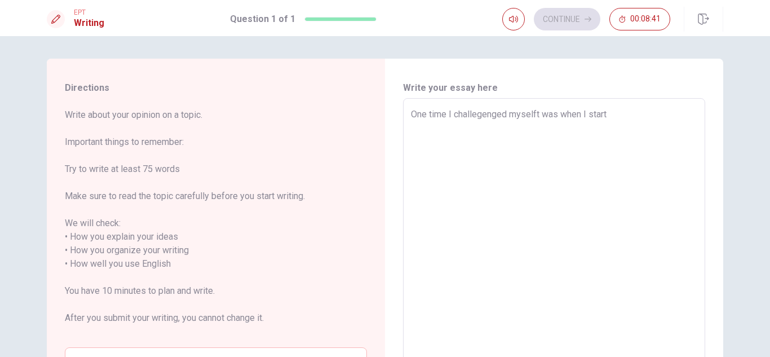
type textarea "One time I challegenged myselft was when I starte"
type textarea "x"
type textarea "One time I challegenged myselft was when I started"
type textarea "x"
type textarea "One time I challegenged myselft was when I started"
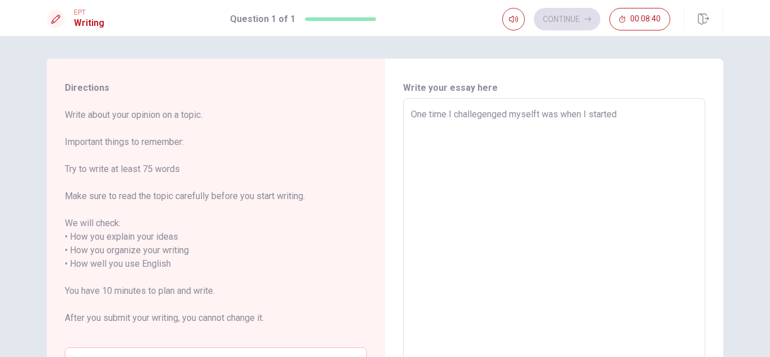
type textarea "x"
type textarea "One time I challegenged myselft was when I started l"
type textarea "x"
type textarea "One time I challegenged myselft was when I started le"
type textarea "x"
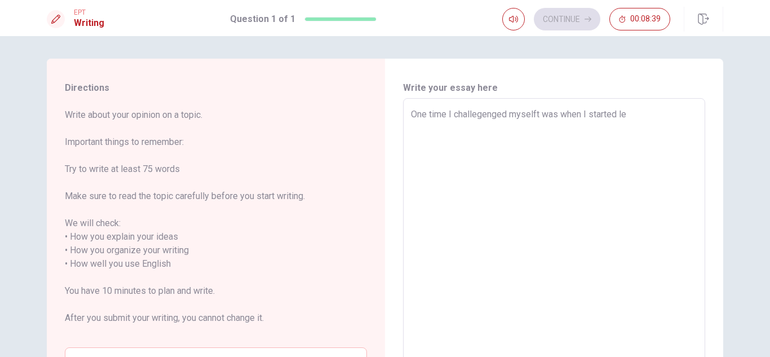
type textarea "One time I challegenged myselft was when I started lea"
type textarea "x"
type textarea "One time I challegenged myselft was when I started [PERSON_NAME]"
type textarea "x"
type textarea "One time I challegenged myselft was when I started learn"
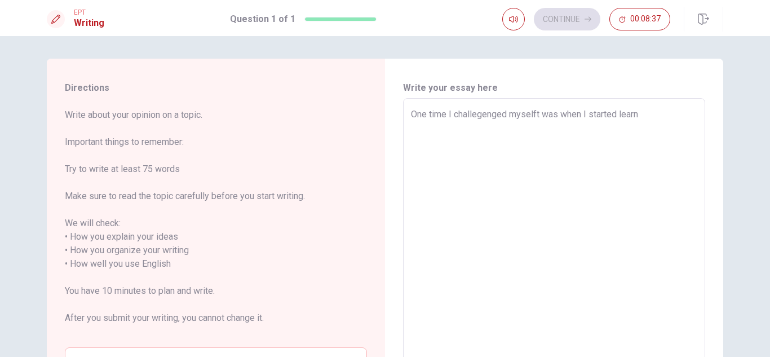
type textarea "x"
type textarea "One time I challegenged myselft was when I started learnn"
type textarea "x"
type textarea "One time I challegenged myselft was when I started learnni"
type textarea "x"
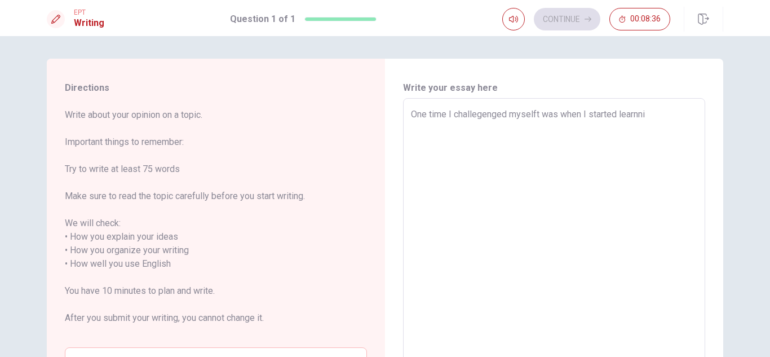
type textarea "One time I challegenged myselft was when I started learnnin"
type textarea "x"
type textarea "One time I challegenged myselft was when I started learnning"
type textarea "x"
type textarea "One time I challegenged myselft was when I started learnning"
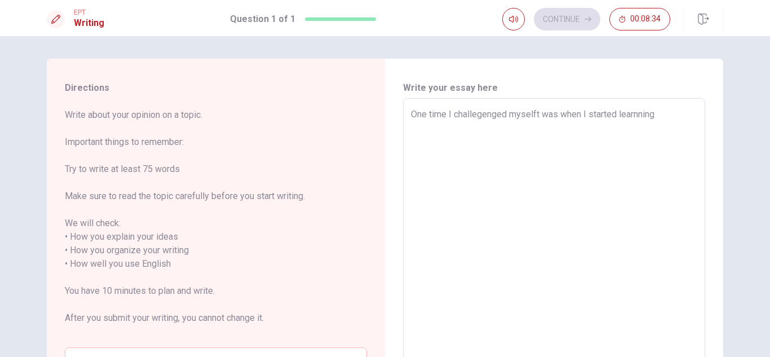
type textarea "x"
type textarea "One time I challegenged myselft was when I started learnning e"
type textarea "x"
type textarea "One time I challegenged myselft was when I started learnning en"
type textarea "x"
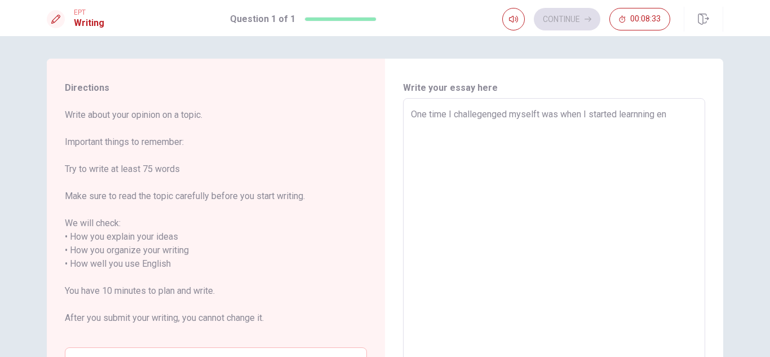
type textarea "One time I challegenged myselft was when I started learnning eng"
type textarea "x"
type textarea "One time I challegenged myselft was when I started learnning engl"
type textarea "x"
type textarea "One time I challegenged myselft was when I started learnning engli"
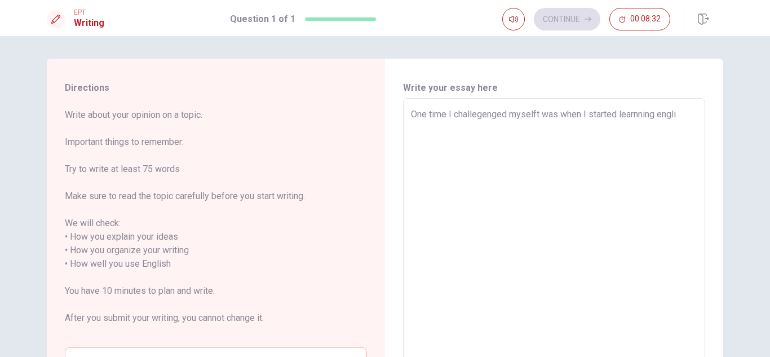
type textarea "x"
type textarea "One time I challegenged myselft was when I started learnning englis"
type textarea "x"
type textarea "One time I challegenged myselft was when I started learnning english"
type textarea "x"
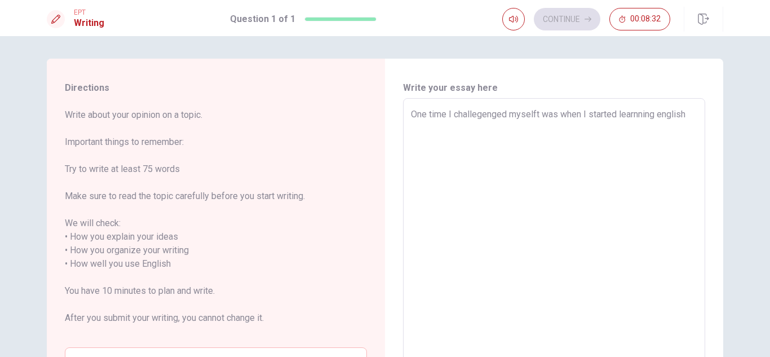
type textarea "One time I challegenged myselft was when I started learnning english"
type textarea "x"
type textarea "One time I challegenged myselft was when I started learnning english a"
type textarea "x"
type textarea "One time I challegenged myselft was when I started learnning english ag"
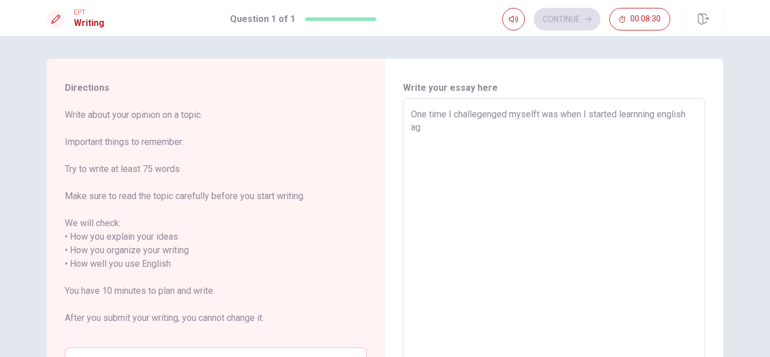
type textarea "x"
type textarea "One time I challegenged myselft was when I started learnning english aga"
type textarea "x"
type textarea "One time I challegenged myselft was when I started learnning english agai"
type textarea "x"
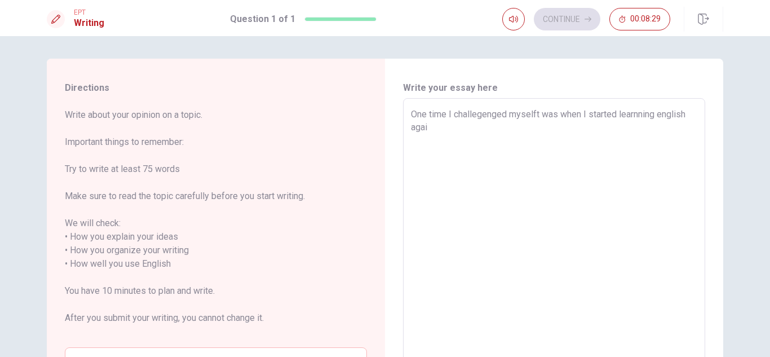
type textarea "One time I challegenged myselft was when I started learnning english again"
type textarea "x"
type textarea "One time I challegenged myselft was when I started learnning english again"
type textarea "x"
type textarea "One time I challegenged myselft was when I started learnning english again a"
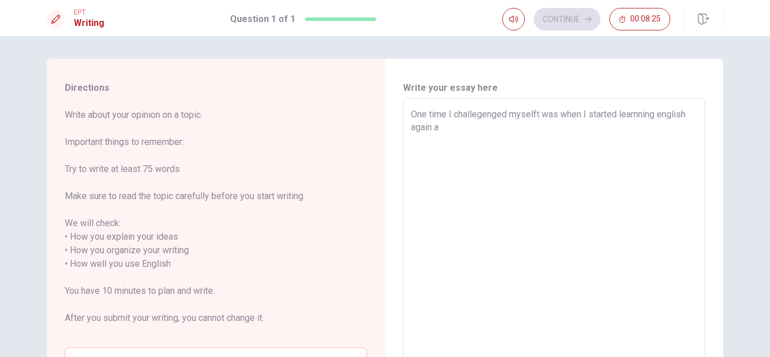
type textarea "x"
type textarea "One time I challegenged myselft was when I started learnning english again af"
type textarea "x"
type textarea "One time I challegenged myselft was when I started learnning english again aft"
type textarea "x"
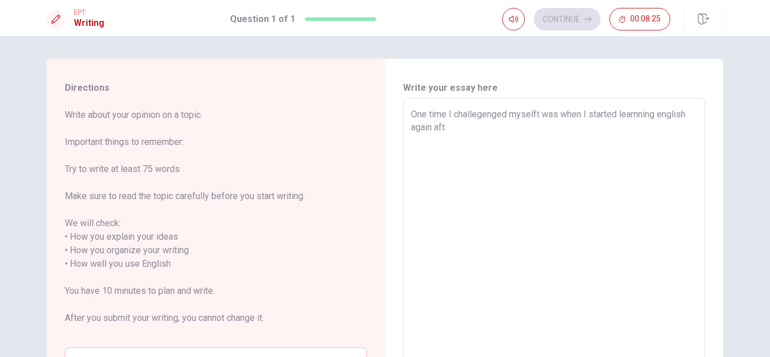
type textarea "One time I challegenged myselft was when I started learnning english again afte"
type textarea "x"
type textarea "One time I challegenged myselft was when I started learnning english again after"
type textarea "x"
type textarea "One time I challegenged myselft was when I started learnning english again after"
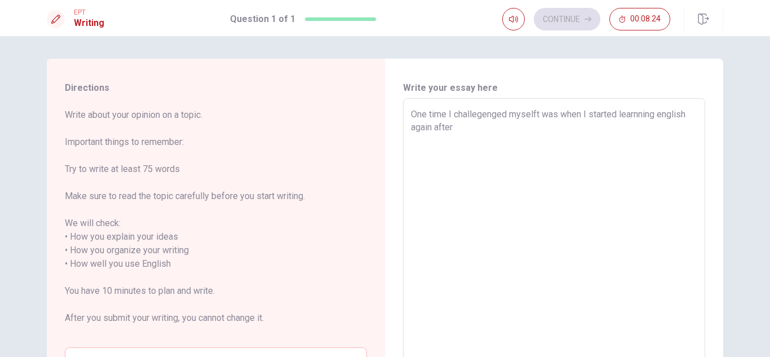
type textarea "x"
type textarea "One time I challegenged myselft was when I started learnning english again afte…"
type textarea "x"
type textarea "One time I challegenged myselft was when I started learnning english again afte…"
type textarea "x"
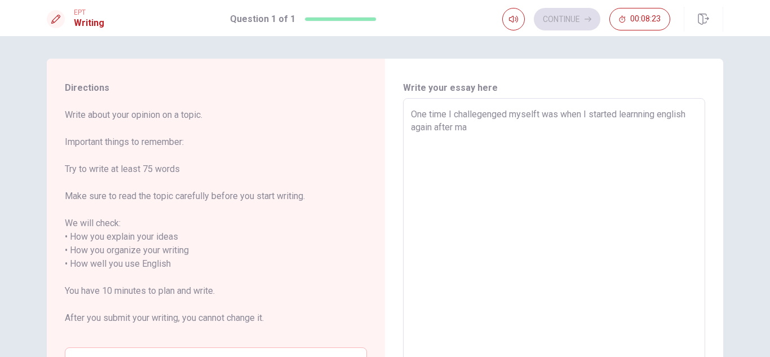
type textarea "One time I challegenged myselft was when I started learnning english again afte…"
type textarea "x"
type textarea "One time I challegenged myselft was when I started learnning english again afte…"
type textarea "x"
type textarea "One time I challegenged myselft was when I started learnning english again afte…"
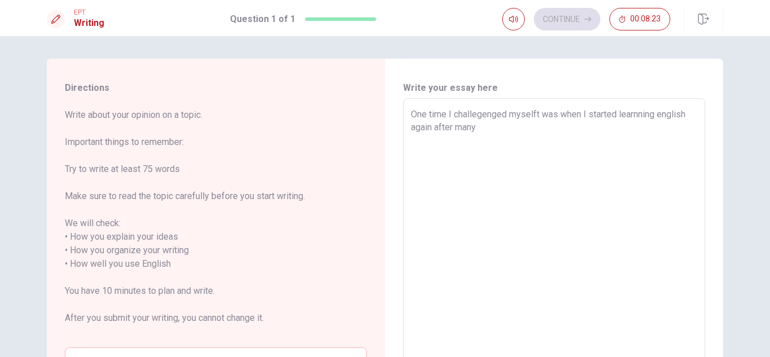
type textarea "x"
type textarea "One time I challegenged myselft was when I started learnning english again afte…"
type textarea "x"
type textarea "One time I challegenged myselft was when I started learnning english again afte…"
type textarea "x"
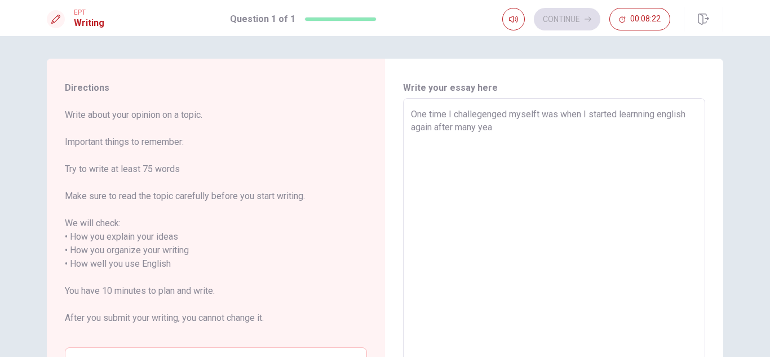
type textarea "One time I challegenged myselft was when I started learnning english again afte…"
type textarea "x"
type textarea "One time I challegenged myselft was when I started learnning english again afte…"
type textarea "x"
type textarea "One time I challegenged myselft was when I started learnning english again afte…"
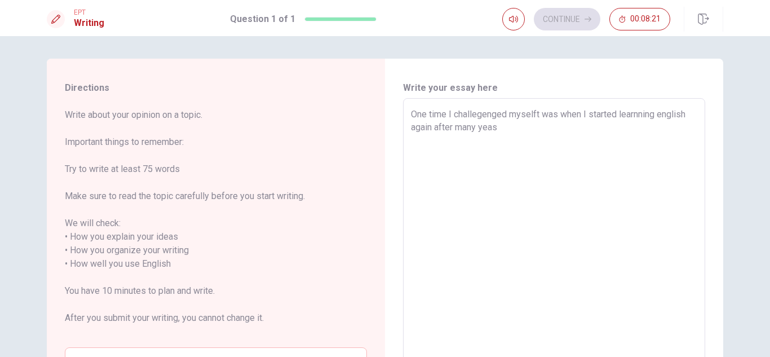
type textarea "x"
type textarea "One time I challegenged myselft was when I started learnning english again afte…"
type textarea "x"
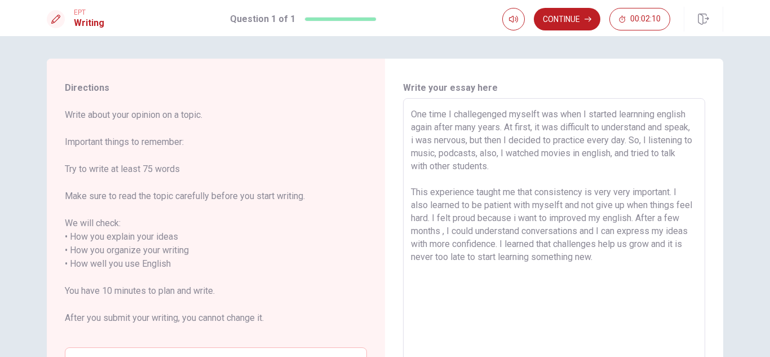
drag, startPoint x: 409, startPoint y: 117, endPoint x: 638, endPoint y: 257, distance: 268.8
click at [636, 258] on textarea "One time I challegenged myselft was when I started learnning english again afte…" at bounding box center [554, 264] width 286 height 313
click at [469, 178] on textarea "One time I challegenged myselft was when I started learnning english again afte…" at bounding box center [554, 264] width 286 height 313
click at [649, 256] on textarea "One time I challegenged myselft was when I started learnning english again afte…" at bounding box center [554, 264] width 286 height 313
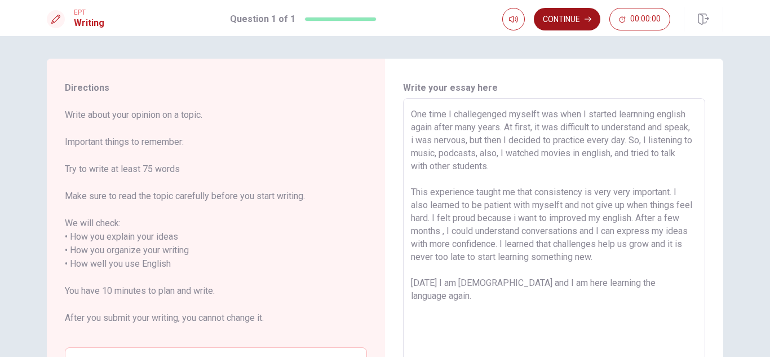
click at [571, 16] on button "Continue" at bounding box center [567, 19] width 66 height 23
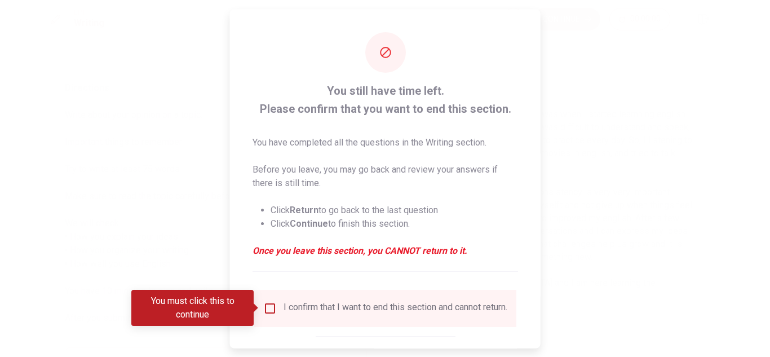
click at [268, 309] on input "You must click this to continue" at bounding box center [270, 308] width 14 height 14
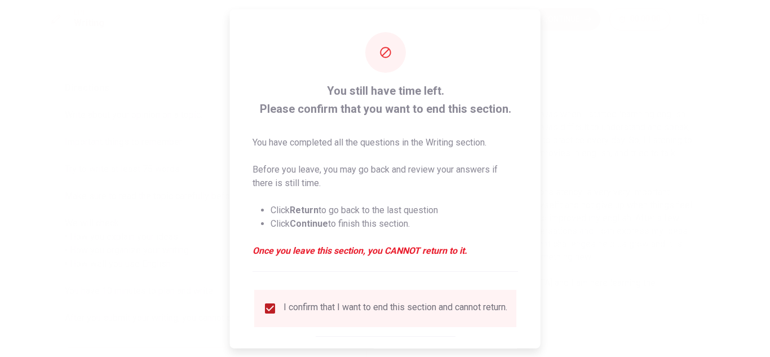
scroll to position [64, 0]
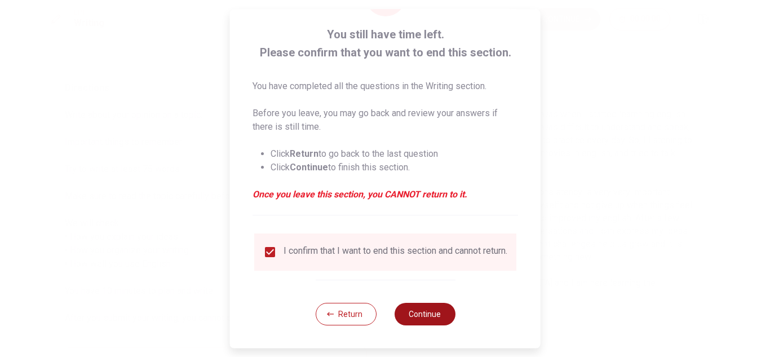
click at [428, 316] on button "Continue" at bounding box center [424, 314] width 61 height 23
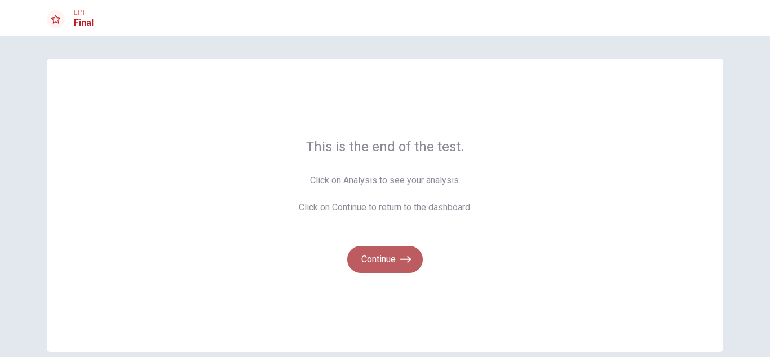
click at [387, 260] on button "Continue" at bounding box center [385, 259] width 76 height 27
